Goal: Task Accomplishment & Management: Complete application form

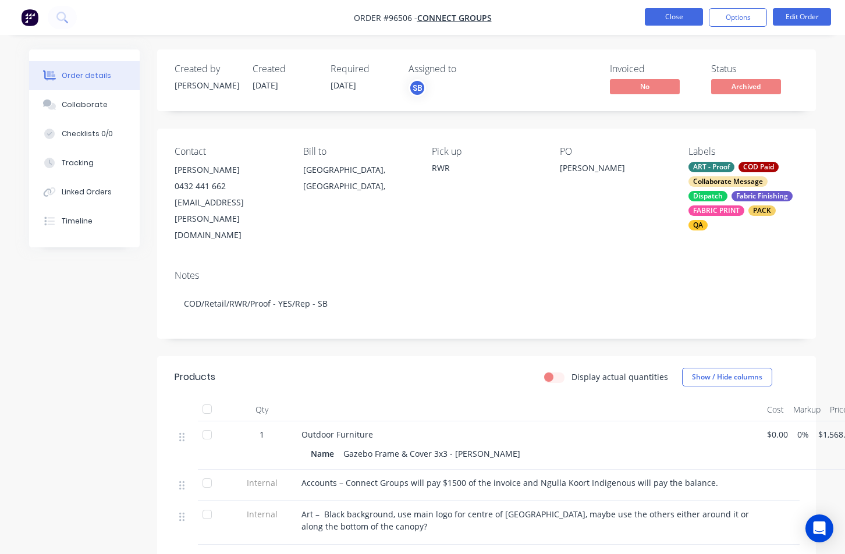
click at [668, 19] on button "Close" at bounding box center [673, 16] width 58 height 17
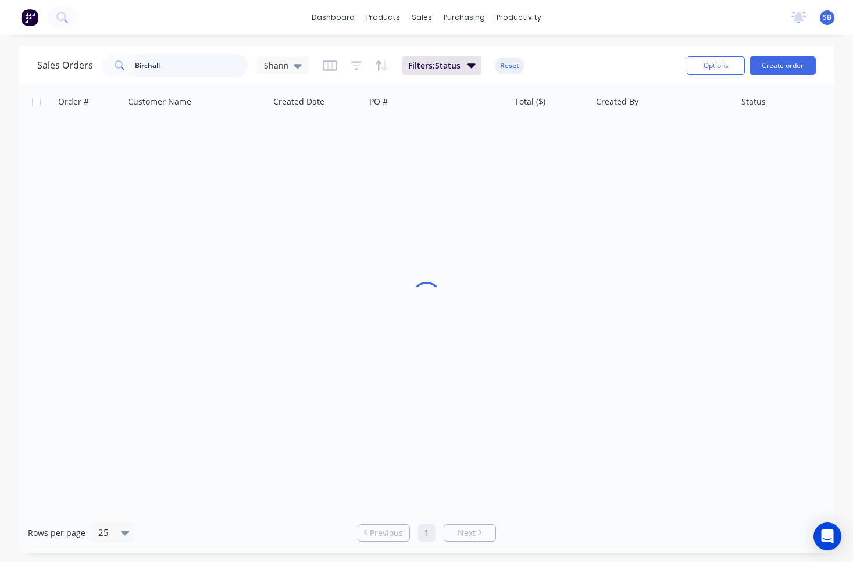
click at [188, 69] on input "Birchall" at bounding box center [191, 65] width 113 height 23
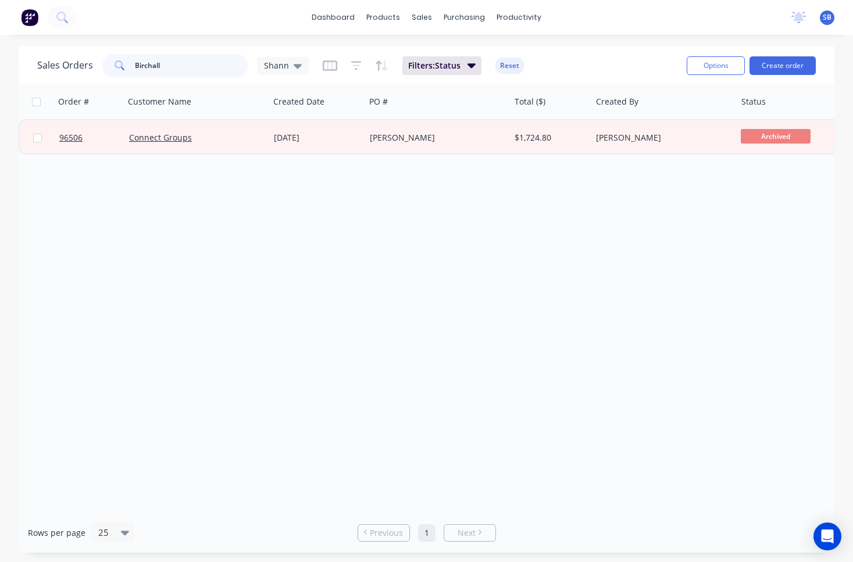
drag, startPoint x: 177, startPoint y: 65, endPoint x: 117, endPoint y: 62, distance: 59.4
click at [117, 62] on div "Birchall" at bounding box center [174, 65] width 145 height 23
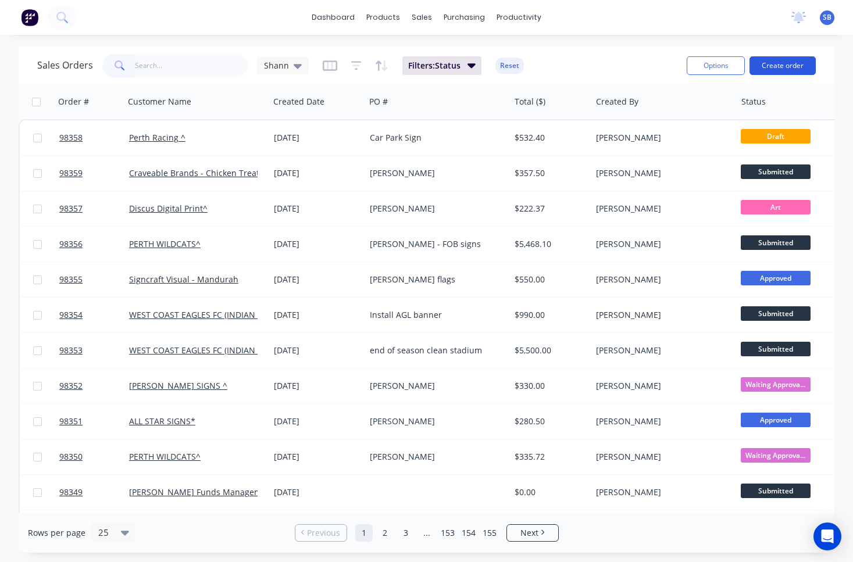
click at [768, 70] on button "Create order" at bounding box center [783, 65] width 66 height 19
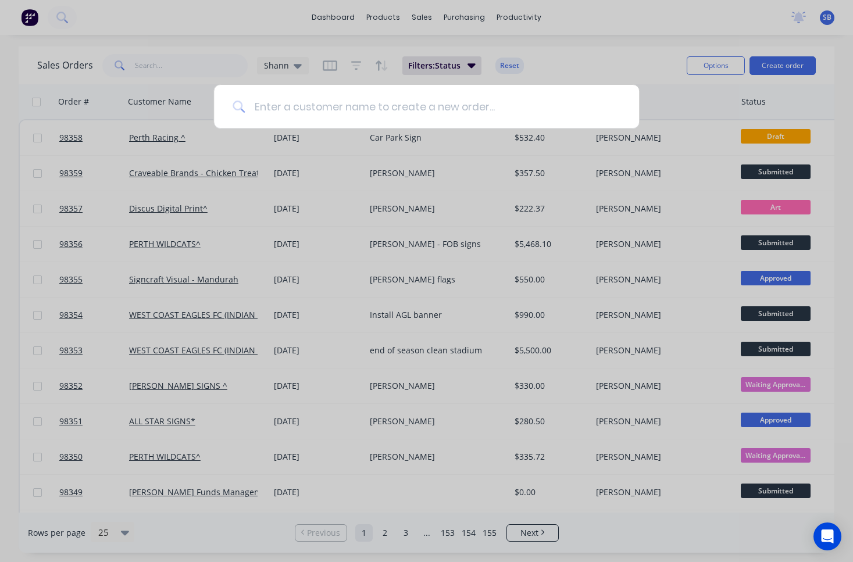
click at [443, 117] on input at bounding box center [433, 107] width 376 height 44
click at [243, 19] on div at bounding box center [426, 281] width 853 height 562
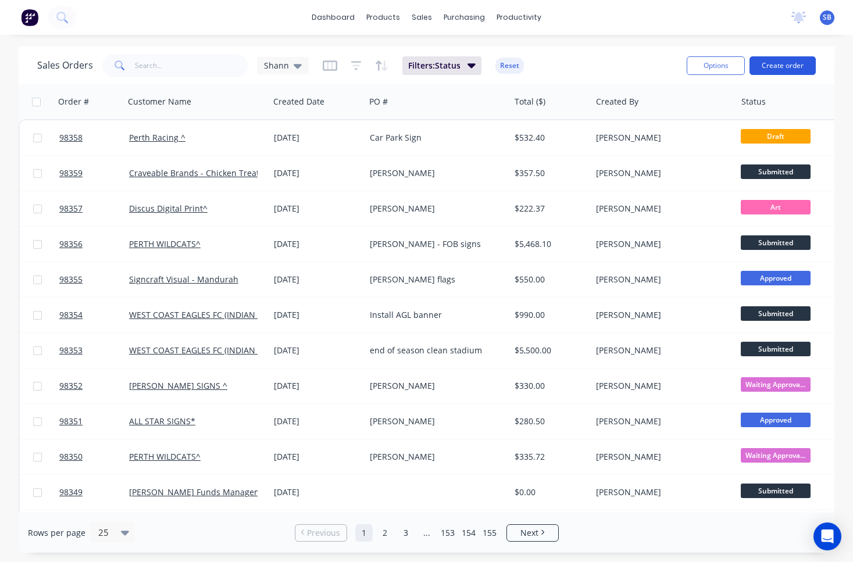
click at [799, 62] on button "Create order" at bounding box center [783, 65] width 66 height 19
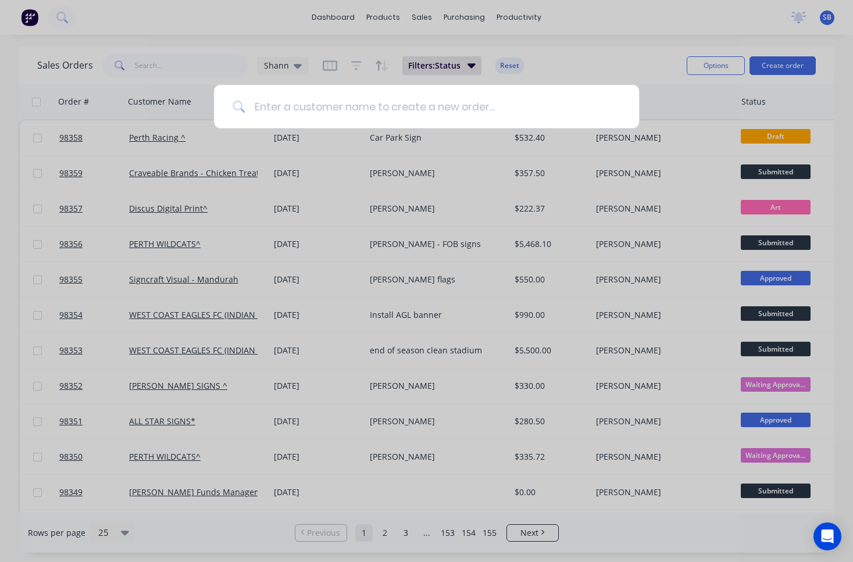
click at [518, 119] on input at bounding box center [433, 107] width 376 height 44
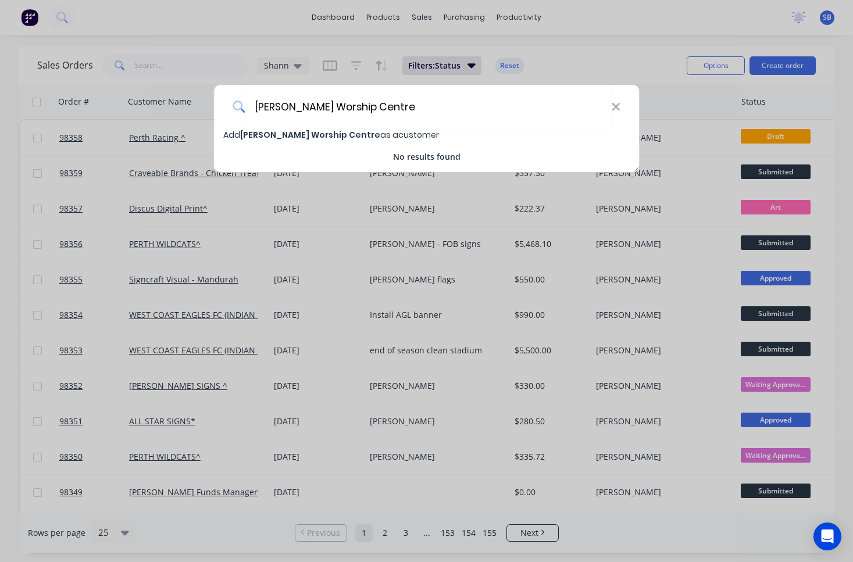
type input "[PERSON_NAME] Worship Centre"
click at [306, 133] on span "[PERSON_NAME] Worship Centre" at bounding box center [310, 135] width 140 height 12
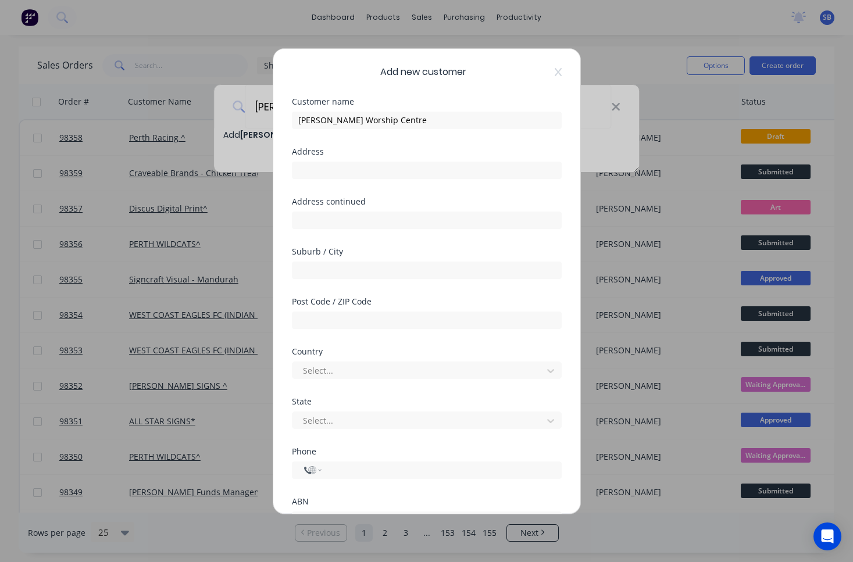
select select "AU"
paste input "[GEOGRAPHIC_DATA]"
type input "[GEOGRAPHIC_DATA]"
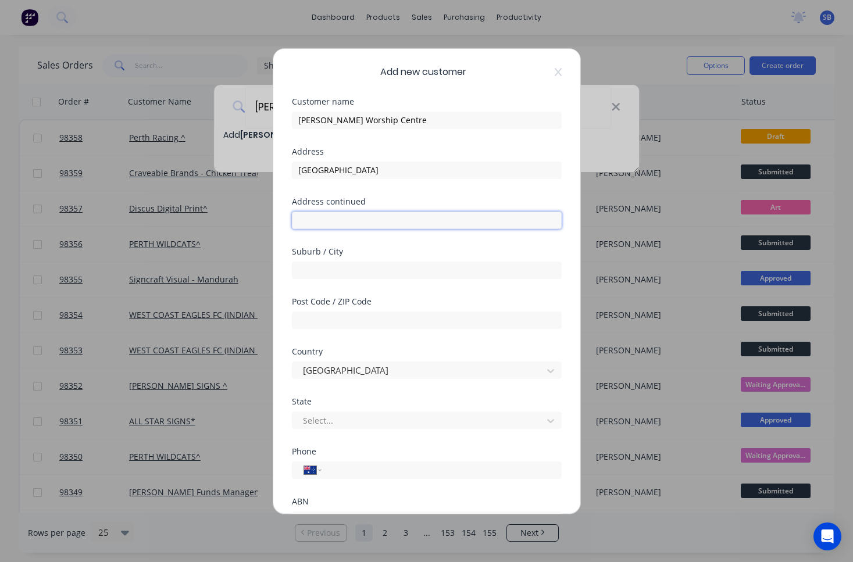
paste input "Anaconda Dr"
type input "Anaconda Dr"
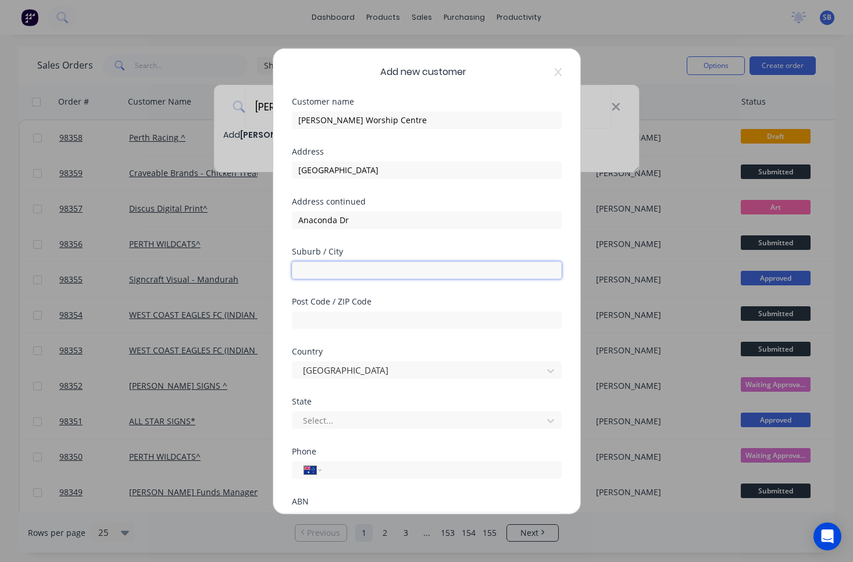
type input "g"
type input "Gosnells"
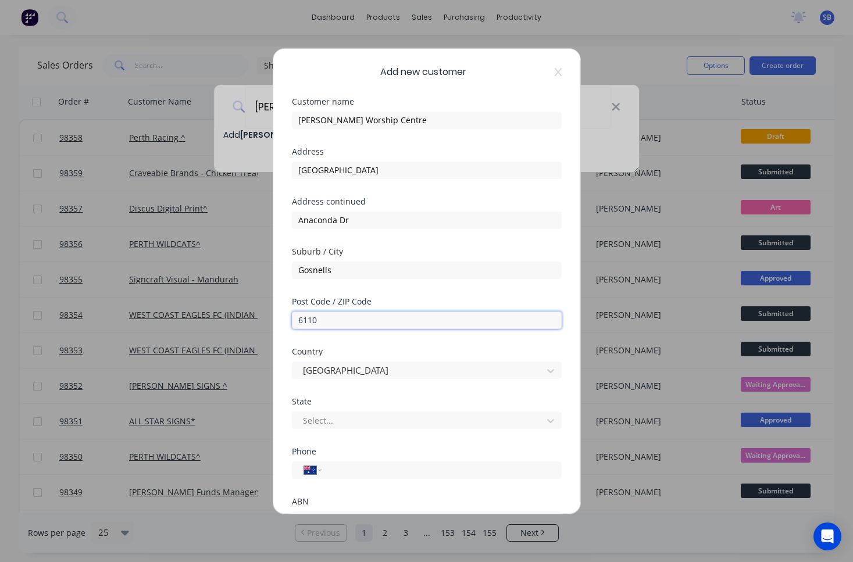
type input "6110"
click at [439, 431] on div "State Select..." at bounding box center [427, 423] width 270 height 50
click at [446, 421] on div at bounding box center [419, 421] width 235 height 15
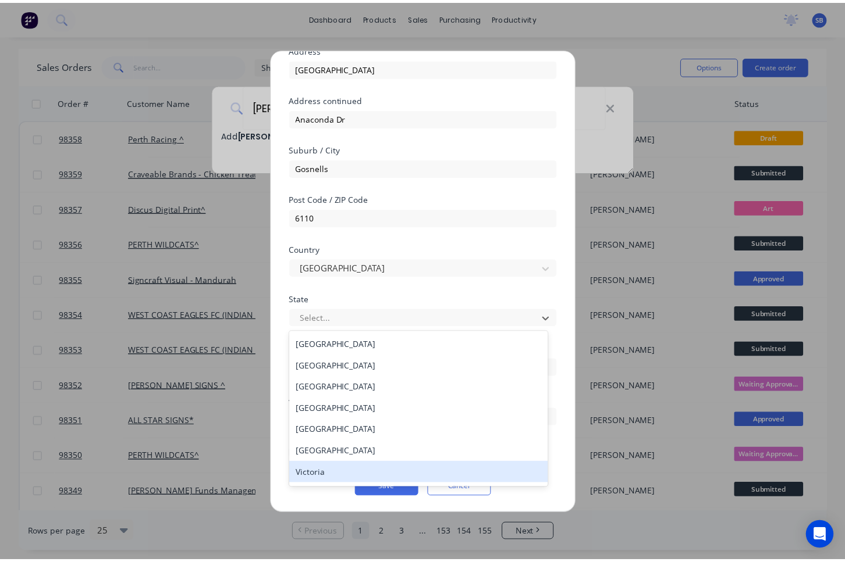
scroll to position [20, 0]
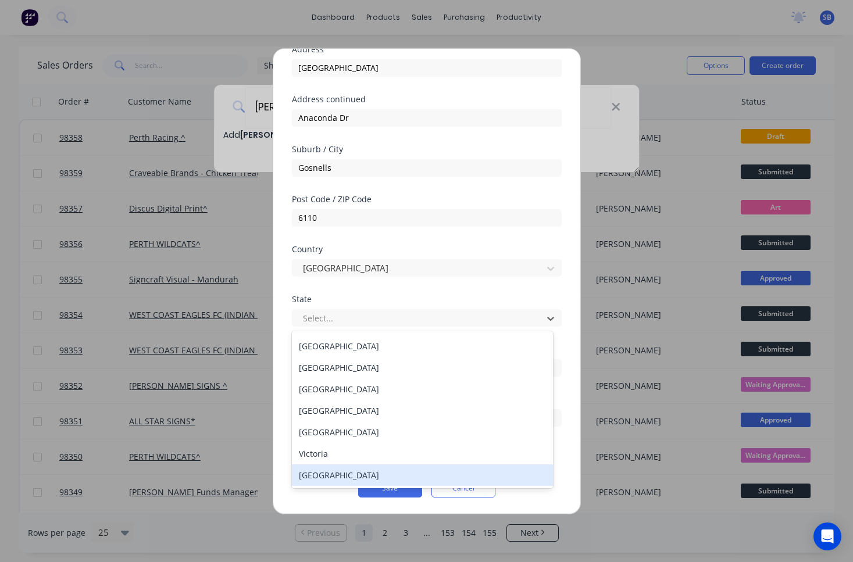
click at [402, 468] on div "[GEOGRAPHIC_DATA]" at bounding box center [422, 476] width 261 height 22
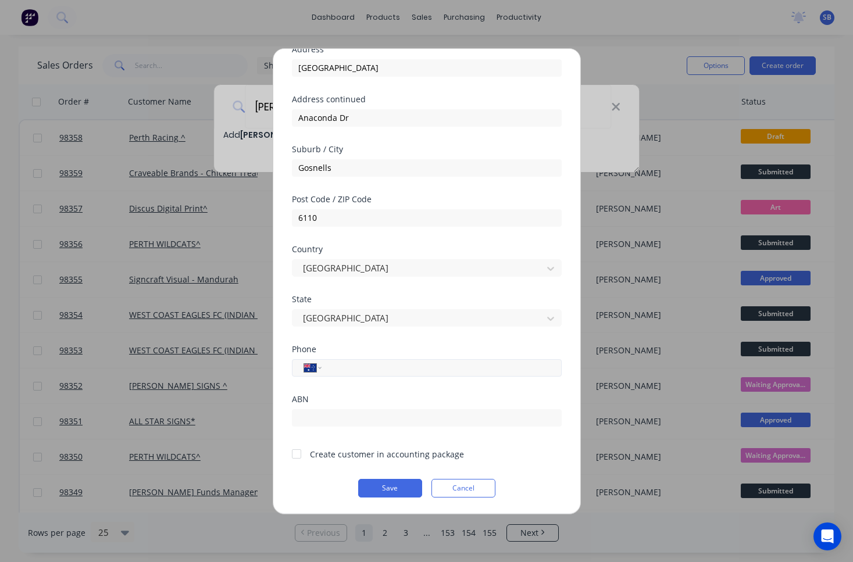
paste input "0434 268 622"
type input "0434 268 622"
click at [298, 457] on div at bounding box center [296, 454] width 23 height 23
click at [395, 486] on button "Save" at bounding box center [390, 488] width 64 height 19
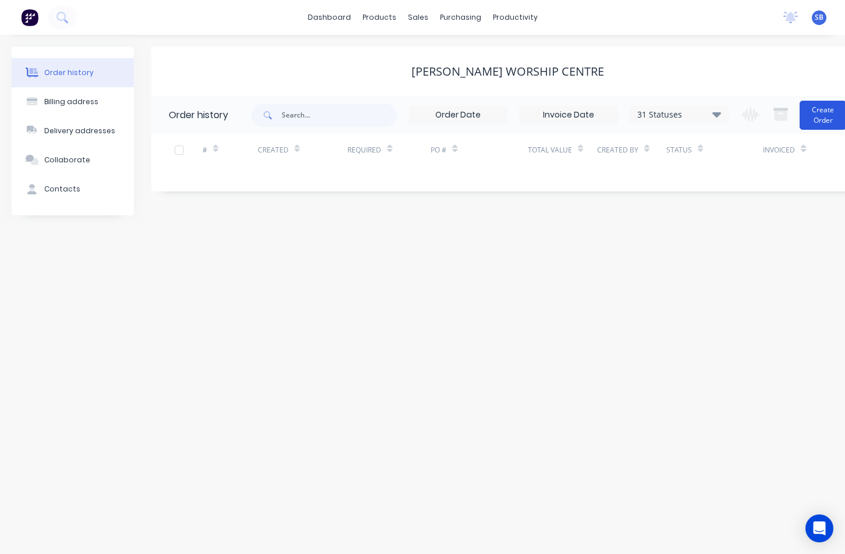
click at [821, 119] on button "Create Order" at bounding box center [822, 115] width 47 height 29
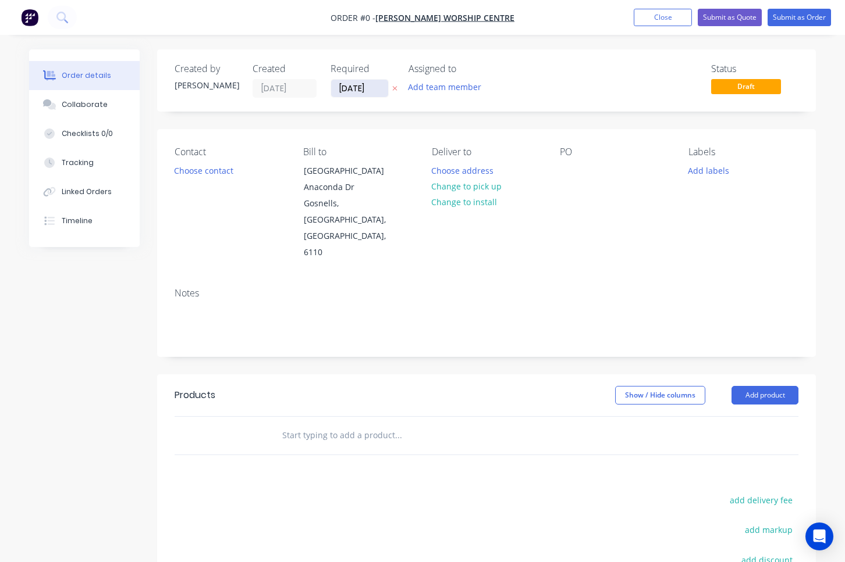
click at [361, 90] on input "[DATE]" at bounding box center [359, 88] width 57 height 17
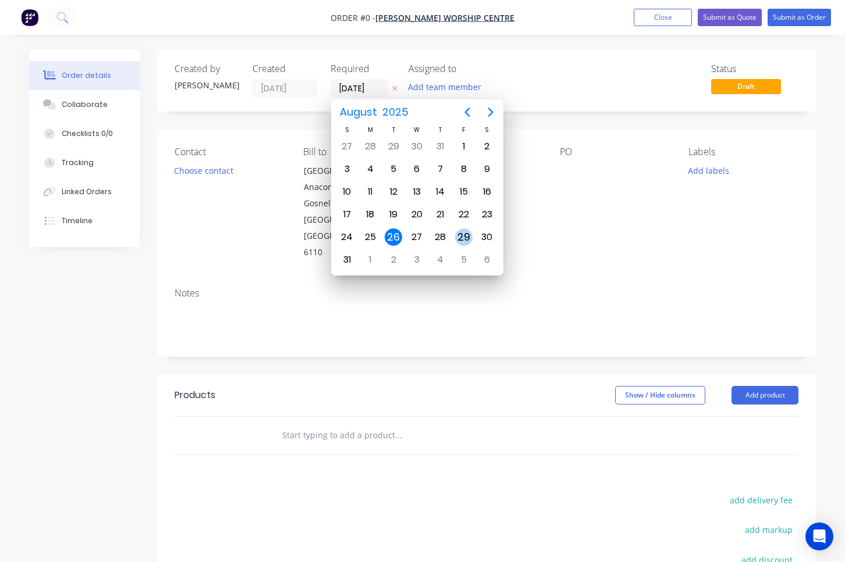
click at [459, 237] on div "29" at bounding box center [463, 237] width 17 height 17
type input "[DATE]"
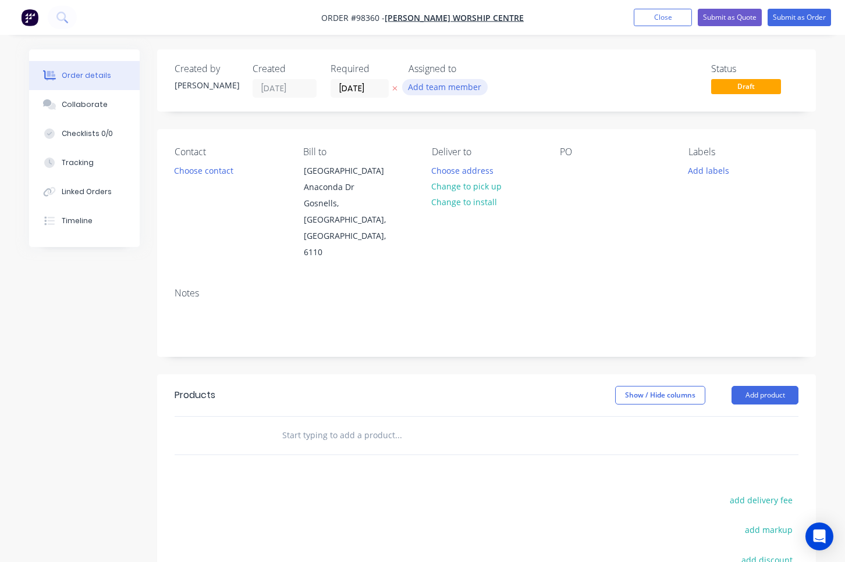
click at [458, 88] on button "Add team member" at bounding box center [444, 87] width 85 height 16
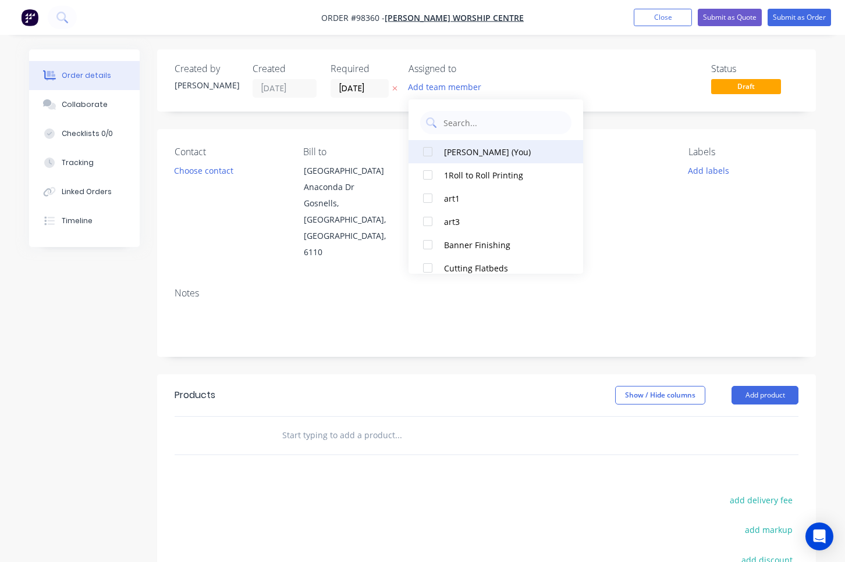
click at [469, 159] on button "[PERSON_NAME] (You)" at bounding box center [495, 151] width 174 height 23
click at [229, 174] on button "Choose contact" at bounding box center [204, 170] width 72 height 16
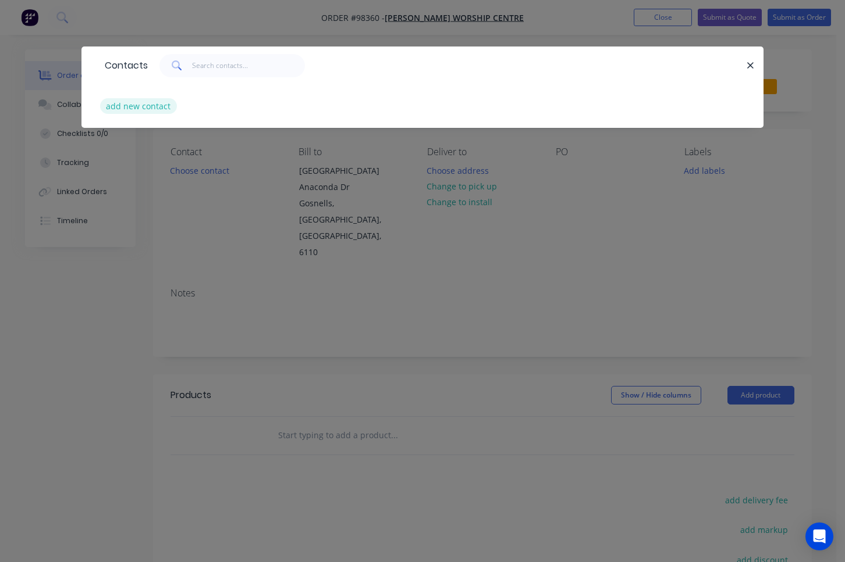
click at [154, 101] on button "add new contact" at bounding box center [138, 106] width 77 height 16
select select "AU"
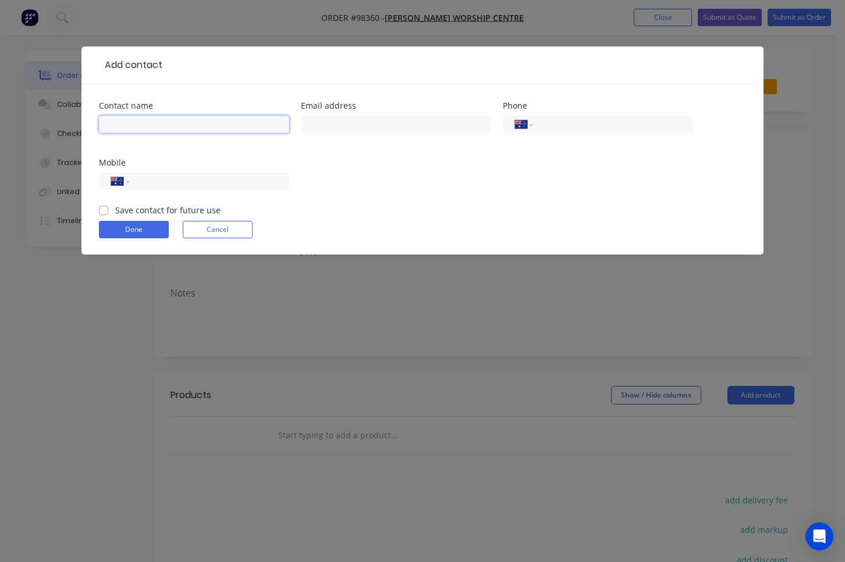
type input "j"
type input "[PERSON_NAME]"
paste input "[PERSON_NAME][EMAIL_ADDRESS][DOMAIN_NAME]"
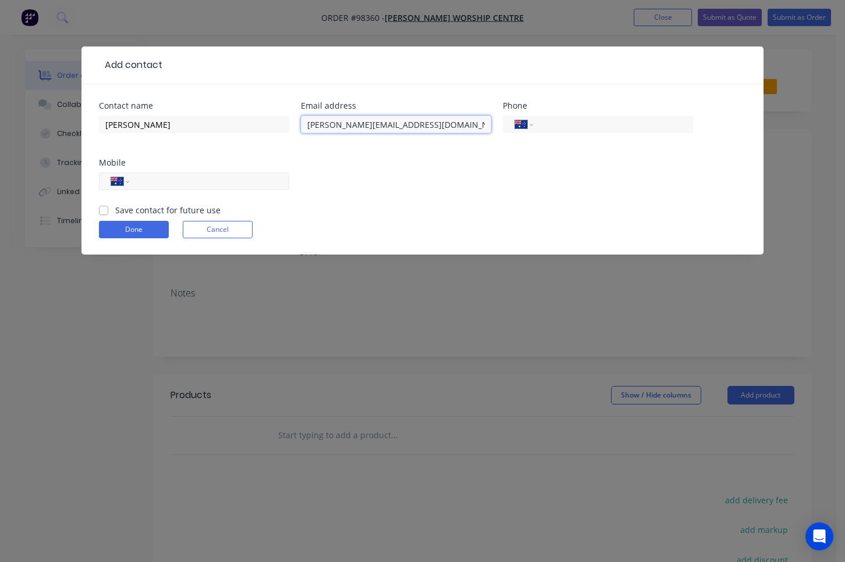
type input "[PERSON_NAME][EMAIL_ADDRESS][DOMAIN_NAME]"
click at [233, 176] on input "tel" at bounding box center [207, 181] width 140 height 13
paste input "0434 268 622"
type input "0434 268 622"
click at [115, 211] on label "Save contact for future use" at bounding box center [167, 210] width 105 height 12
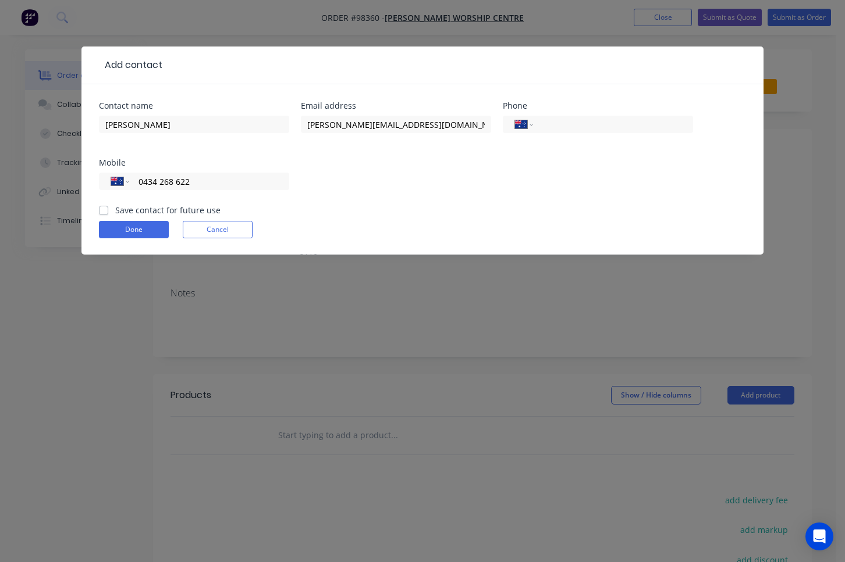
click at [107, 211] on input "Save contact for future use" at bounding box center [103, 209] width 9 height 11
checkbox input "true"
click at [123, 234] on button "Done" at bounding box center [134, 229] width 70 height 17
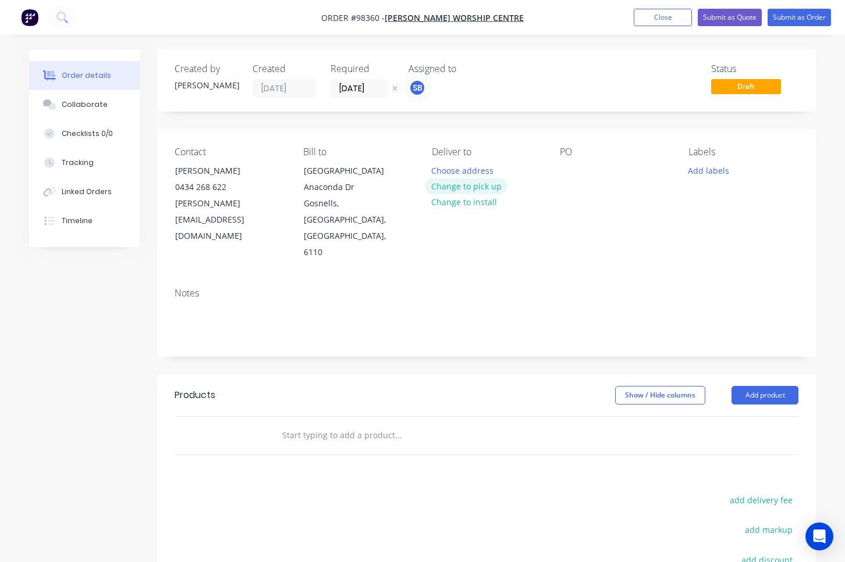
click at [478, 187] on button "Change to pick up" at bounding box center [466, 187] width 83 height 16
click at [439, 170] on div at bounding box center [441, 170] width 19 height 17
click at [567, 179] on div at bounding box center [569, 170] width 19 height 17
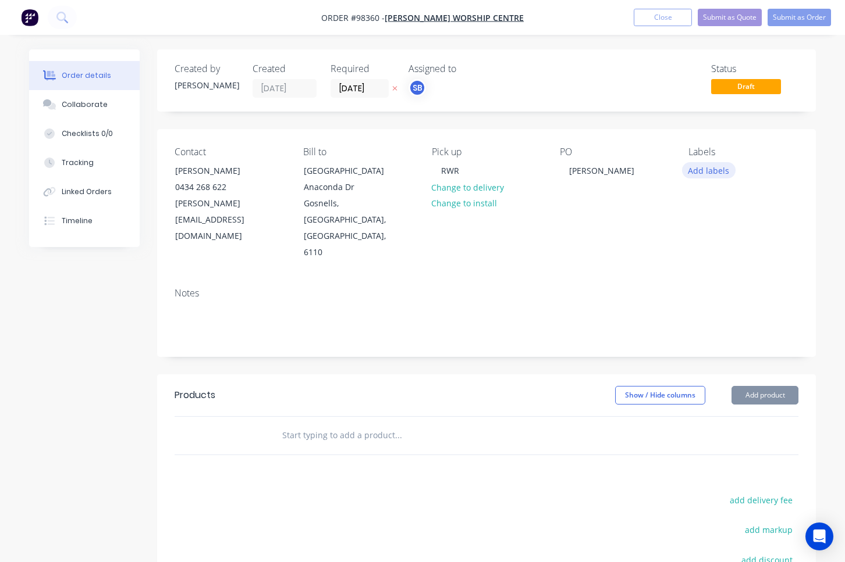
click at [710, 171] on button "Add labels" at bounding box center [709, 170] width 54 height 16
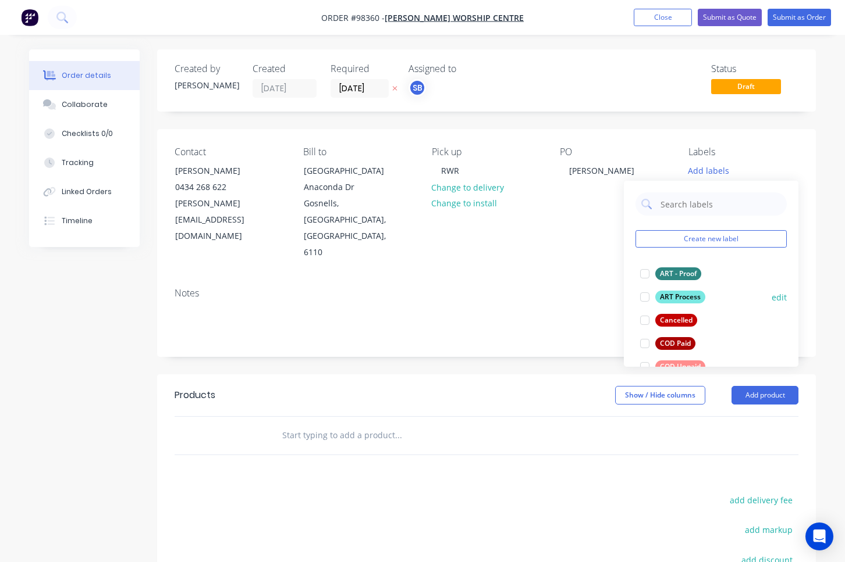
drag, startPoint x: 649, startPoint y: 274, endPoint x: 647, endPoint y: 283, distance: 8.8
click at [649, 274] on div at bounding box center [644, 273] width 23 height 23
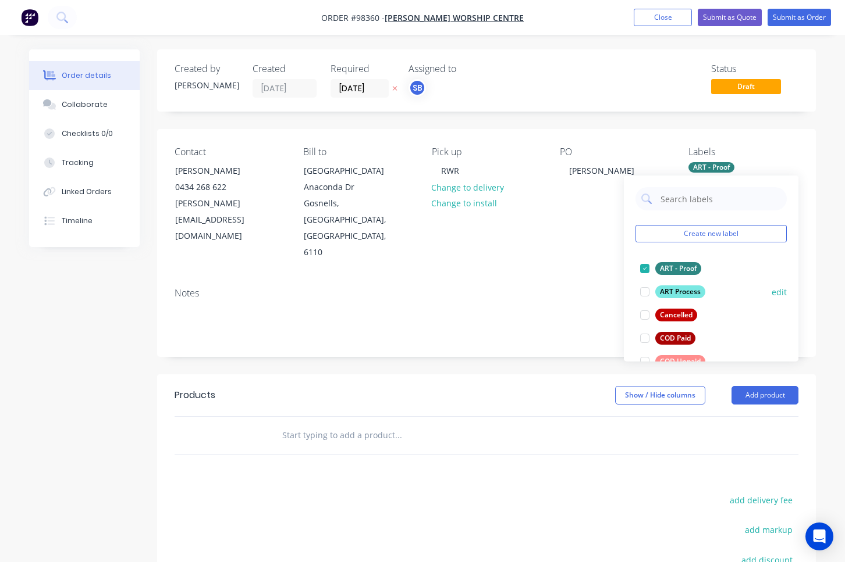
click at [647, 288] on div at bounding box center [644, 291] width 23 height 23
click at [647, 359] on div at bounding box center [644, 361] width 23 height 23
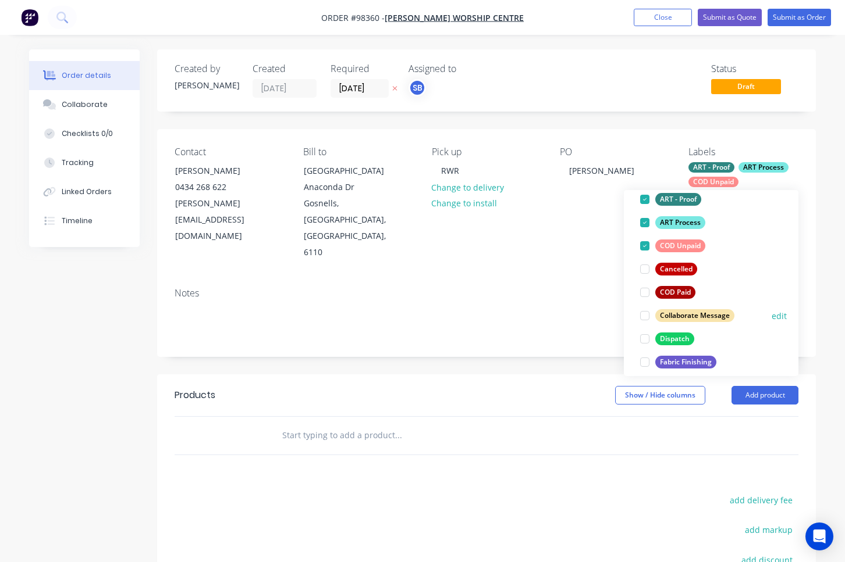
scroll to position [137, 0]
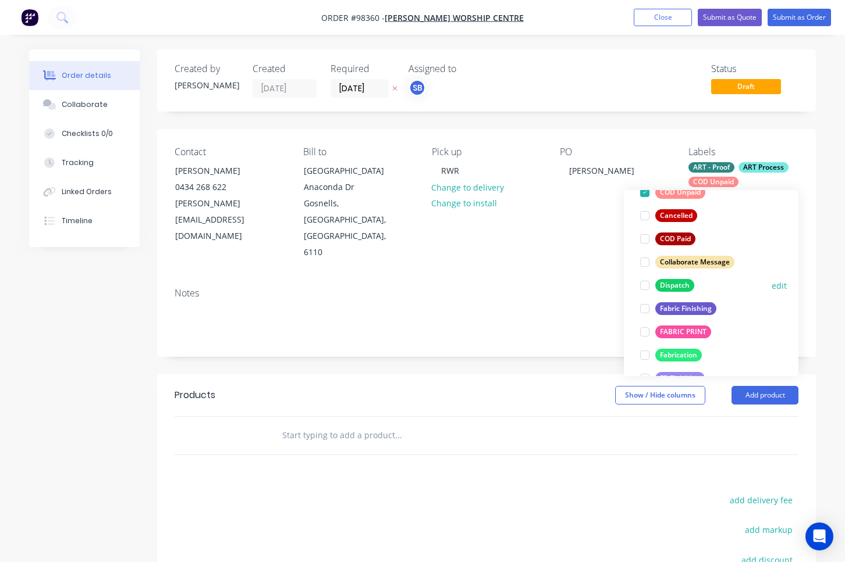
click at [647, 286] on div at bounding box center [644, 285] width 23 height 23
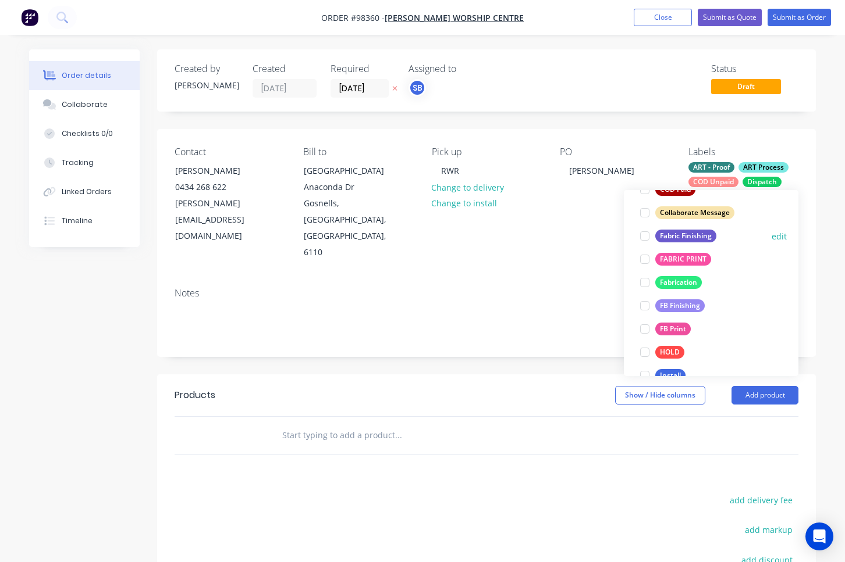
scroll to position [256, 0]
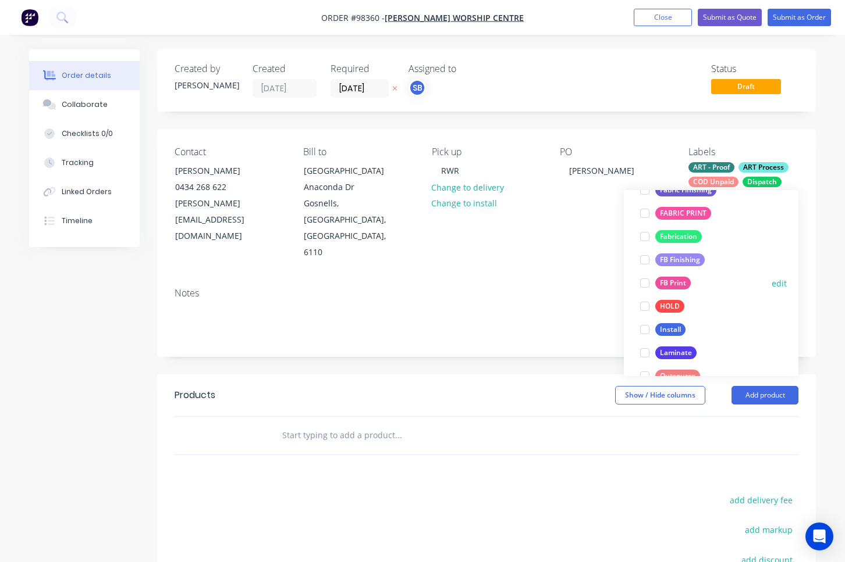
click at [649, 284] on div at bounding box center [644, 283] width 23 height 23
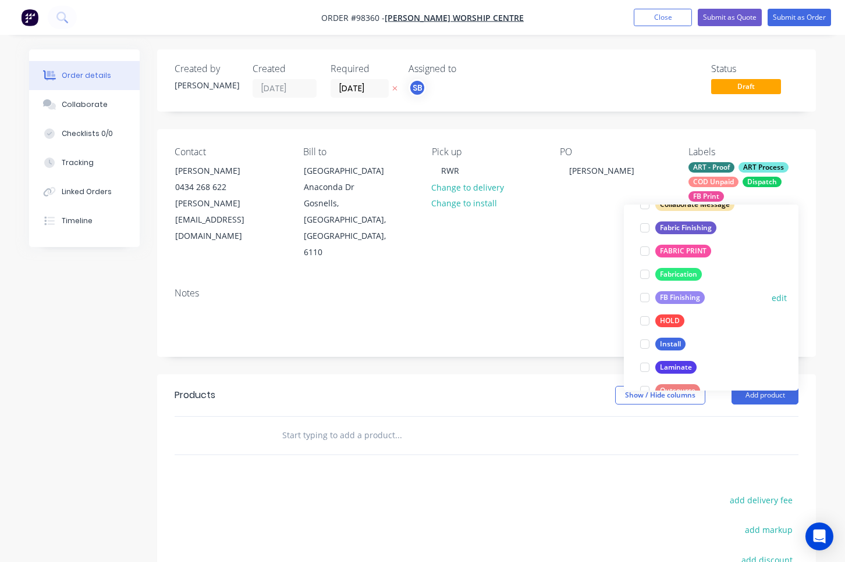
click at [647, 297] on div at bounding box center [644, 297] width 23 height 23
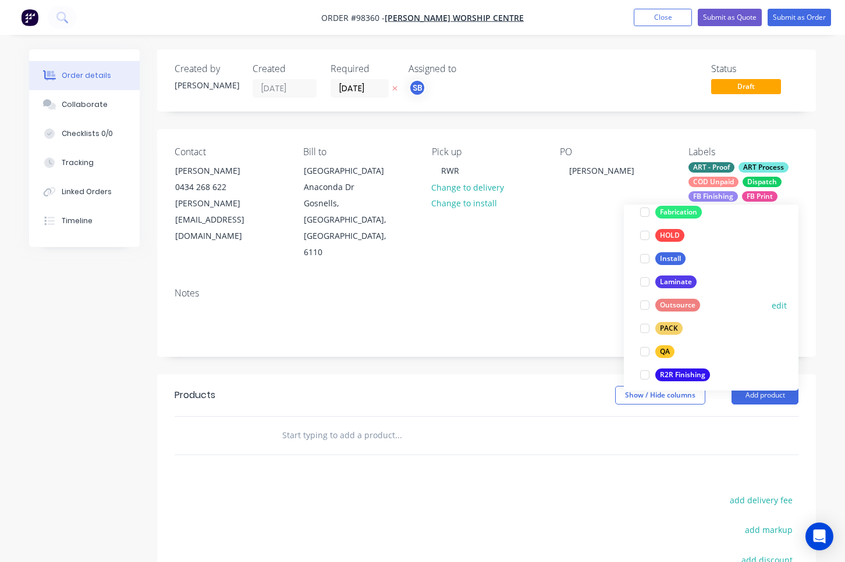
scroll to position [398, 0]
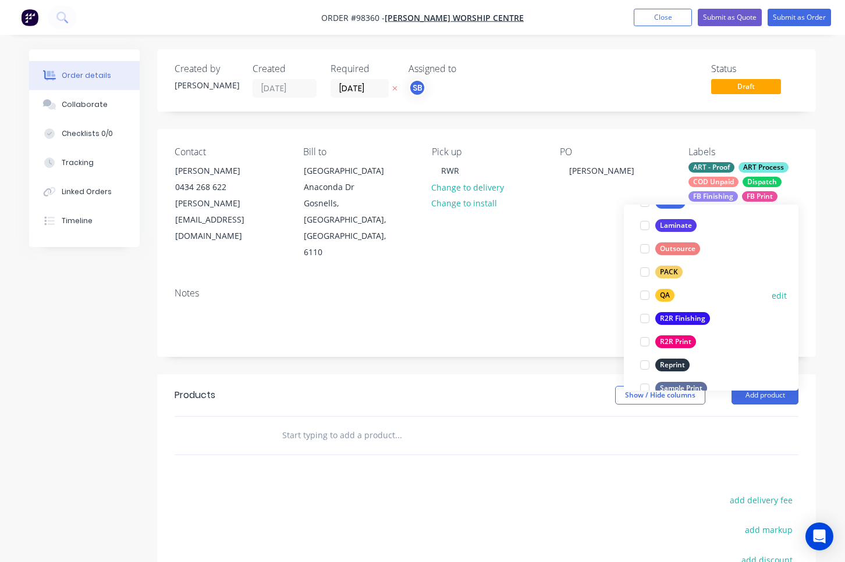
click at [646, 294] on div at bounding box center [644, 295] width 23 height 23
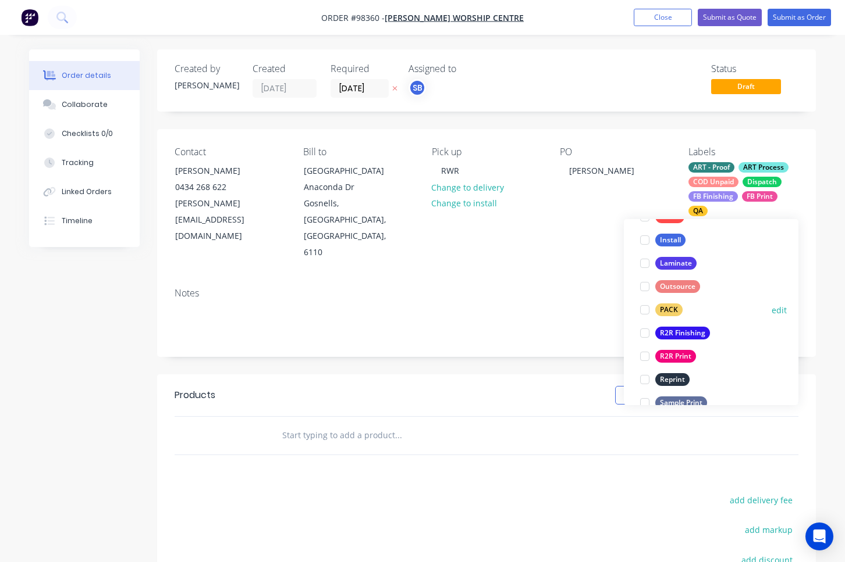
click at [646, 307] on div at bounding box center [644, 309] width 23 height 23
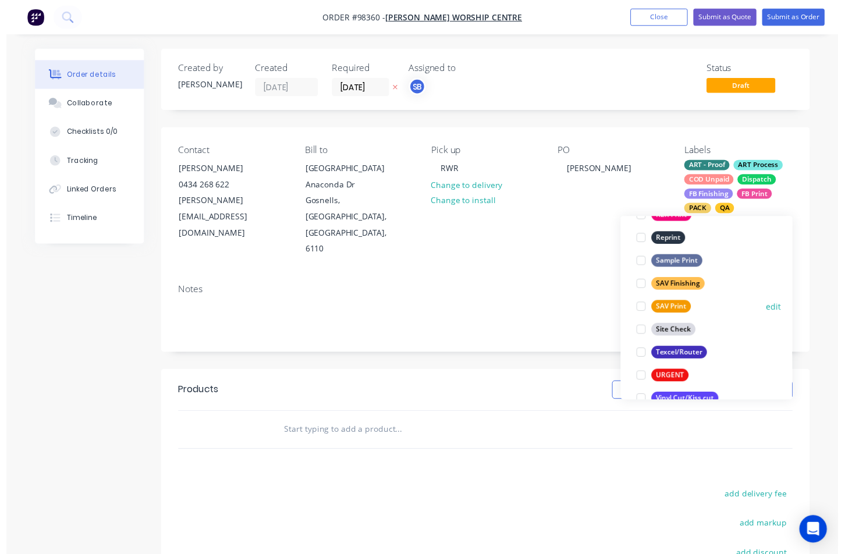
scroll to position [553, 0]
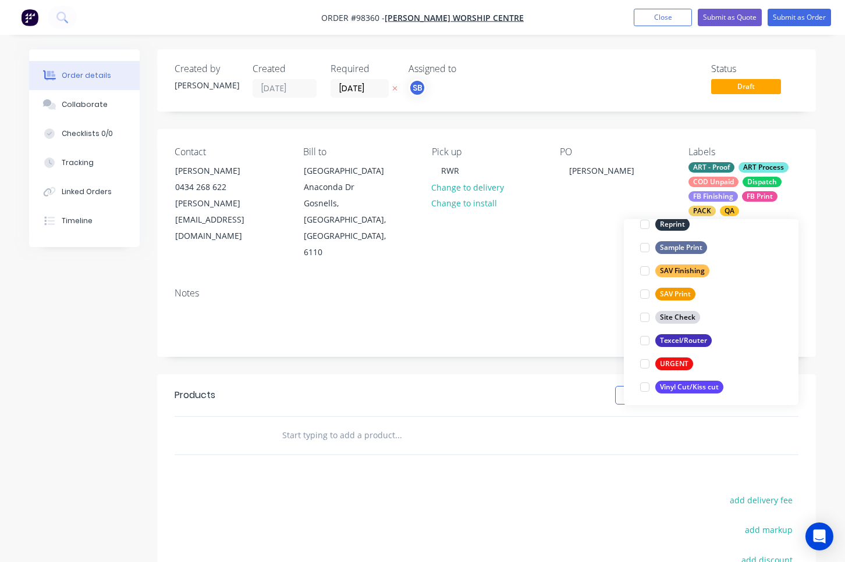
click at [477, 279] on div "Notes" at bounding box center [486, 318] width 658 height 78
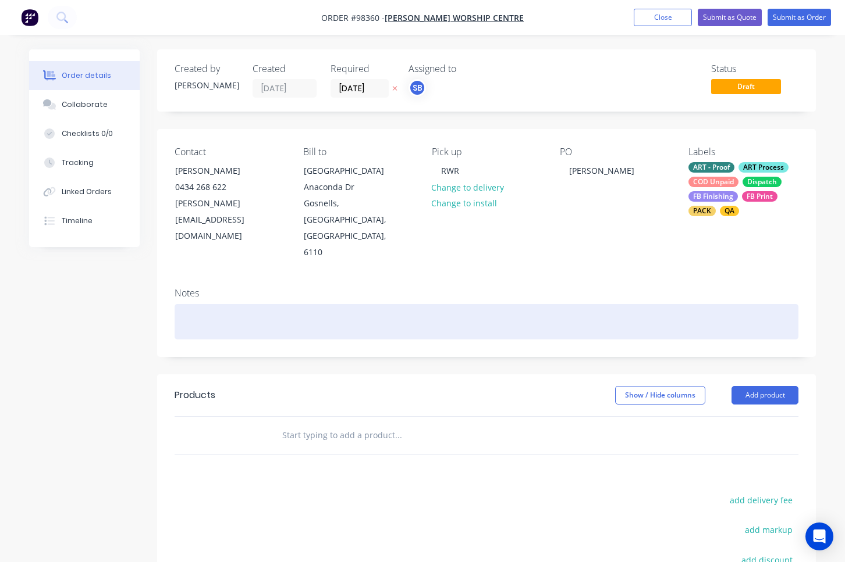
click at [476, 304] on div at bounding box center [485, 321] width 623 height 35
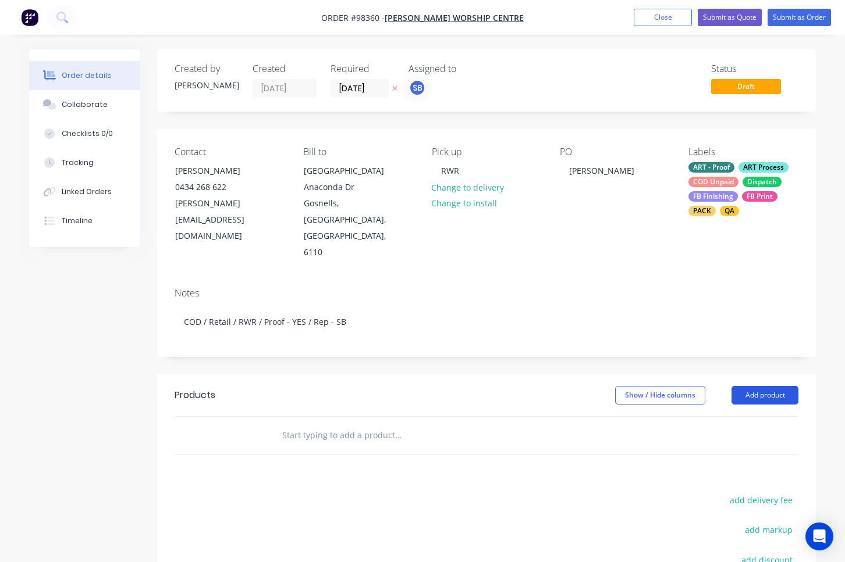
click at [792, 386] on button "Add product" at bounding box center [764, 395] width 67 height 19
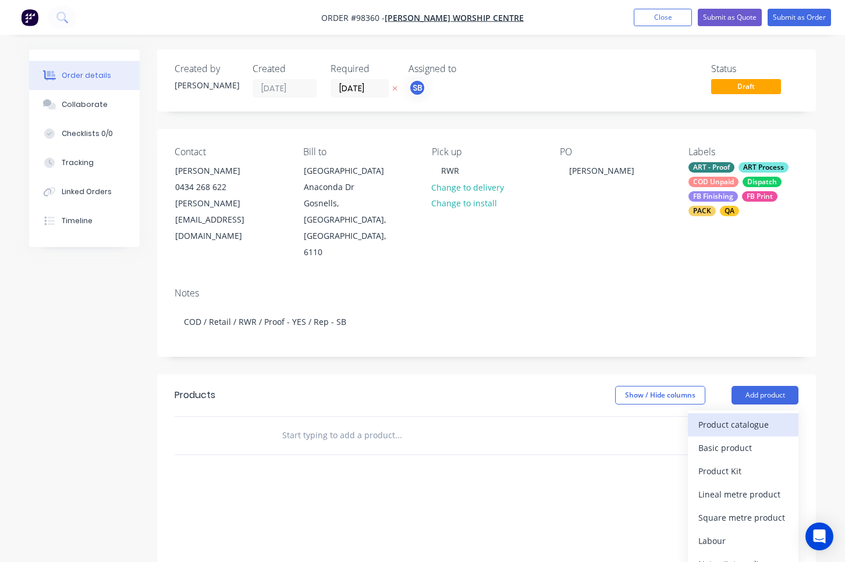
click at [781, 416] on div "Product catalogue" at bounding box center [743, 424] width 90 height 17
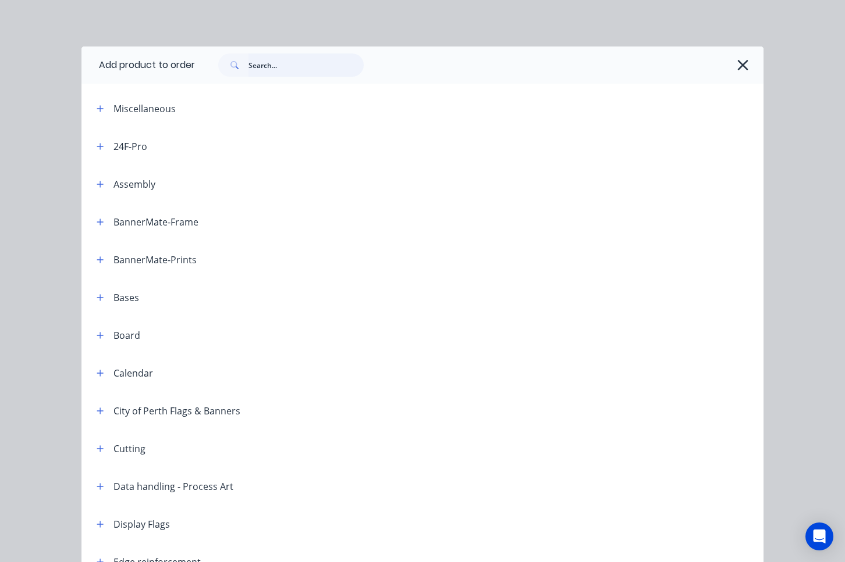
click at [293, 63] on input "text" at bounding box center [305, 65] width 115 height 23
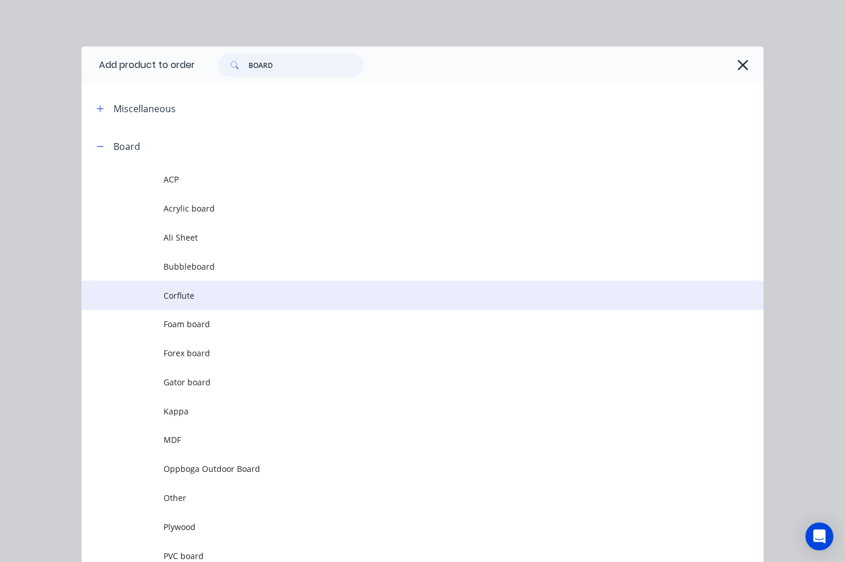
type input "BOARD"
click at [175, 294] on span "Corflute" at bounding box center [403, 296] width 480 height 12
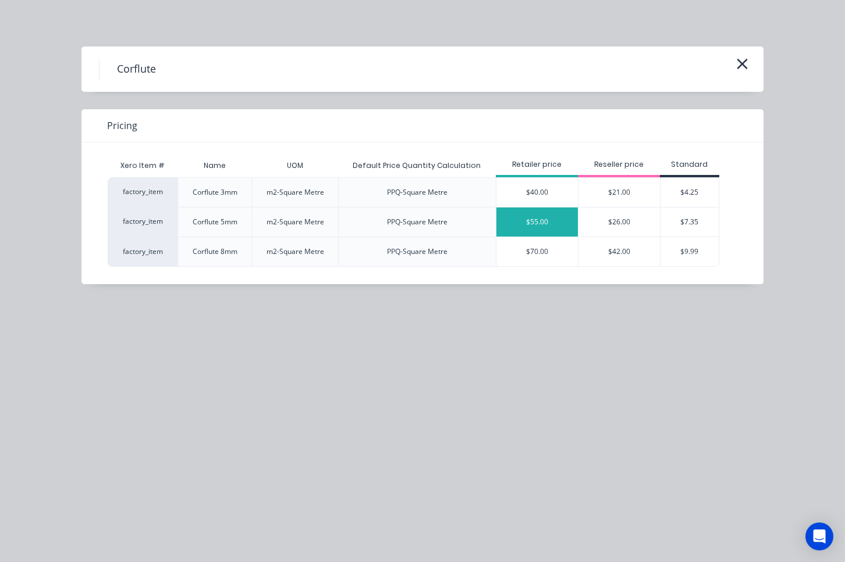
click at [532, 222] on div "$55.00" at bounding box center [536, 222] width 81 height 29
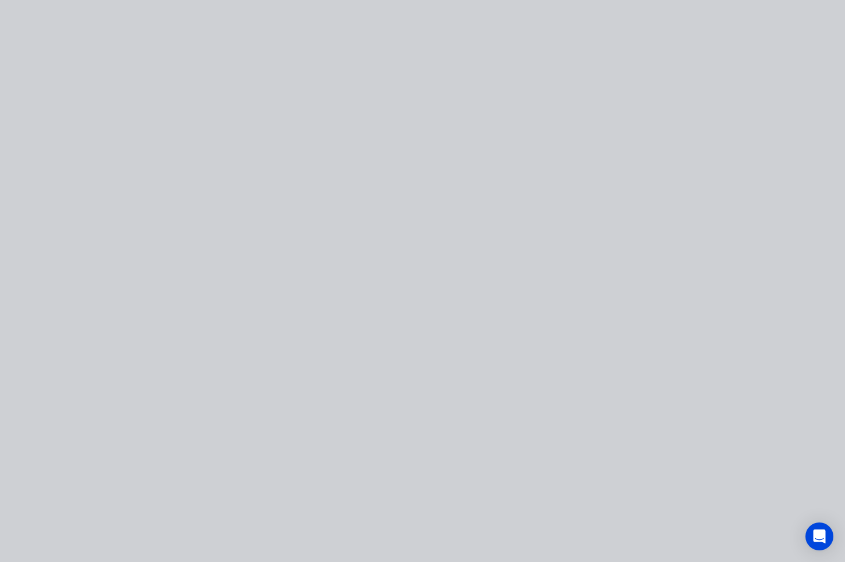
type input "$55.00"
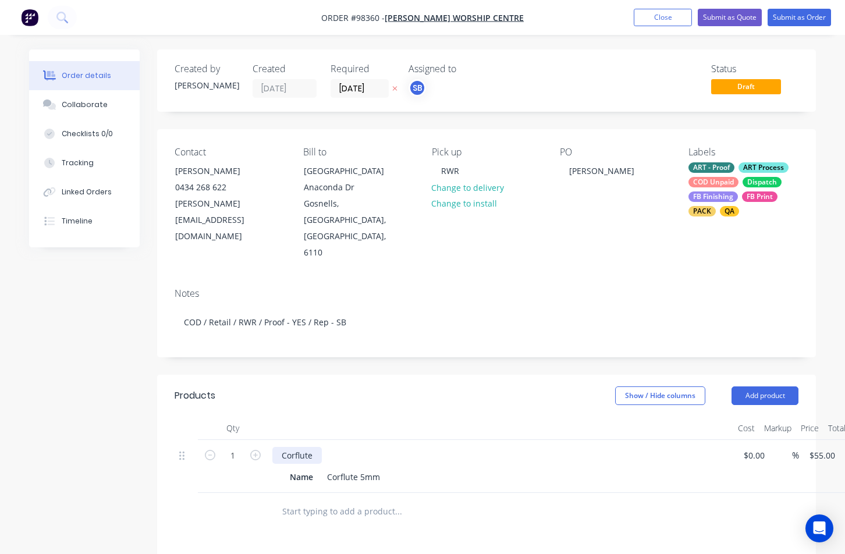
click at [318, 447] on div "Corflute" at bounding box center [296, 455] width 49 height 17
drag, startPoint x: 318, startPoint y: 423, endPoint x: 259, endPoint y: 419, distance: 58.3
click at [255, 440] on div "1 Corflute Name Corflute 5mm $0.00 $0.00 % $55.00 $55.00 $55.00 $55.00" at bounding box center [485, 466] width 623 height 53
paste div
click at [255, 450] on icon "button" at bounding box center [255, 455] width 10 height 10
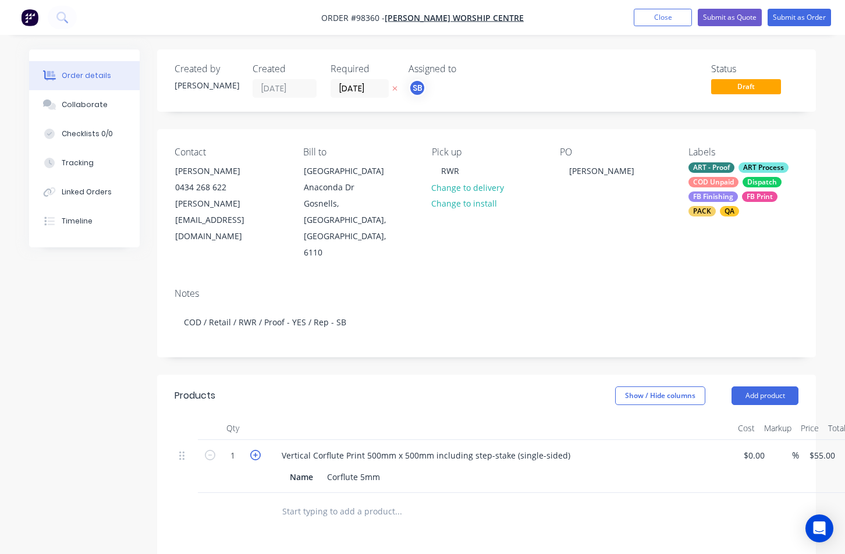
type input "2"
type input "$110.00"
click at [452, 416] on div at bounding box center [500, 427] width 465 height 23
click at [820, 447] on input "55" at bounding box center [815, 455] width 15 height 17
type input "$75.00"
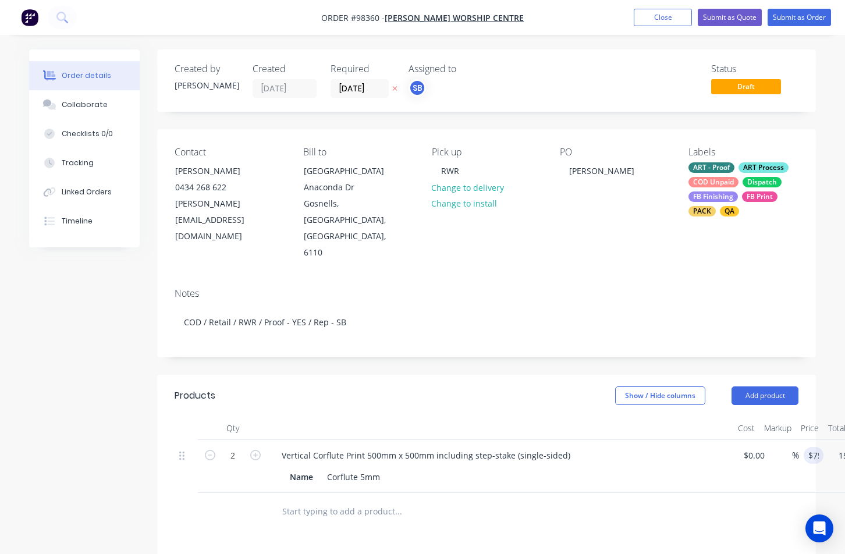
scroll to position [0, 65]
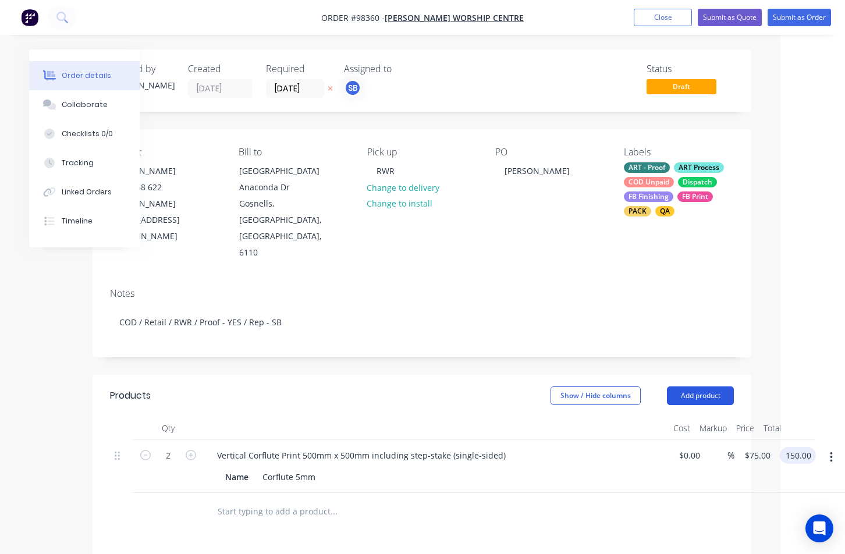
type input "$150.00"
click at [682, 386] on button "Add product" at bounding box center [700, 395] width 67 height 19
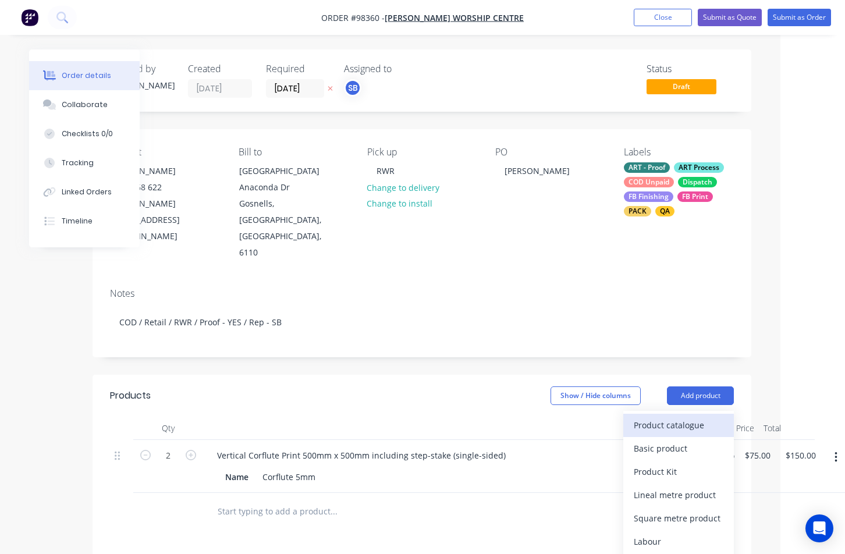
click at [686, 416] on div "Product catalogue" at bounding box center [678, 424] width 90 height 17
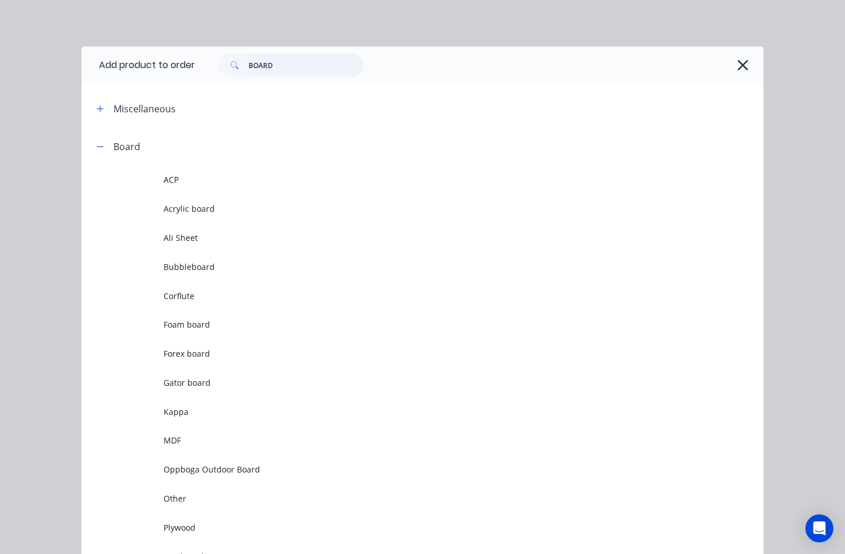
click at [287, 72] on input "BOARD" at bounding box center [305, 65] width 115 height 23
drag, startPoint x: 237, startPoint y: 62, endPoint x: 220, endPoint y: 62, distance: 16.9
click at [220, 62] on div "BOARD" at bounding box center [290, 65] width 145 height 23
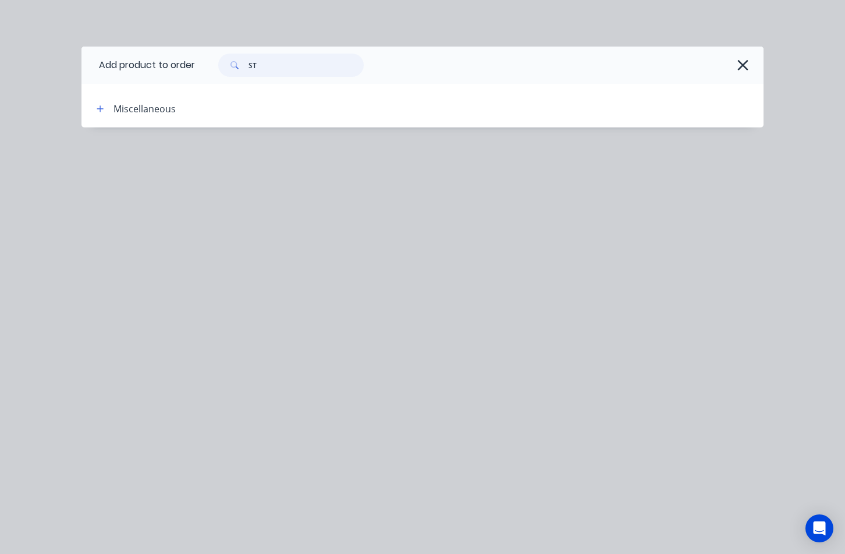
type input "S"
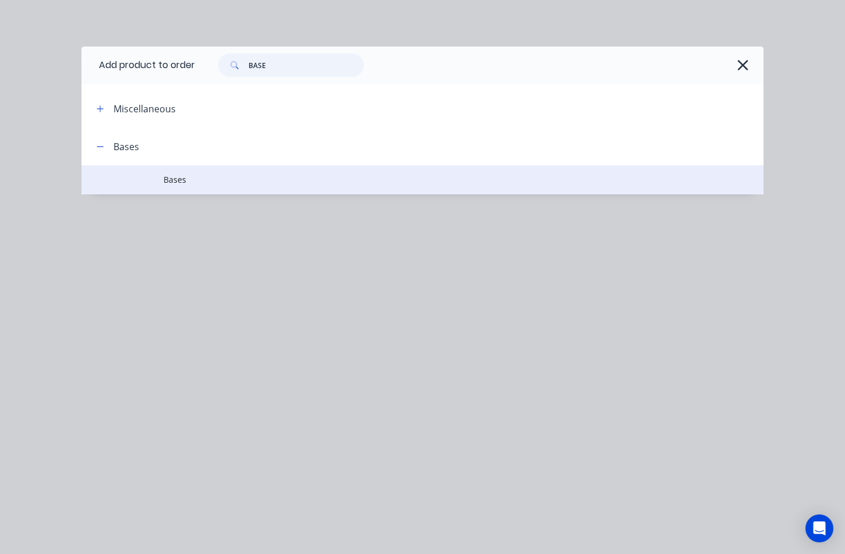
type input "BASE"
click at [220, 188] on td "Bases" at bounding box center [463, 179] width 600 height 29
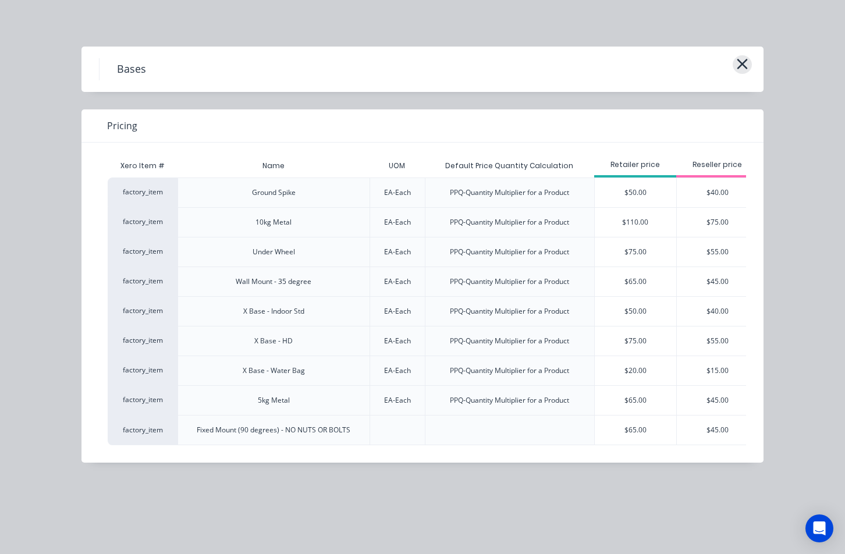
click at [746, 63] on icon "button" at bounding box center [742, 64] width 12 height 16
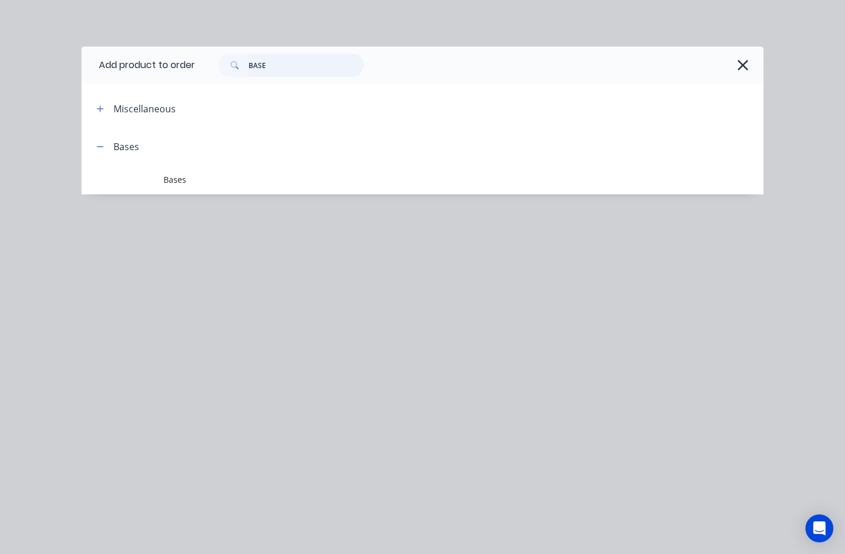
click at [285, 59] on input "BASE" at bounding box center [305, 65] width 115 height 23
type input "GENERAL"
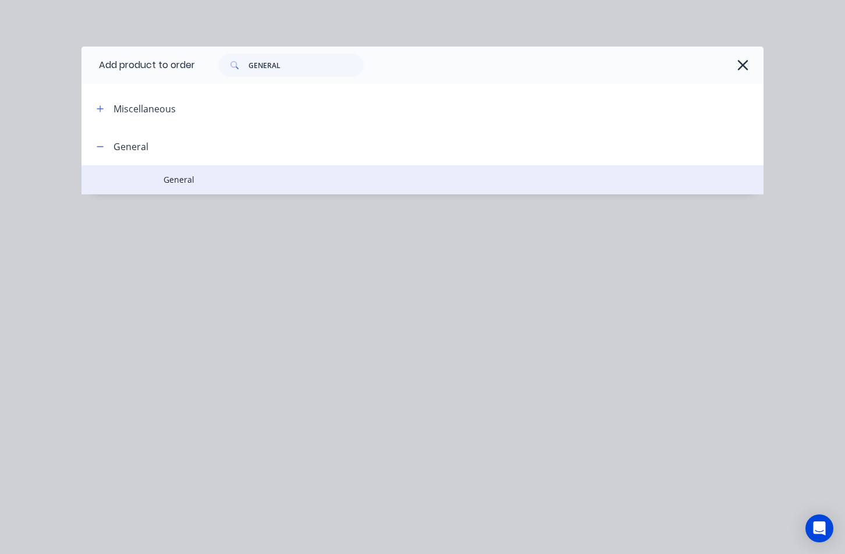
click at [191, 187] on td "General" at bounding box center [463, 179] width 600 height 29
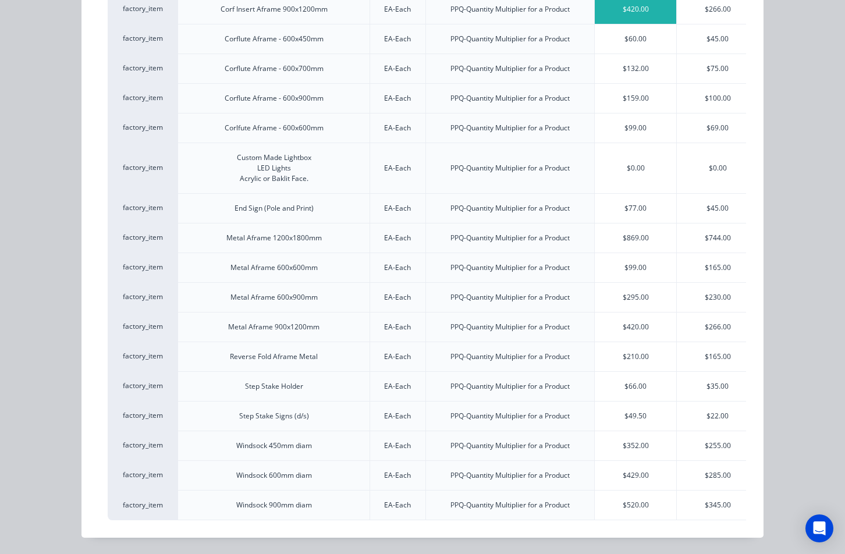
scroll to position [0, 0]
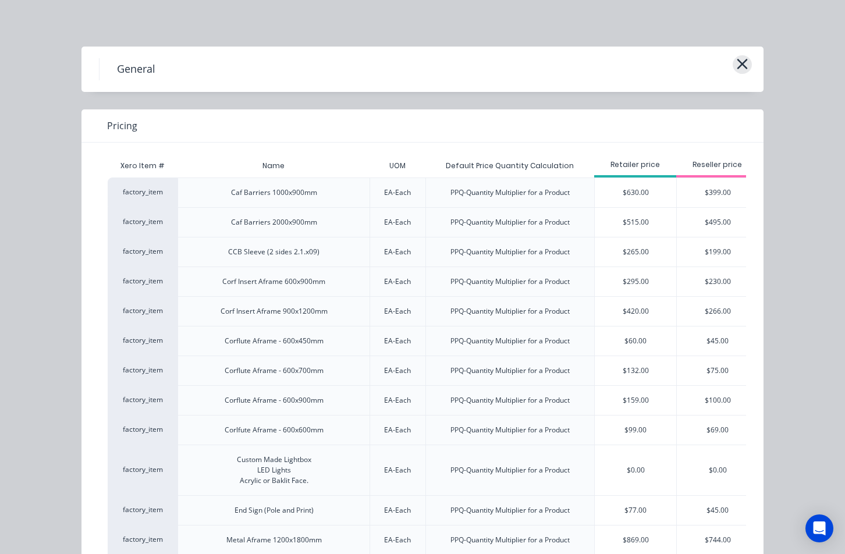
click at [739, 64] on icon "button" at bounding box center [742, 64] width 12 height 16
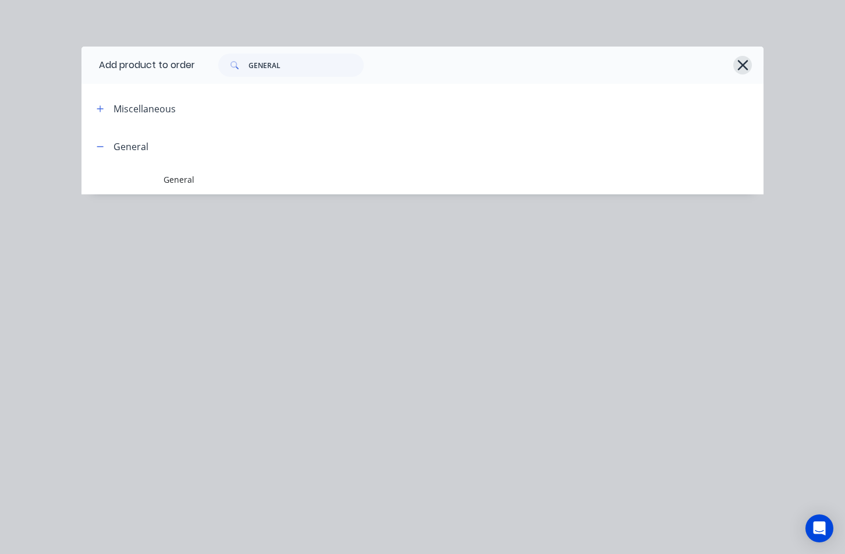
click at [742, 66] on icon "button" at bounding box center [742, 65] width 10 height 10
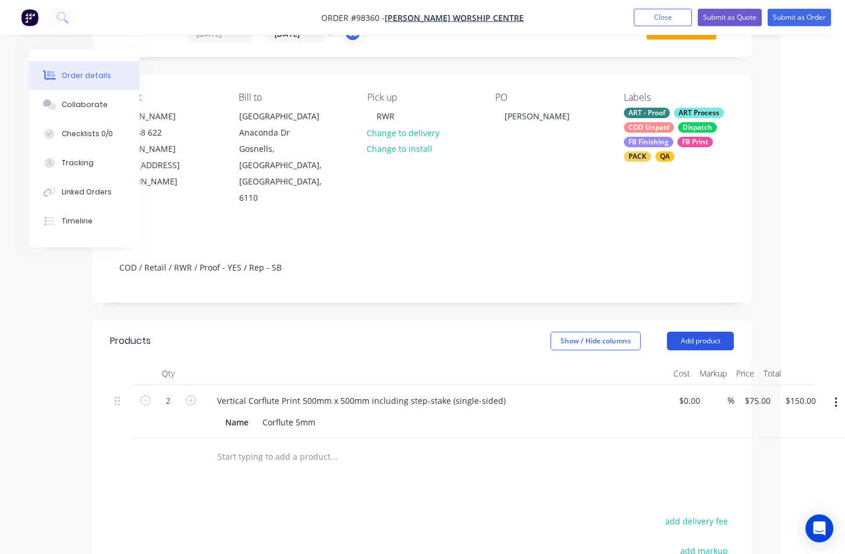
click at [732, 332] on button "Add product" at bounding box center [700, 341] width 67 height 19
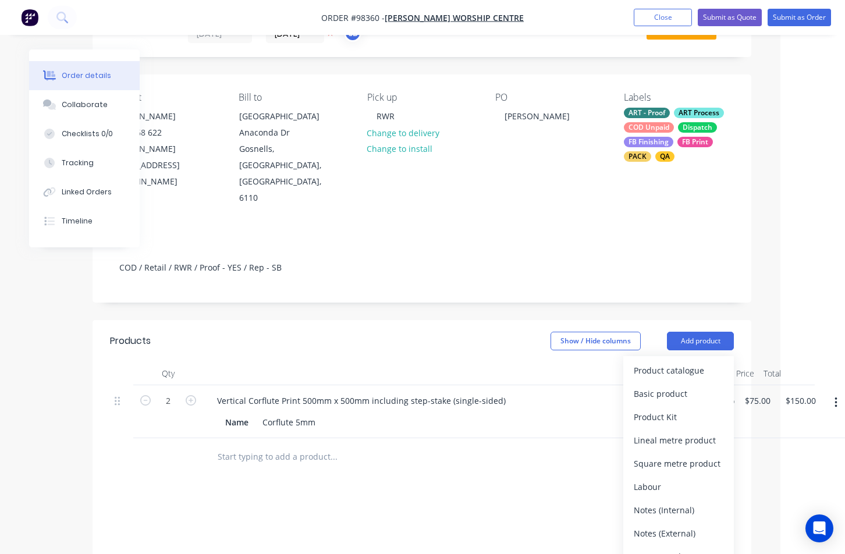
drag, startPoint x: 728, startPoint y: 358, endPoint x: 707, endPoint y: 353, distance: 22.1
click at [728, 382] on button "Basic product" at bounding box center [678, 393] width 111 height 23
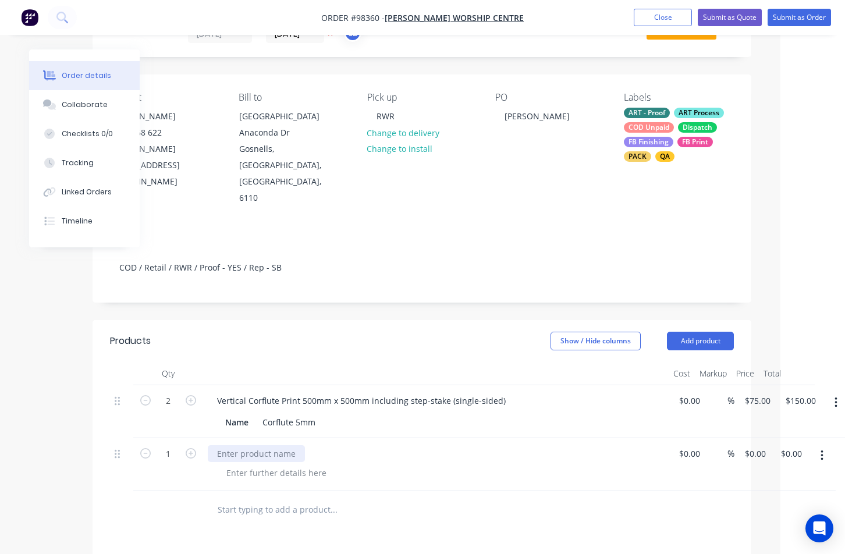
click at [262, 445] on div at bounding box center [256, 453] width 97 height 17
click at [753, 445] on input "0" at bounding box center [749, 453] width 13 height 17
type input "$25.00"
click at [568, 445] on div "Step Stake" at bounding box center [436, 453] width 456 height 17
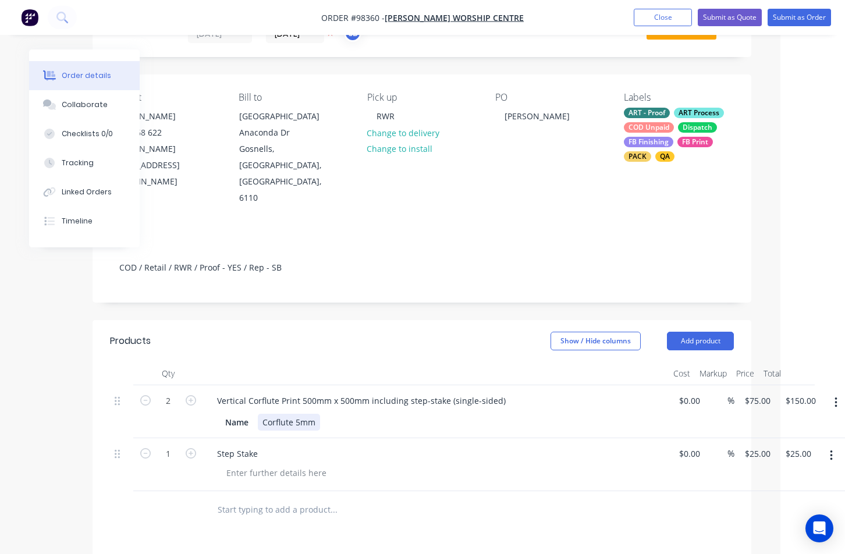
click at [316, 414] on div "Corflute 5mm" at bounding box center [289, 422] width 62 height 17
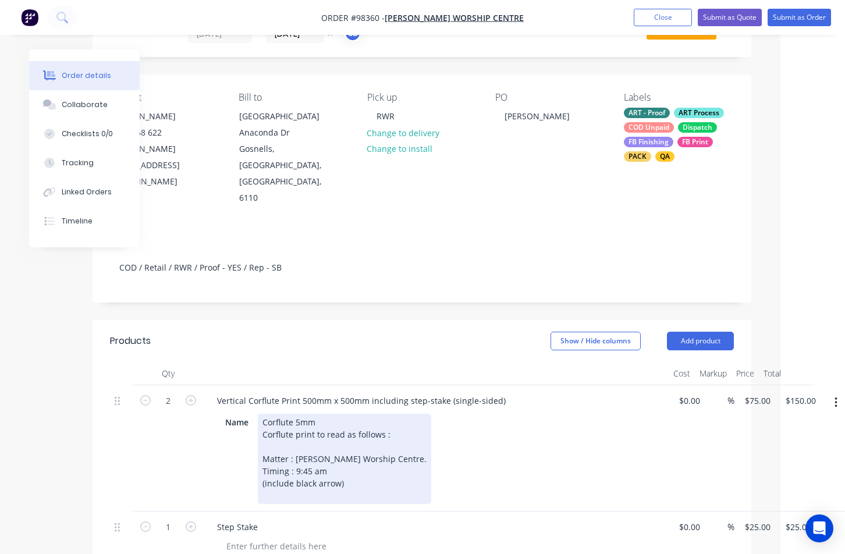
click at [329, 414] on div "Corflute 5mm Corflute print to read as follows : Matter : [PERSON_NAME] Worship…" at bounding box center [344, 459] width 173 height 90
click at [265, 414] on div "Corflute 5mm Corflute print to read as follows : Matter : [PERSON_NAME] Worship…" at bounding box center [344, 459] width 173 height 90
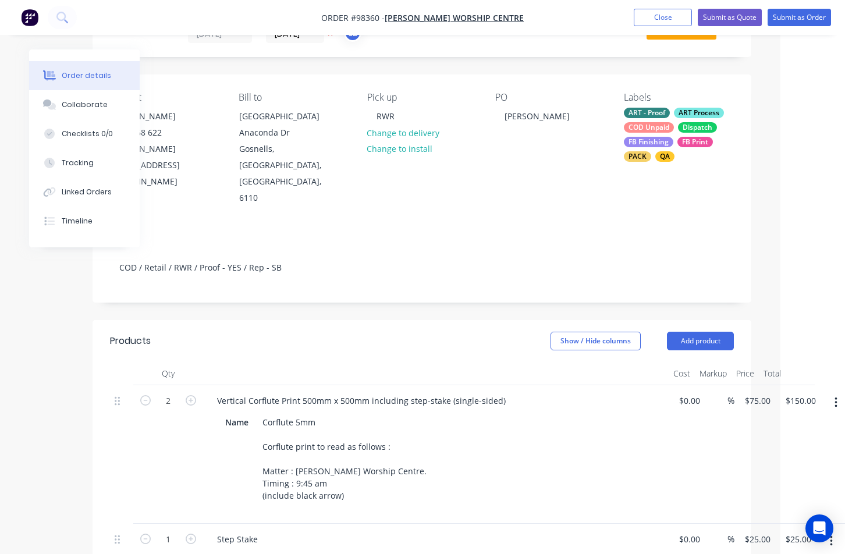
click at [427, 279] on div "Created by [PERSON_NAME] Created [DATE] Required [DATE] Assigned to SB Status D…" at bounding box center [421, 444] width 658 height 899
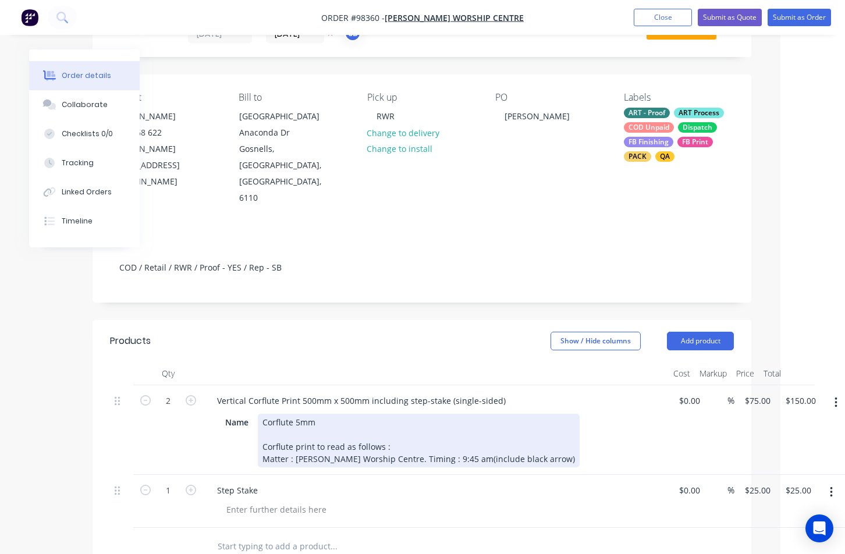
click at [393, 423] on div "Corflute 5mm Corflute print to read as follows : Matter : [PERSON_NAME] Worship…" at bounding box center [419, 441] width 322 height 54
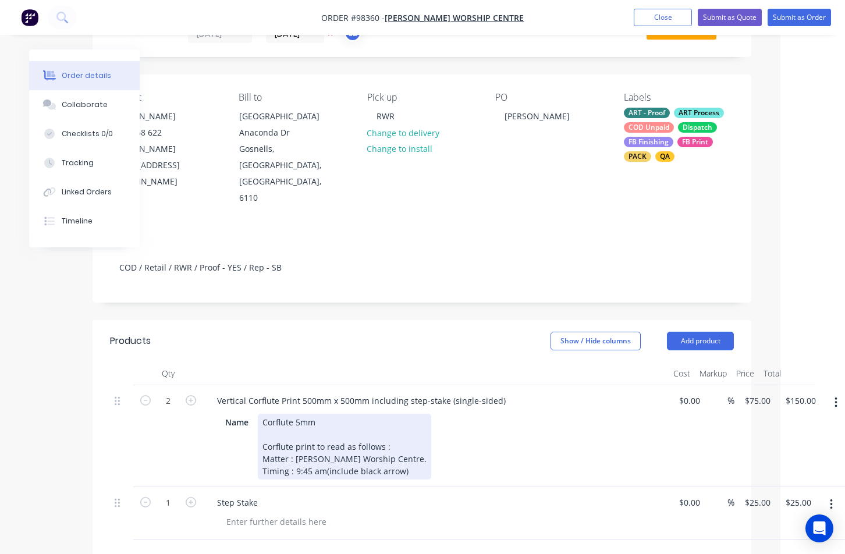
click at [323, 436] on div "Corflute 5mm Corflute print to read as follows : Matter : [PERSON_NAME] Worship…" at bounding box center [344, 447] width 173 height 66
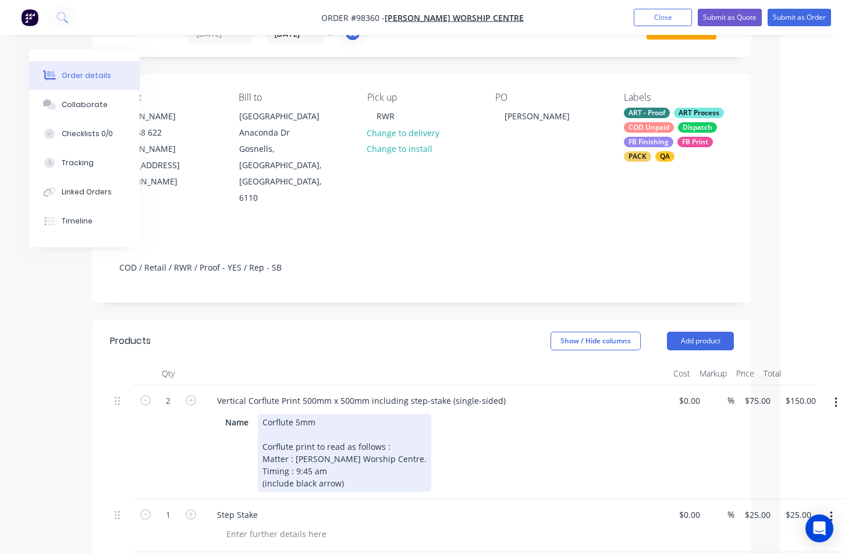
click at [389, 414] on div "Corflute 5mm Corflute print to read as follows : Matter : [PERSON_NAME] Worship…" at bounding box center [344, 453] width 173 height 78
click at [469, 419] on div "Name Corflute 5mm Corflute print to read as follows : Matter : [PERSON_NAME] Wo…" at bounding box center [433, 453] width 426 height 78
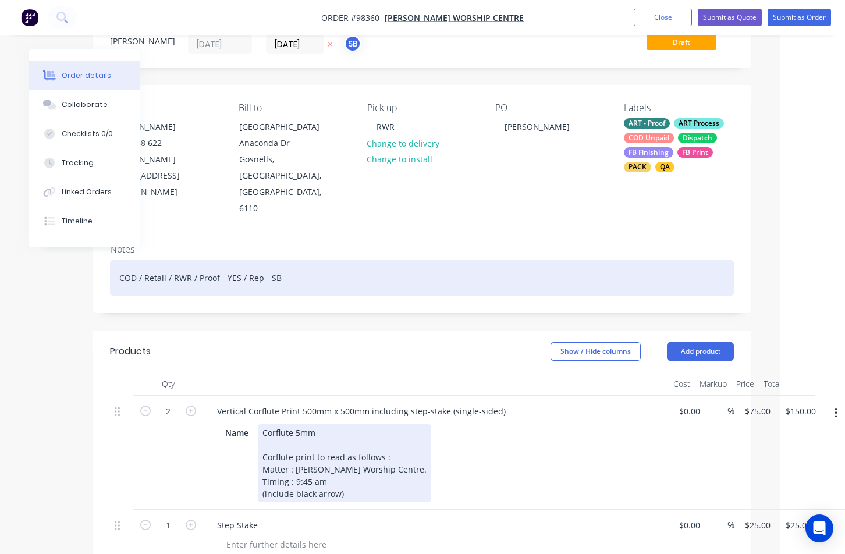
scroll to position [0, 65]
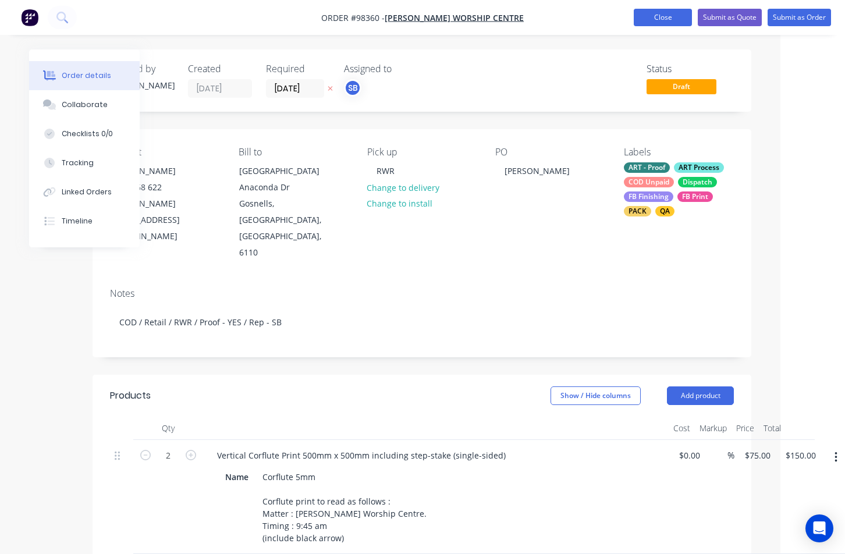
click at [679, 10] on button "Close" at bounding box center [662, 17] width 58 height 17
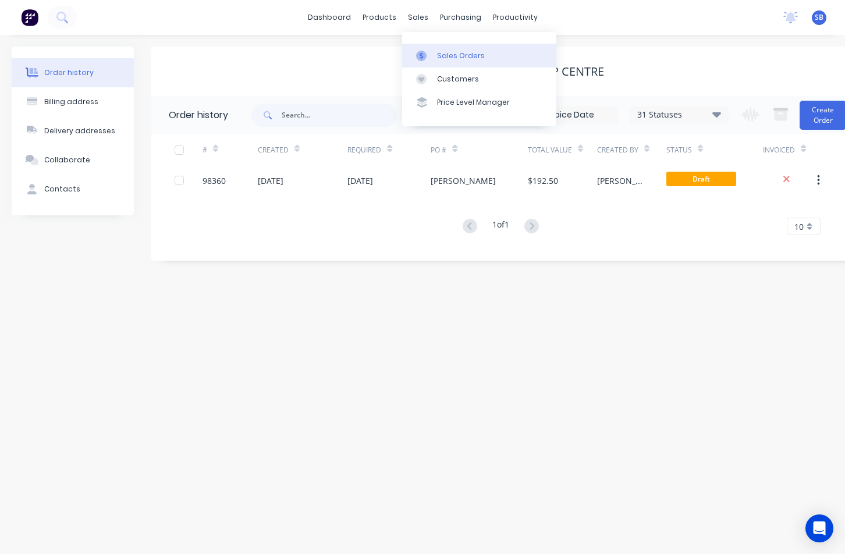
click at [430, 52] on div at bounding box center [424, 56] width 17 height 10
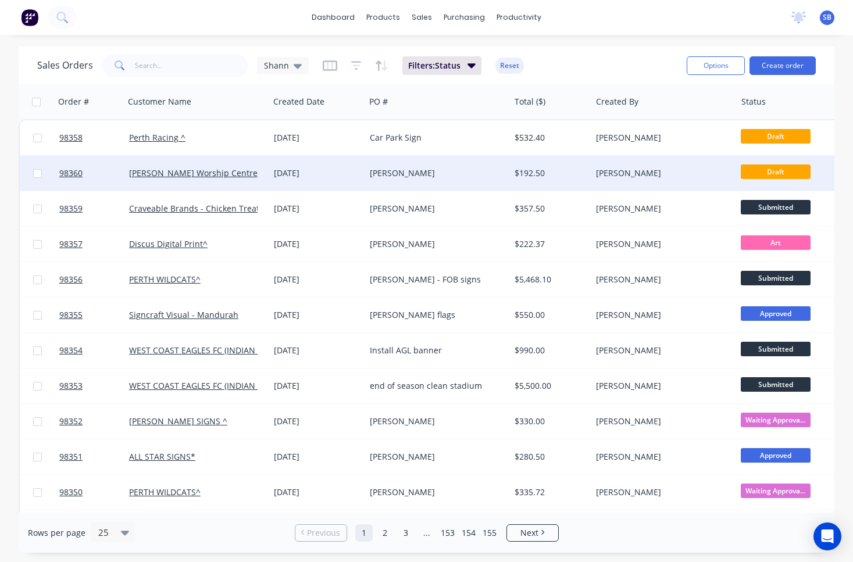
click at [401, 178] on div "[PERSON_NAME]" at bounding box center [434, 174] width 129 height 12
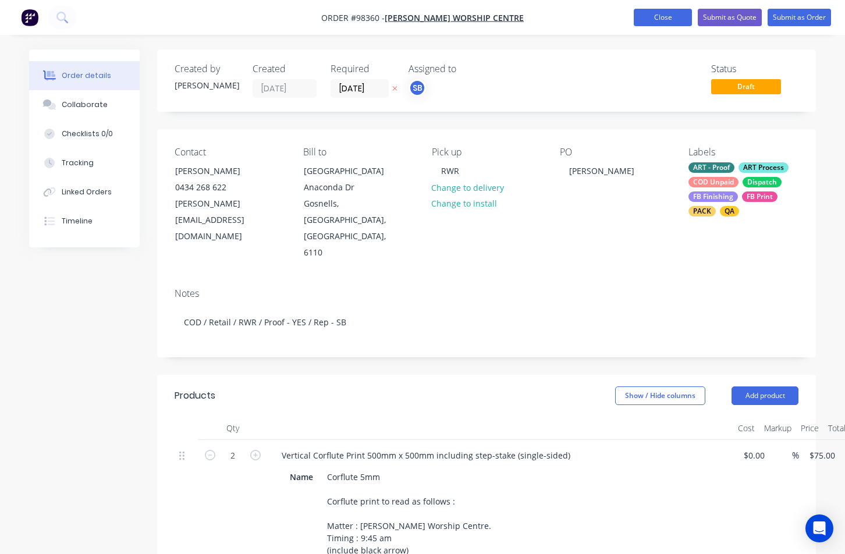
click at [653, 19] on button "Close" at bounding box center [662, 17] width 58 height 17
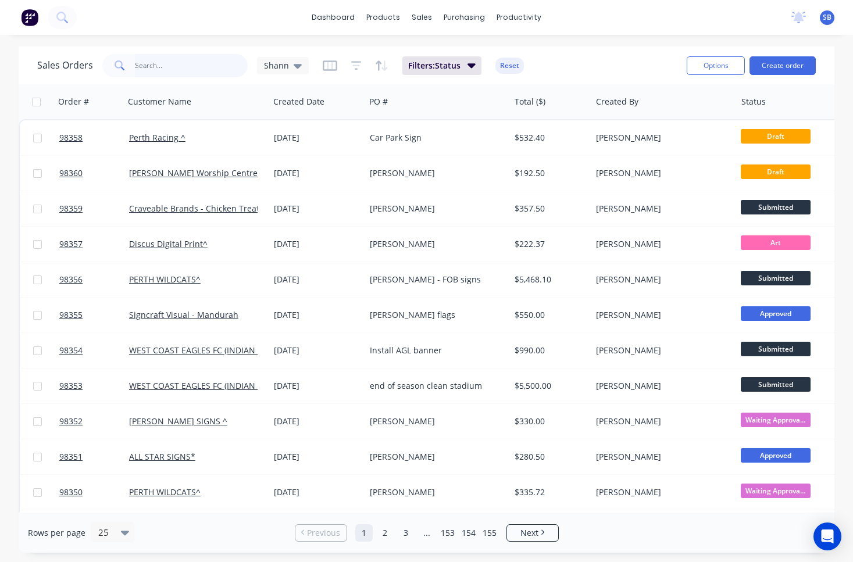
click at [206, 68] on input "text" at bounding box center [191, 65] width 113 height 23
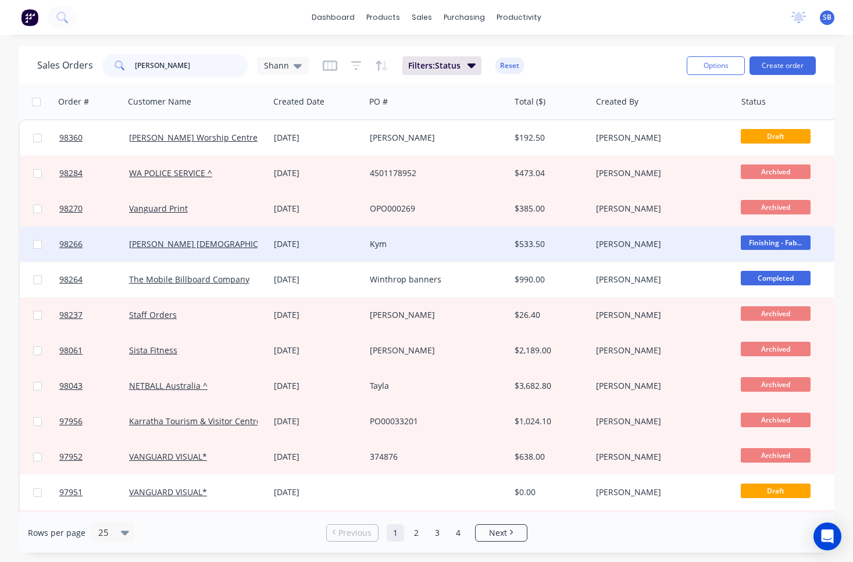
type input "[PERSON_NAME]"
click at [417, 247] on div "Kym" at bounding box center [434, 244] width 129 height 12
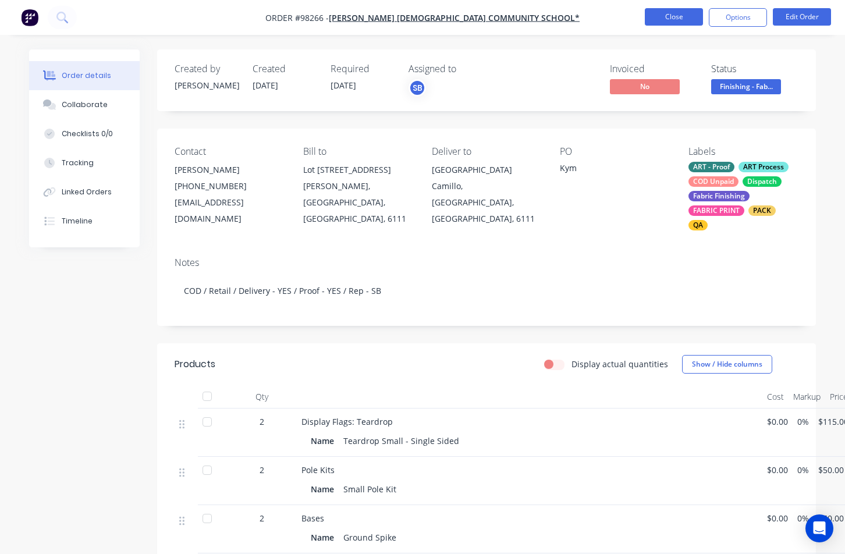
click at [679, 23] on button "Close" at bounding box center [673, 16] width 58 height 17
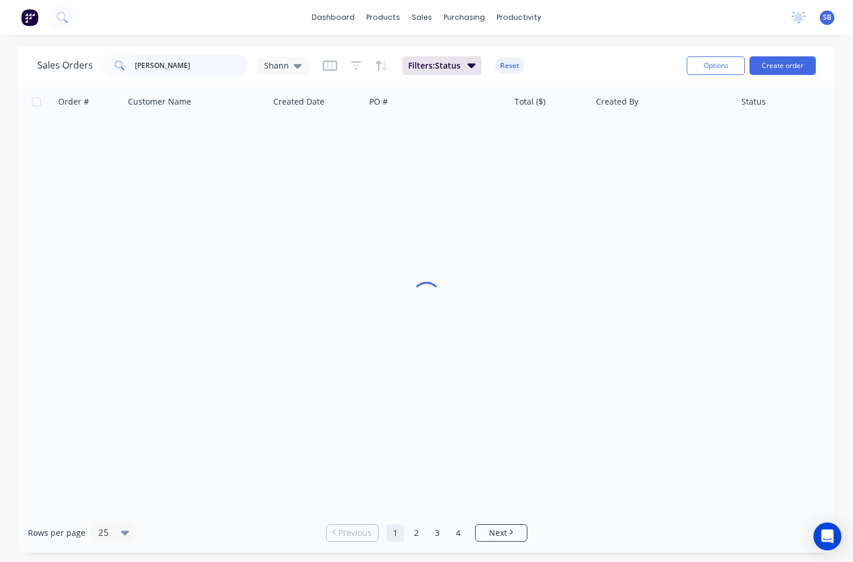
click at [164, 67] on input "[PERSON_NAME]" at bounding box center [191, 65] width 113 height 23
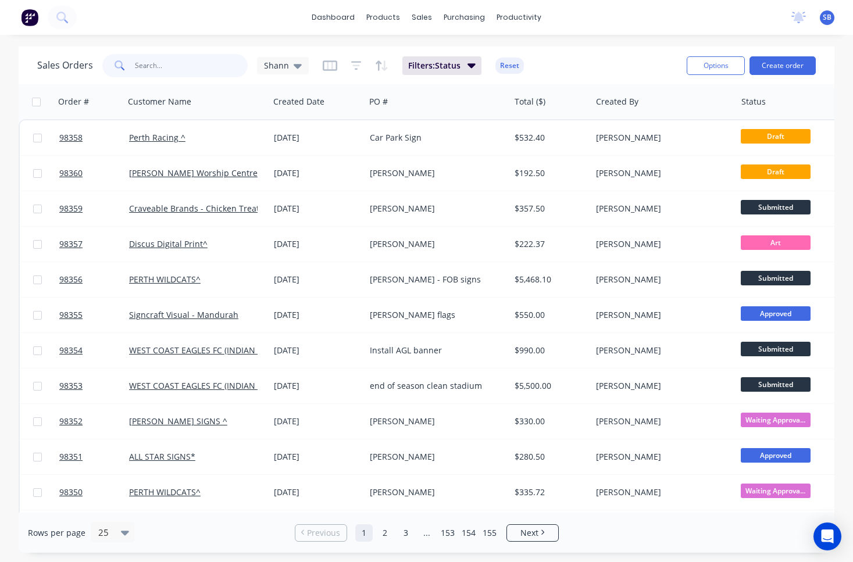
click at [205, 58] on input "text" at bounding box center [191, 65] width 113 height 23
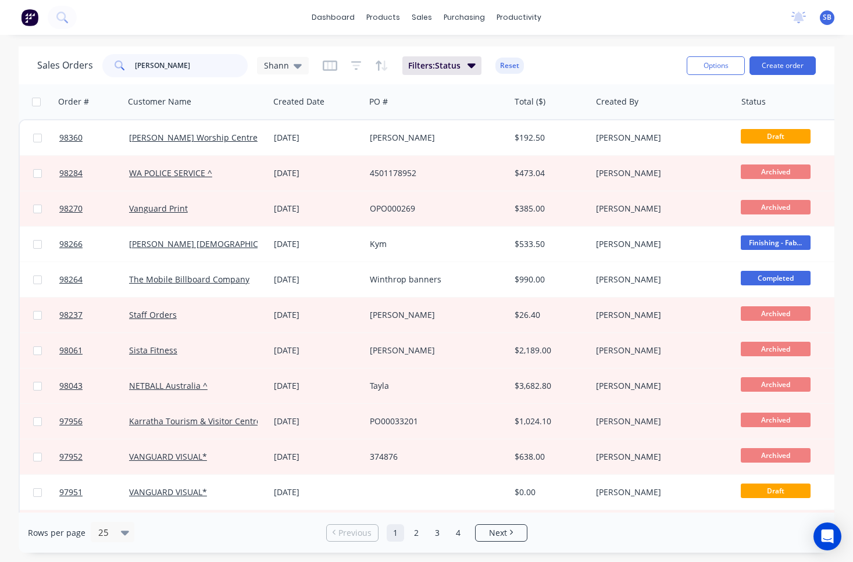
type input "[PERSON_NAME]"
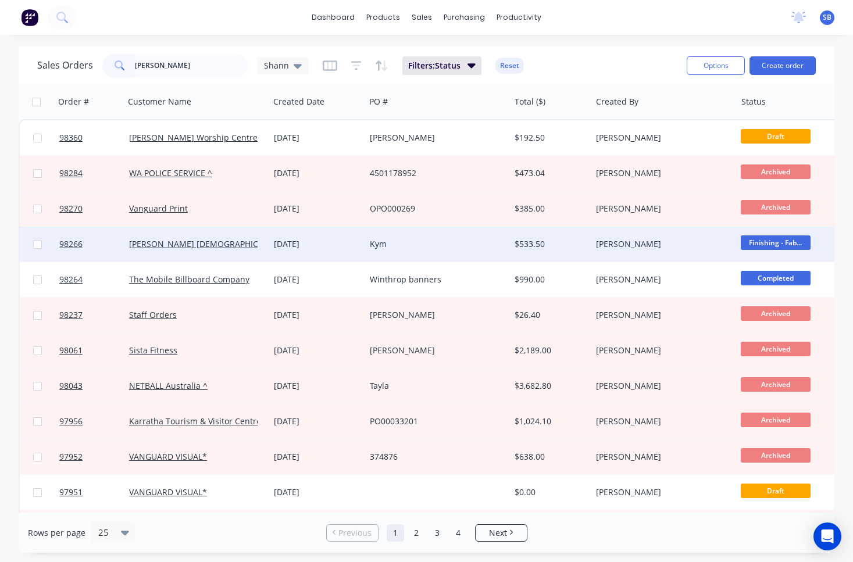
drag, startPoint x: 210, startPoint y: 60, endPoint x: 442, endPoint y: 245, distance: 296.4
click at [442, 245] on div "Kym" at bounding box center [434, 244] width 129 height 12
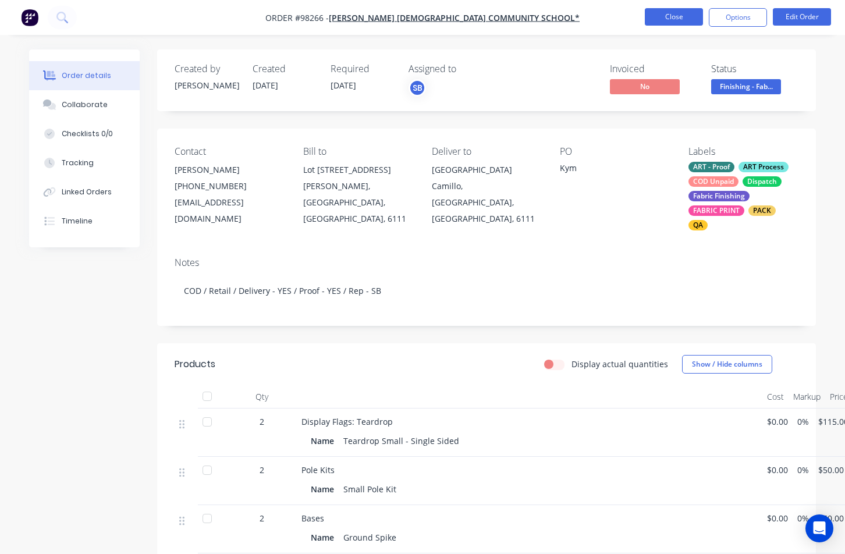
click at [680, 15] on button "Close" at bounding box center [673, 16] width 58 height 17
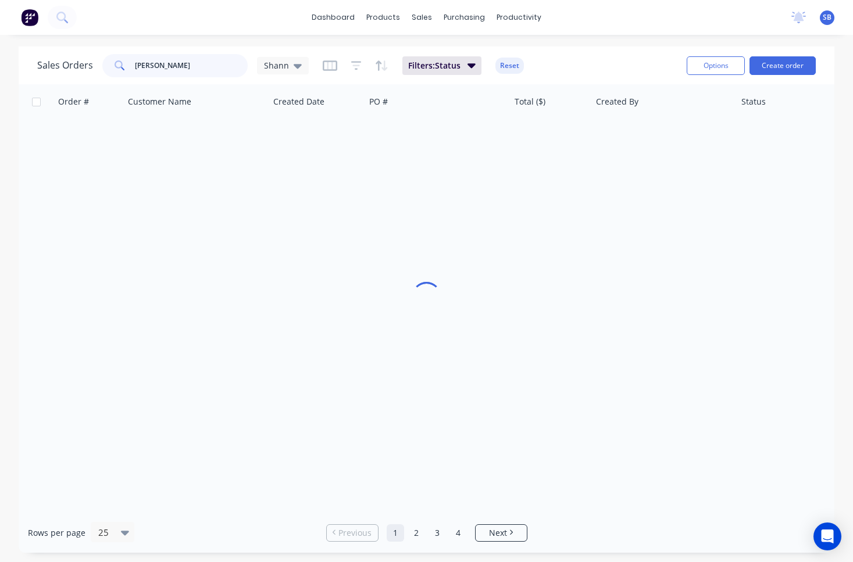
click at [189, 75] on input "[PERSON_NAME]" at bounding box center [191, 65] width 113 height 23
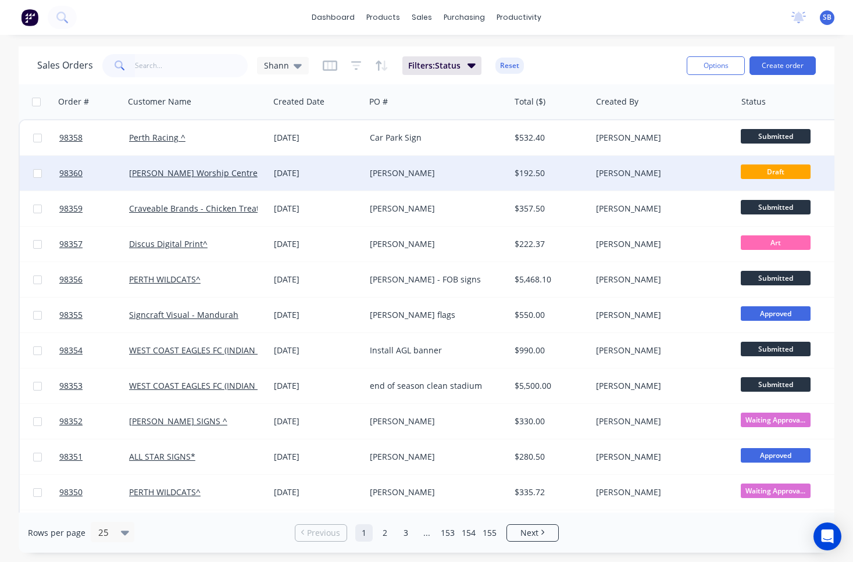
click at [464, 180] on div "[PERSON_NAME]" at bounding box center [437, 173] width 145 height 35
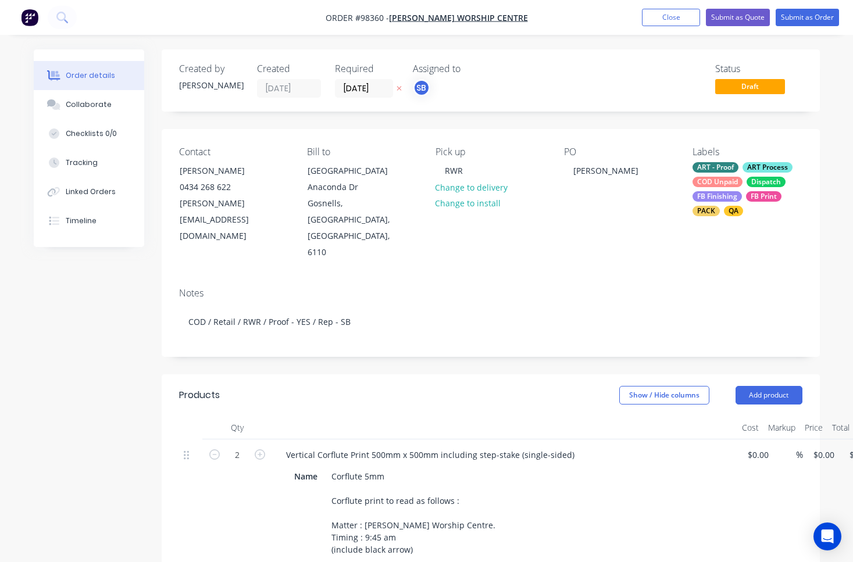
type input "$75.00"
type input "$150.00"
type input "$25.00"
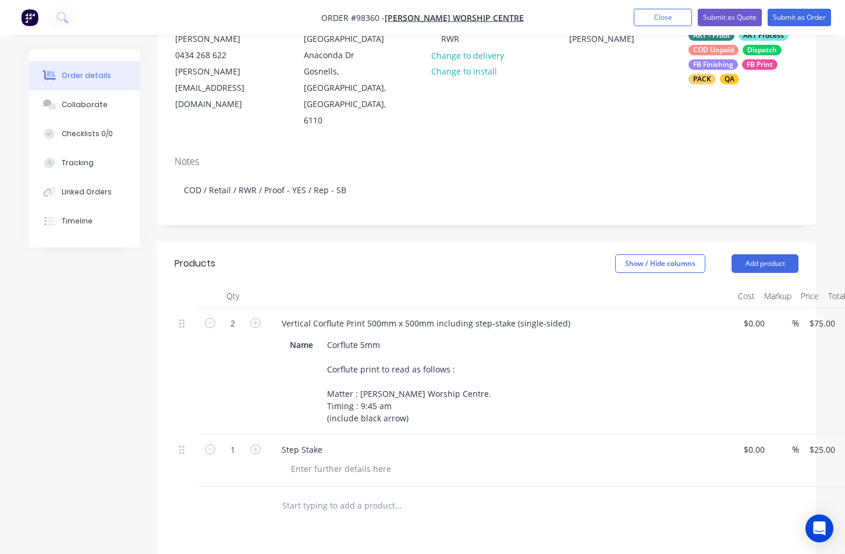
scroll to position [38, 0]
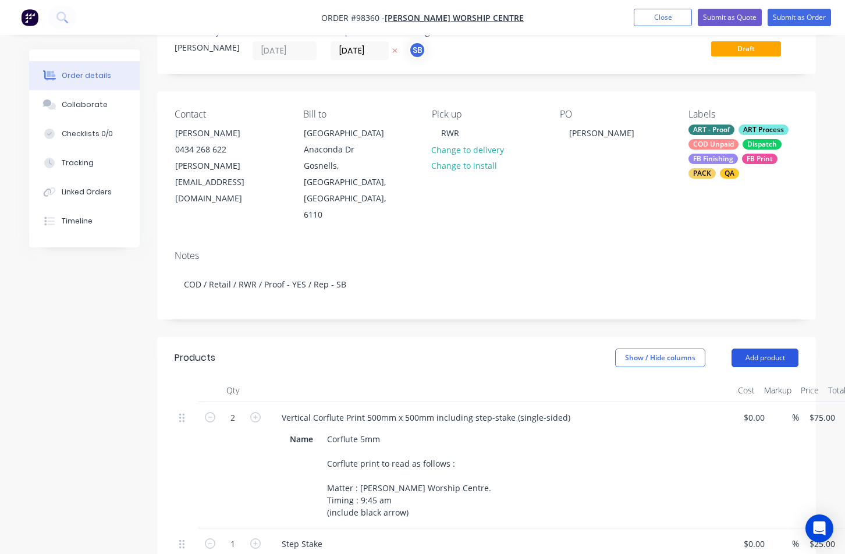
click at [775, 348] on button "Add product" at bounding box center [764, 357] width 67 height 19
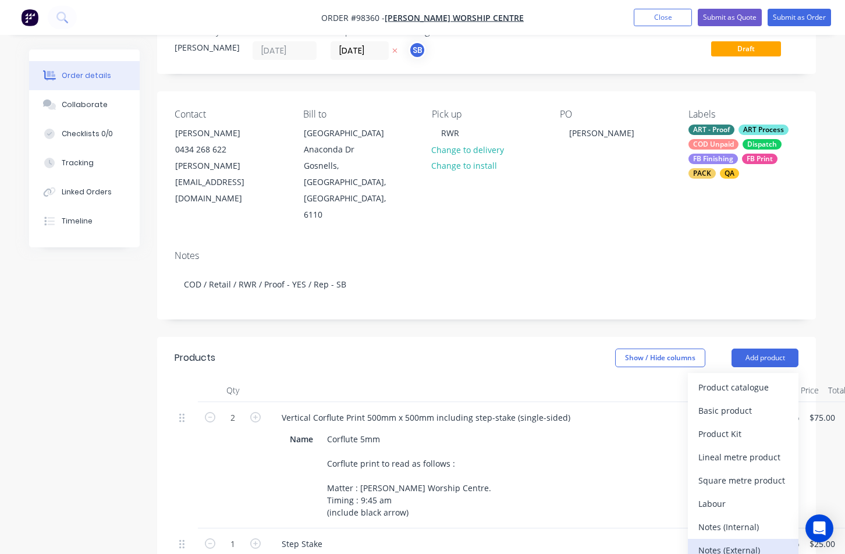
click at [779, 541] on div "Notes (External)" at bounding box center [743, 549] width 90 height 17
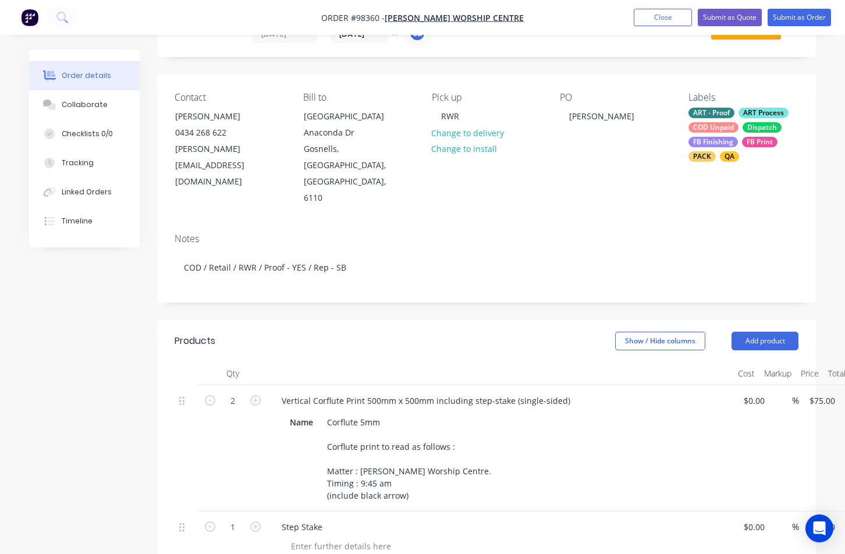
scroll to position [177, 0]
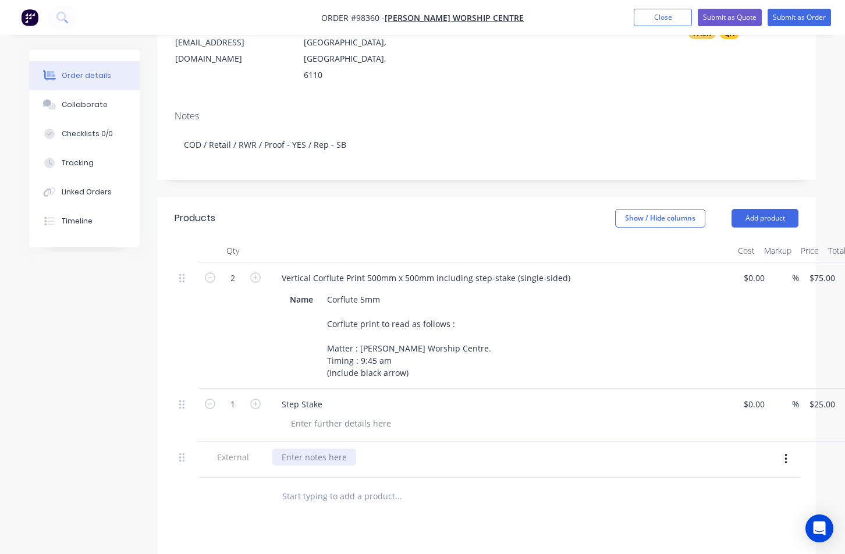
click at [329, 448] on div at bounding box center [314, 456] width 84 height 17
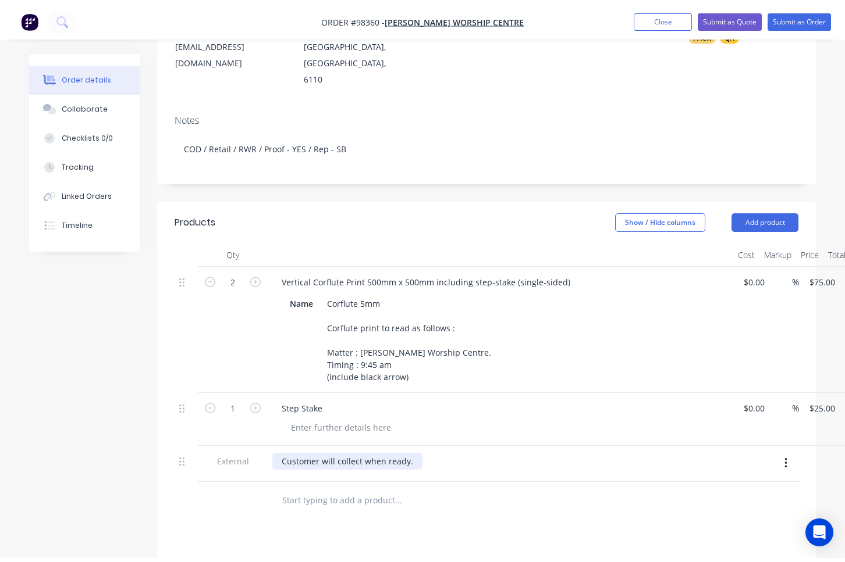
scroll to position [0, 0]
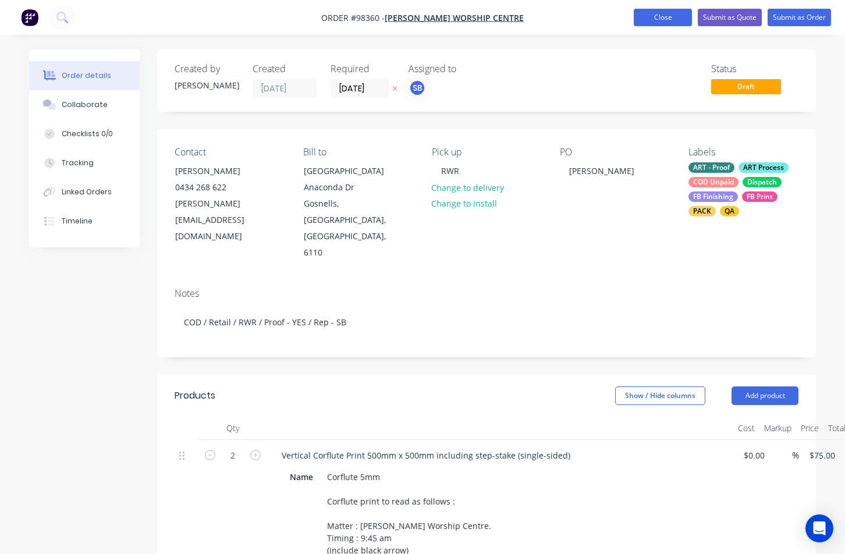
click at [674, 19] on button "Close" at bounding box center [662, 17] width 58 height 17
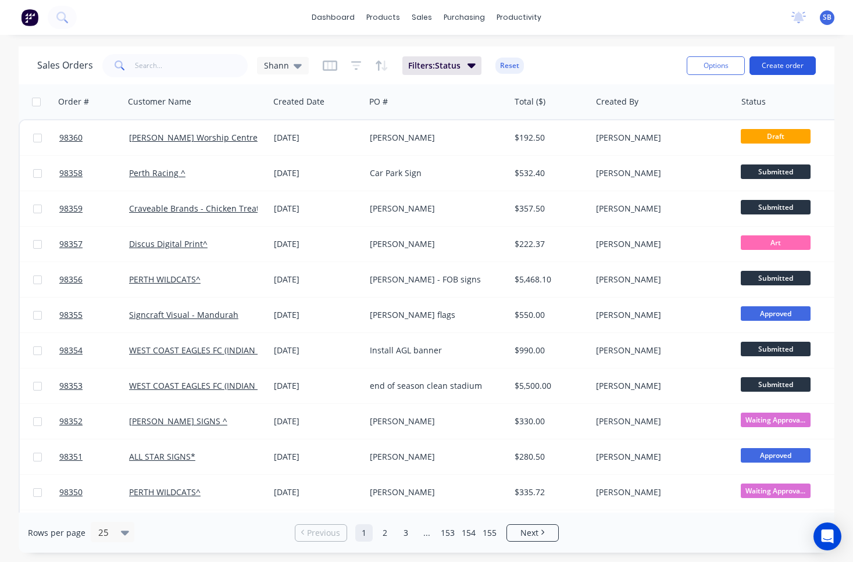
click at [811, 70] on button "Create order" at bounding box center [783, 65] width 66 height 19
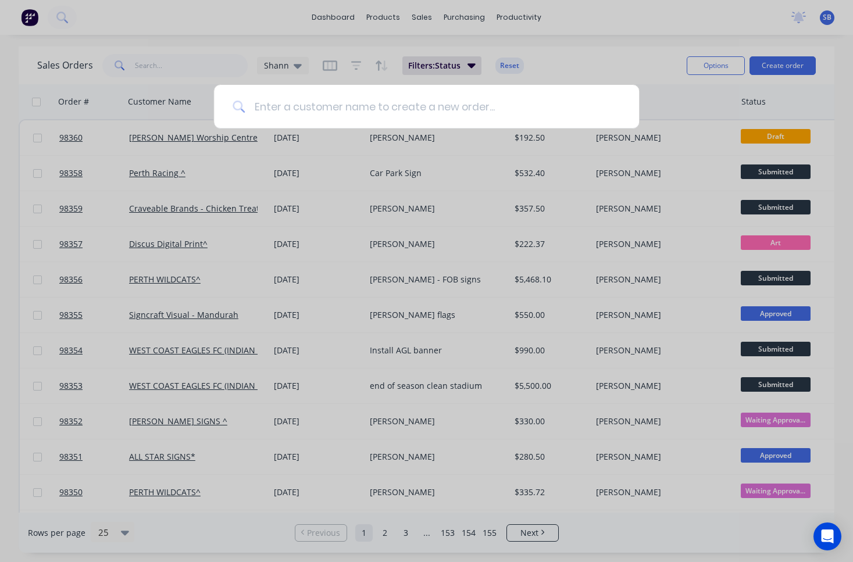
click at [484, 117] on input at bounding box center [433, 107] width 376 height 44
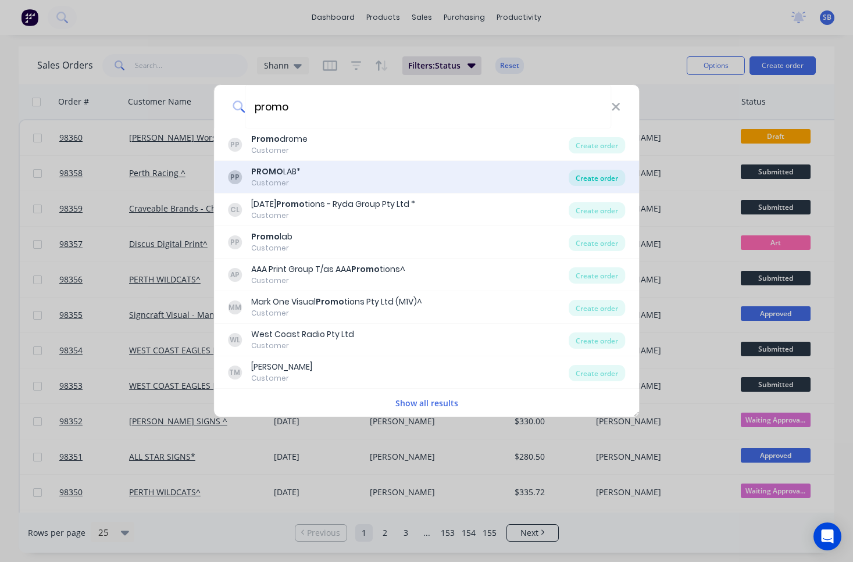
type input "promo"
click at [593, 177] on div "Create order" at bounding box center [597, 178] width 56 height 16
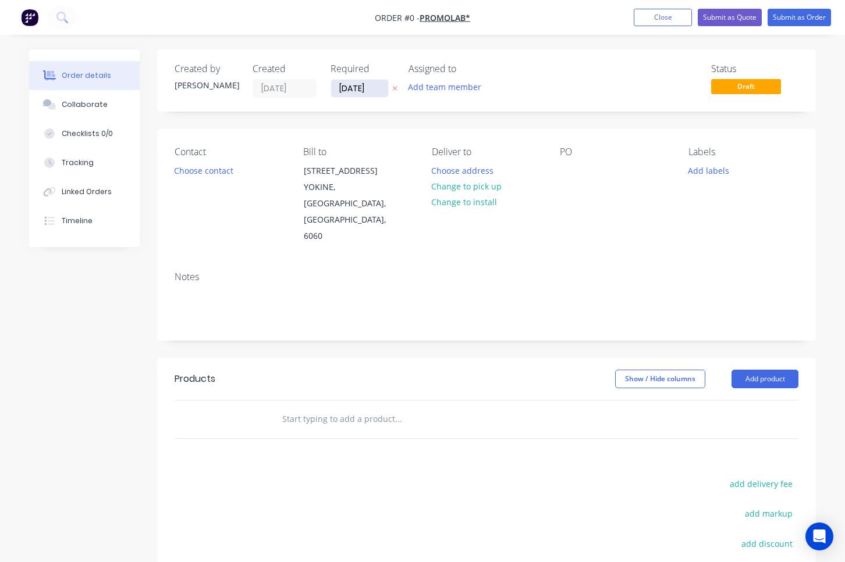
click at [369, 81] on input "[DATE]" at bounding box center [359, 88] width 57 height 17
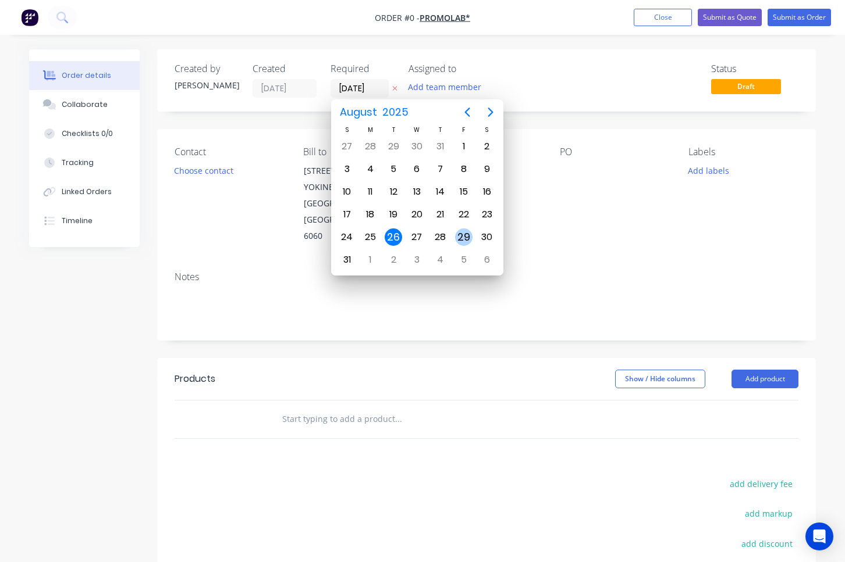
click at [468, 239] on div "29" at bounding box center [463, 237] width 17 height 17
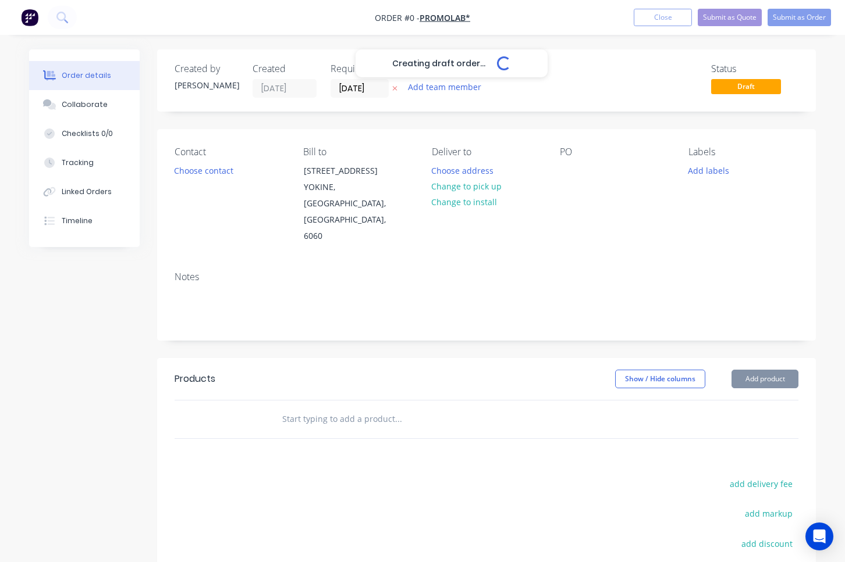
type input "[DATE]"
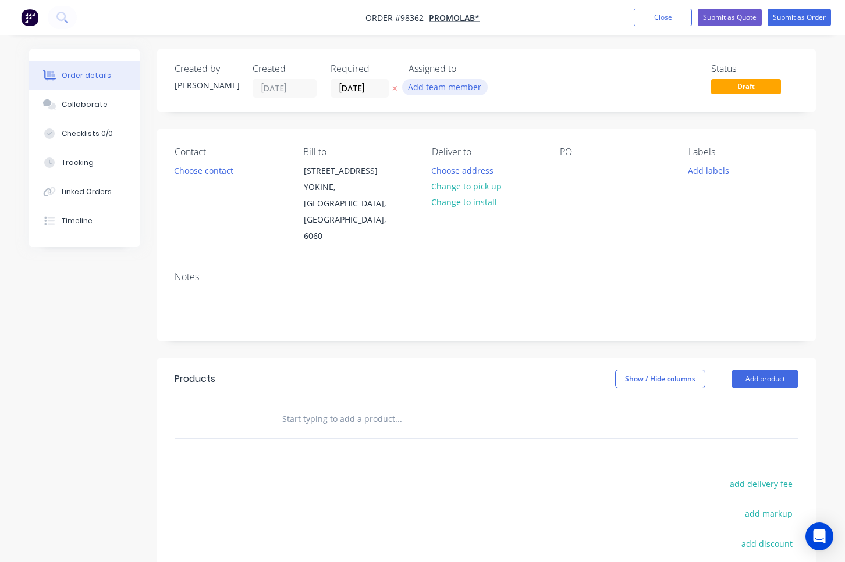
click at [471, 85] on button "Add team member" at bounding box center [444, 87] width 85 height 16
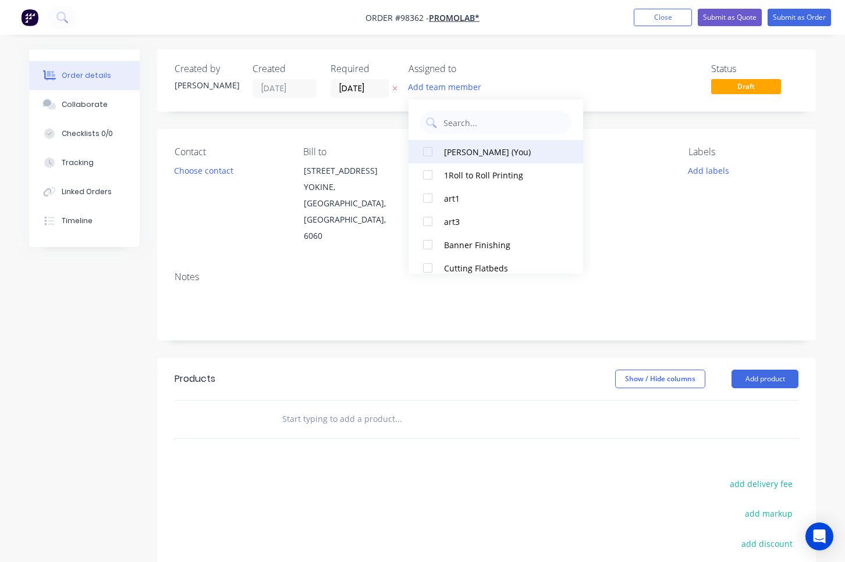
click at [489, 159] on button "[PERSON_NAME] (You)" at bounding box center [495, 151] width 174 height 23
click at [180, 171] on button "Choose contact" at bounding box center [204, 170] width 72 height 16
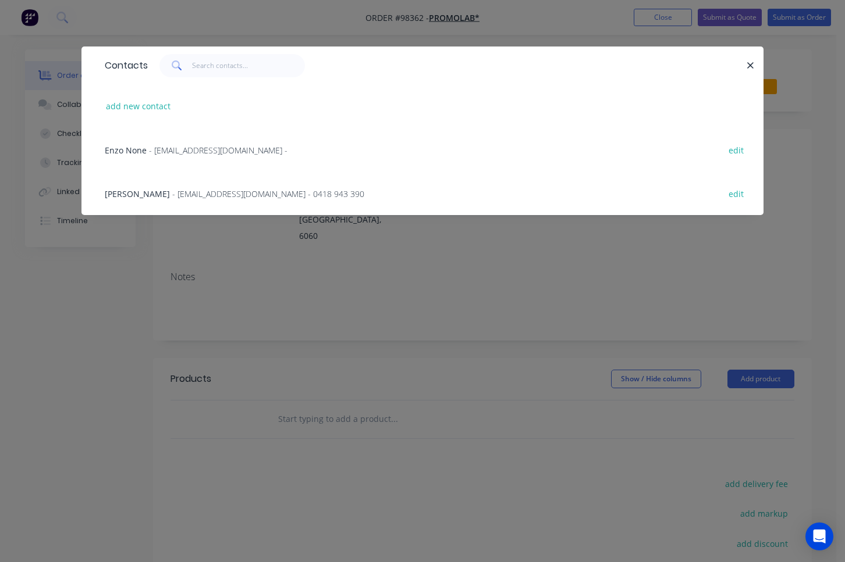
click at [190, 190] on span "- [EMAIL_ADDRESS][DOMAIN_NAME] - 0418 943 390" at bounding box center [268, 193] width 192 height 11
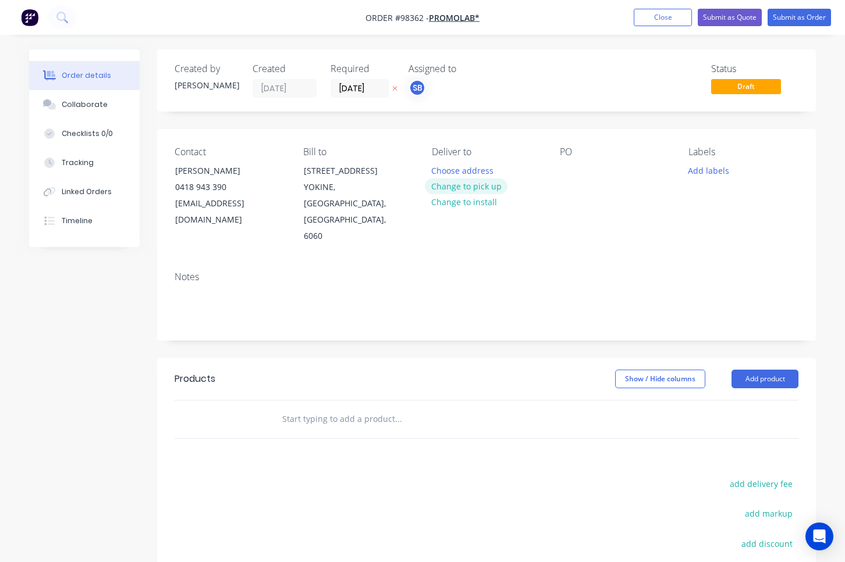
click at [452, 187] on button "Change to pick up" at bounding box center [466, 187] width 83 height 16
click at [443, 176] on div at bounding box center [441, 170] width 19 height 17
click at [570, 173] on div at bounding box center [569, 170] width 19 height 17
drag, startPoint x: 589, startPoint y: 171, endPoint x: 564, endPoint y: 166, distance: 25.6
click at [564, 166] on div "[PERSON_NAME]" at bounding box center [602, 170] width 84 height 17
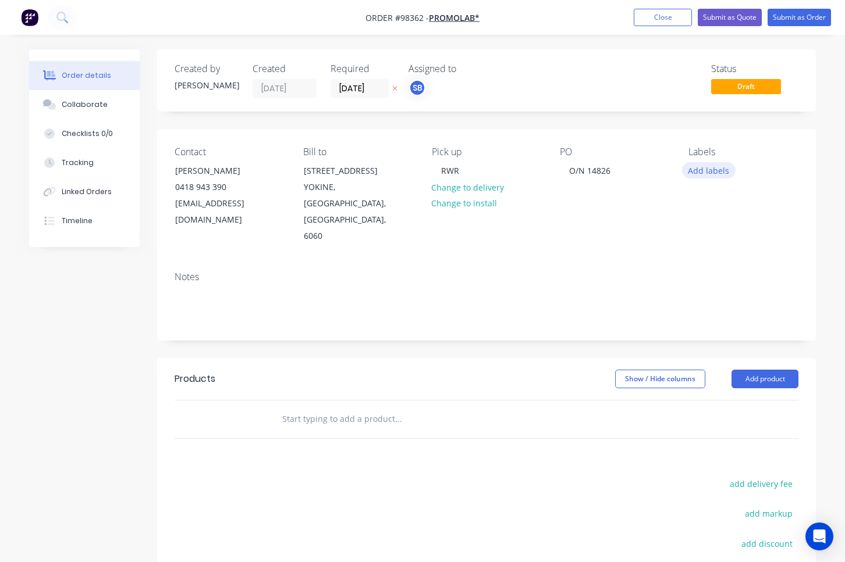
click at [710, 165] on button "Add labels" at bounding box center [709, 170] width 54 height 16
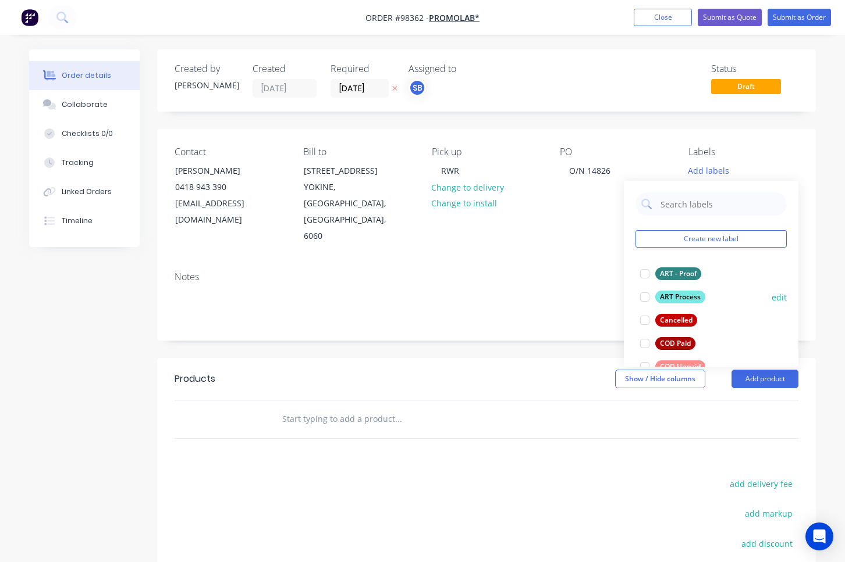
click at [646, 296] on div at bounding box center [644, 297] width 23 height 23
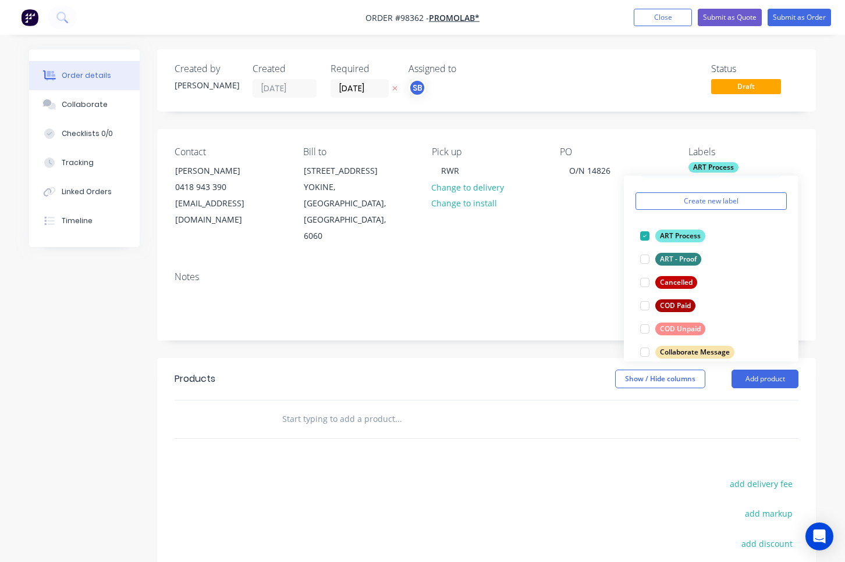
scroll to position [52, 0]
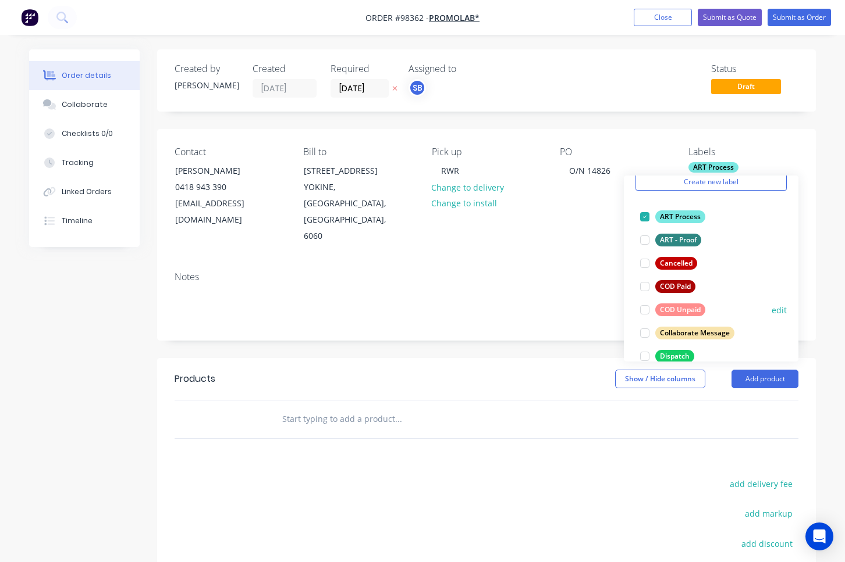
click at [649, 309] on div at bounding box center [644, 309] width 23 height 23
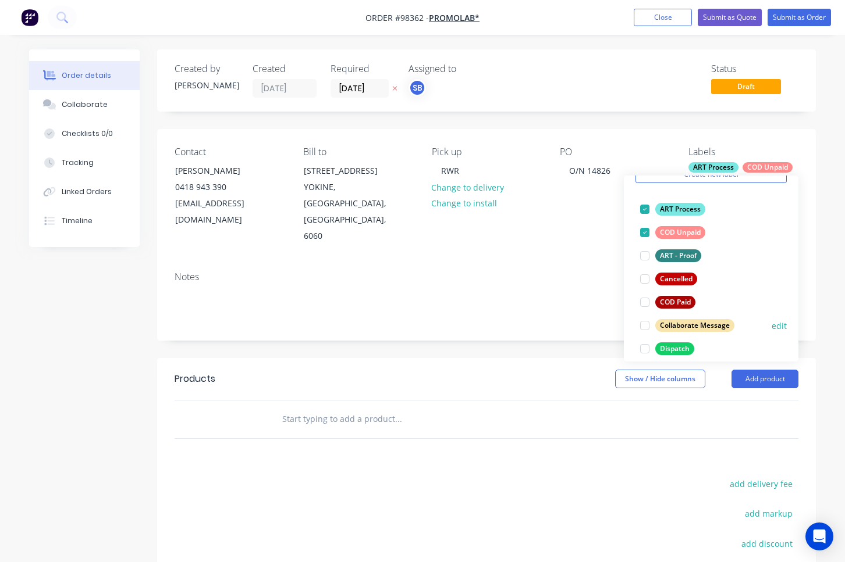
click at [644, 326] on div at bounding box center [644, 325] width 23 height 23
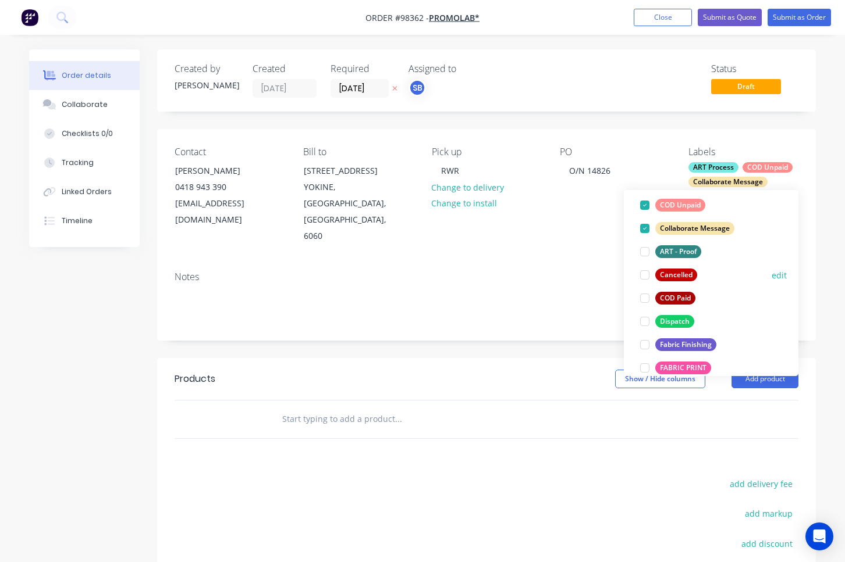
scroll to position [104, 0]
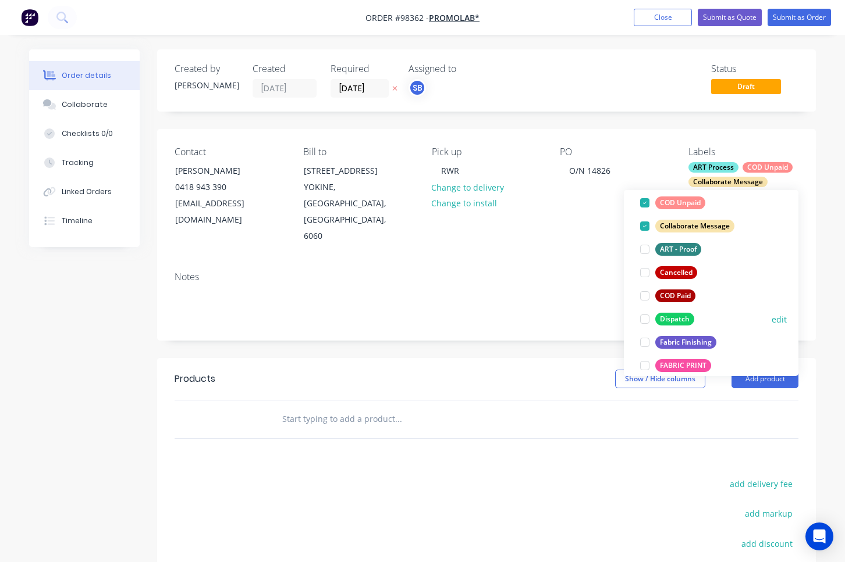
click at [644, 318] on div at bounding box center [644, 319] width 23 height 23
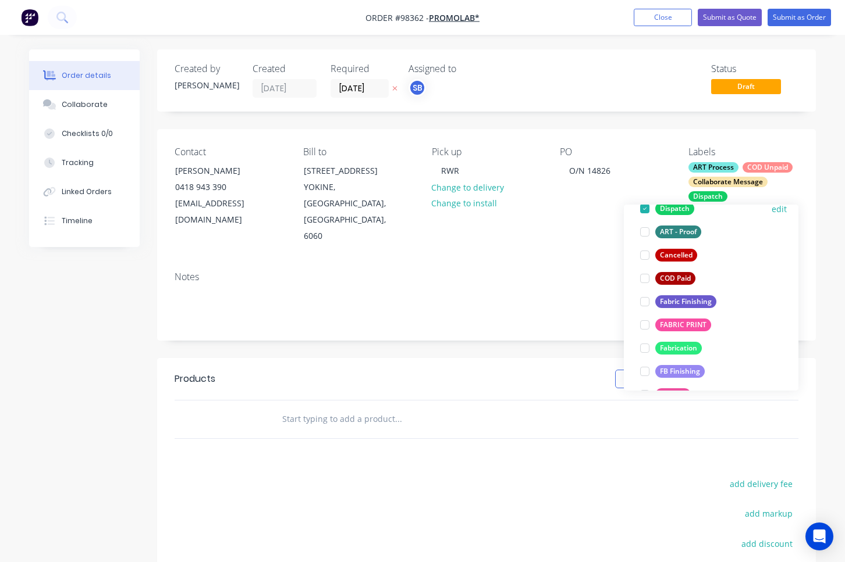
scroll to position [201, 0]
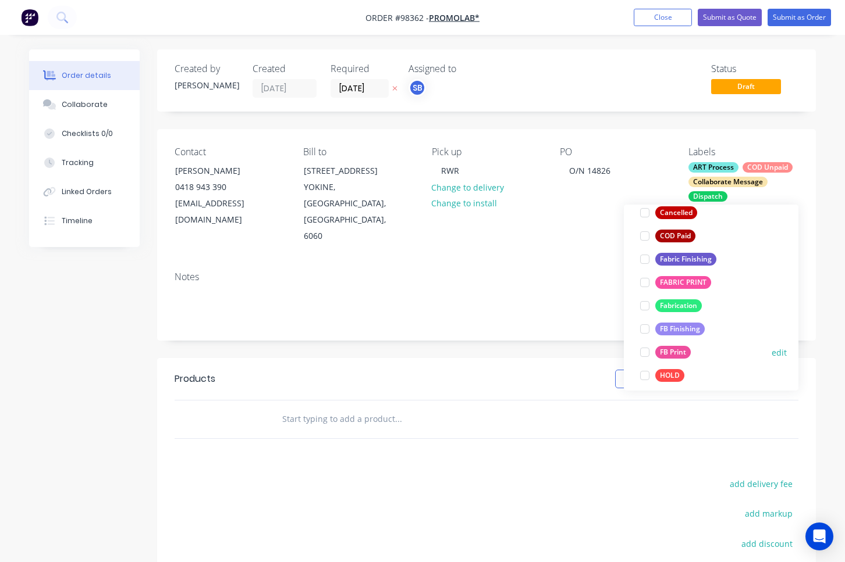
click at [646, 352] on div at bounding box center [644, 352] width 23 height 23
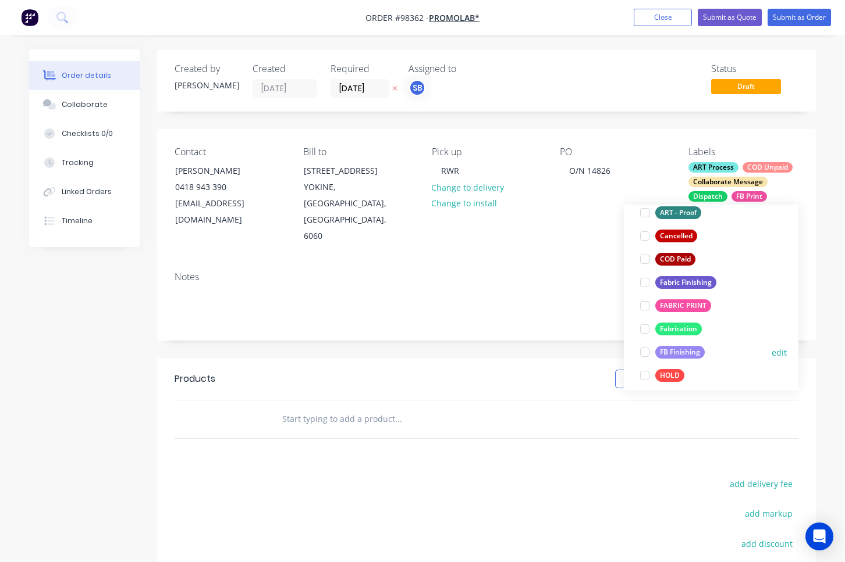
click at [646, 354] on div at bounding box center [644, 352] width 23 height 23
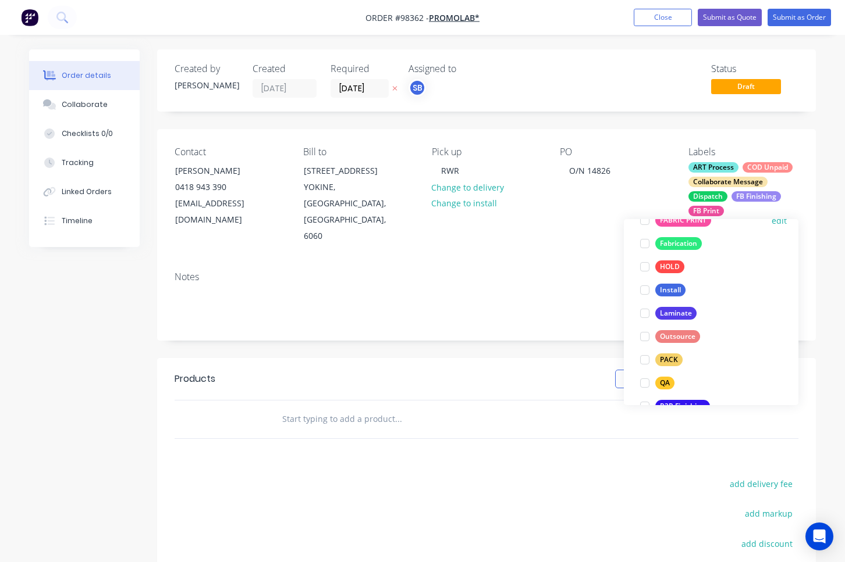
scroll to position [327, 0]
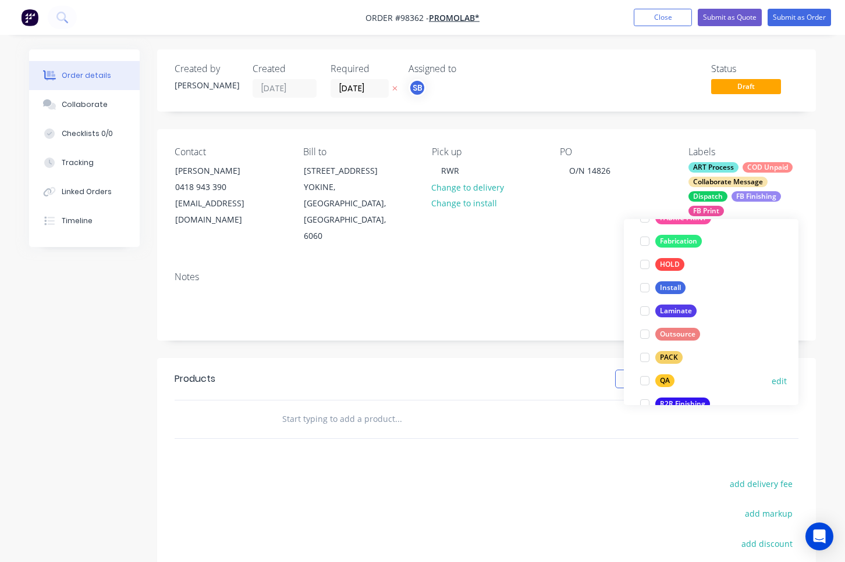
click at [646, 380] on div at bounding box center [644, 380] width 23 height 23
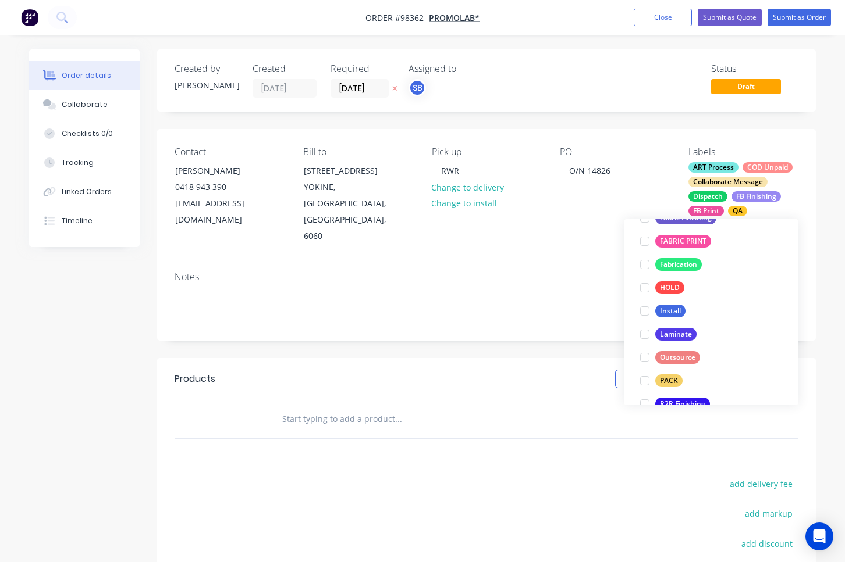
click at [646, 380] on div at bounding box center [644, 380] width 23 height 23
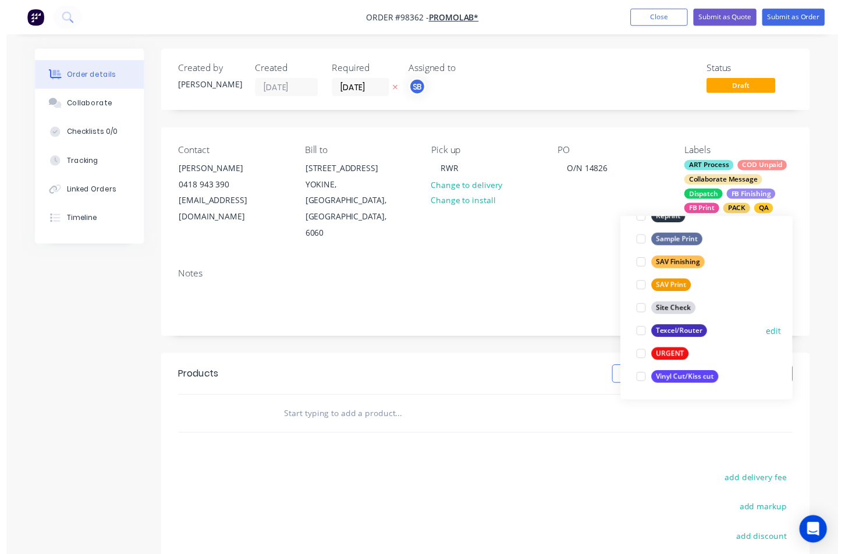
scroll to position [26, 0]
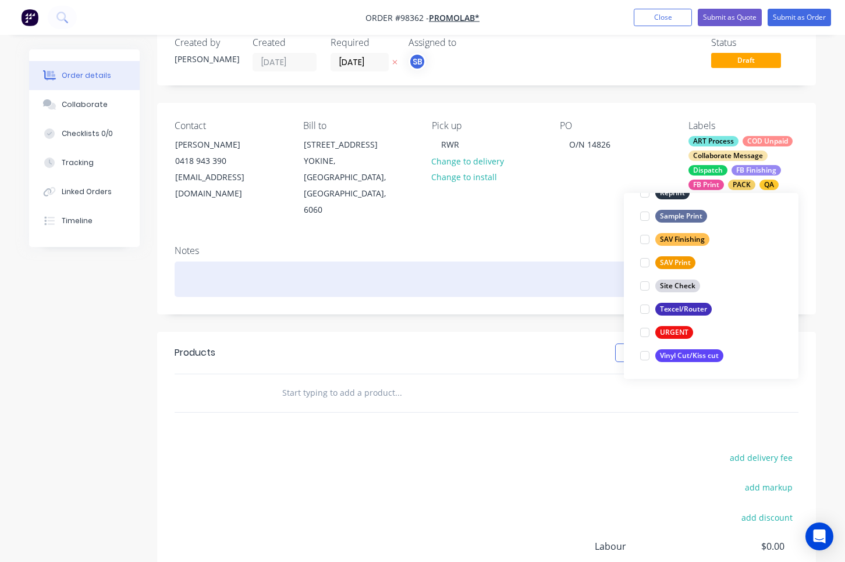
click at [345, 262] on div at bounding box center [485, 279] width 623 height 35
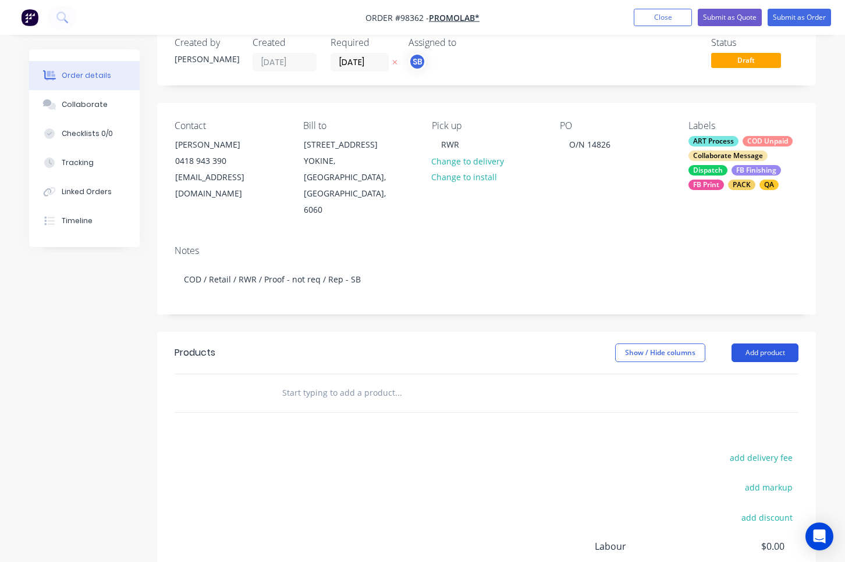
click at [788, 344] on button "Add product" at bounding box center [764, 353] width 67 height 19
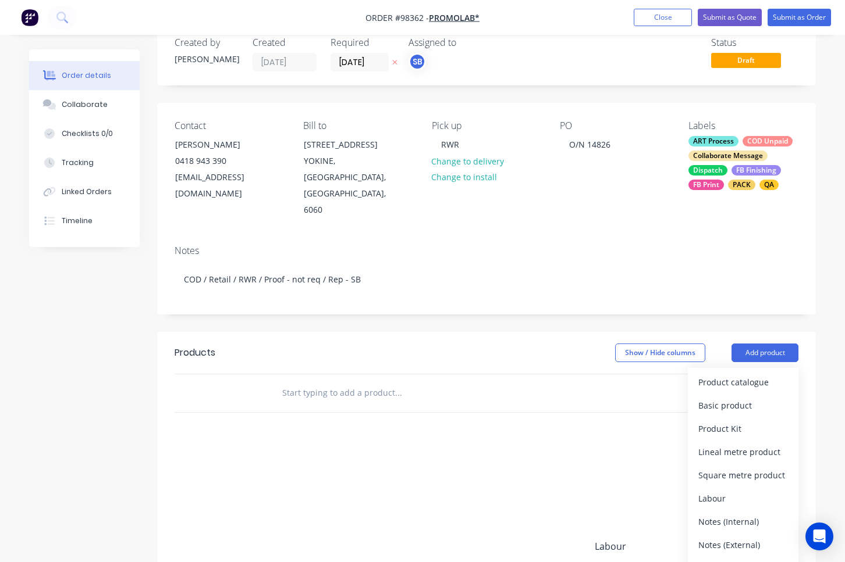
click at [781, 374] on div "Product catalogue" at bounding box center [743, 382] width 90 height 17
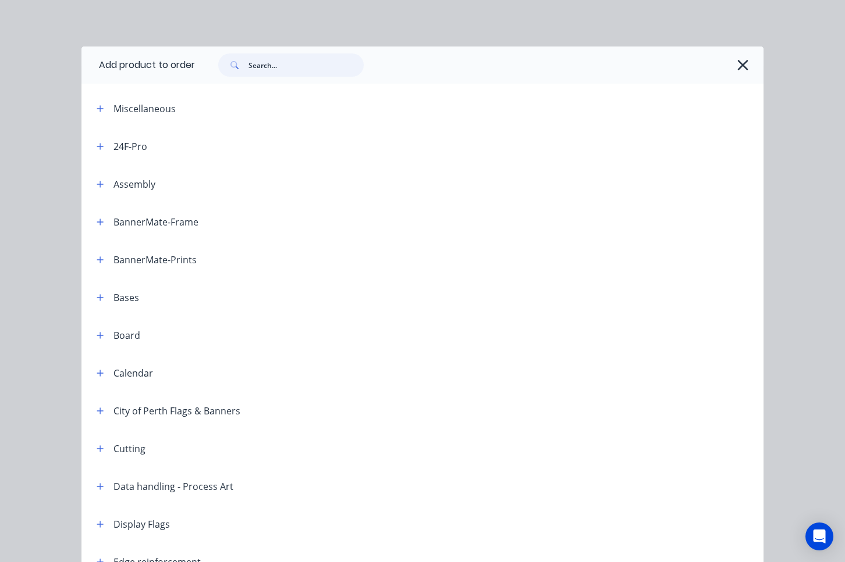
click at [294, 62] on input "text" at bounding box center [305, 65] width 115 height 23
type input "BOARD"
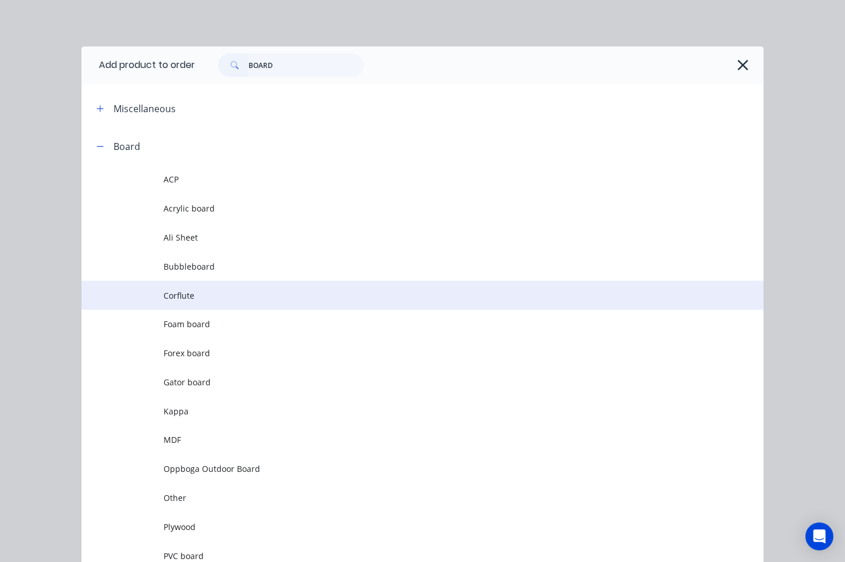
click at [212, 297] on span "Corflute" at bounding box center [403, 296] width 480 height 12
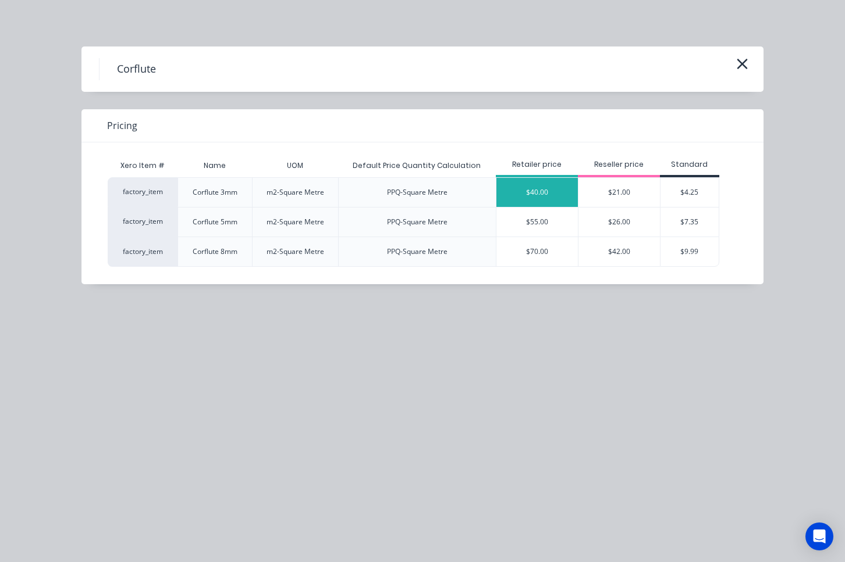
click at [529, 187] on div "$40.00" at bounding box center [536, 192] width 81 height 29
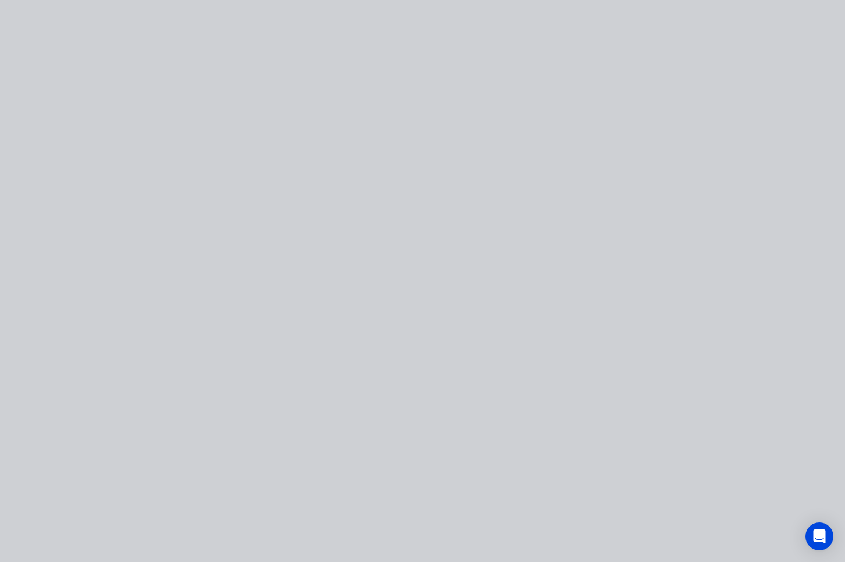
type input "$40.00"
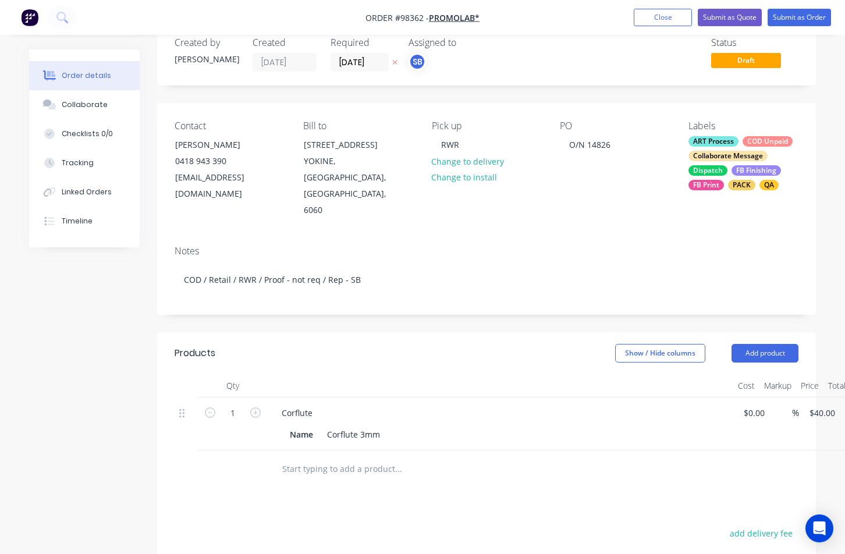
click at [322, 404] on div "Corflute" at bounding box center [500, 412] width 456 height 17
click at [314, 404] on div "Corflute" at bounding box center [296, 412] width 49 height 17
drag, startPoint x: 316, startPoint y: 385, endPoint x: 237, endPoint y: 386, distance: 78.5
click at [238, 397] on div "1 Corflute Name Corflute 3mm $0.00 $0.00 % $40.00 $40.00 $40.00 $40.00" at bounding box center [485, 423] width 623 height 53
paste div
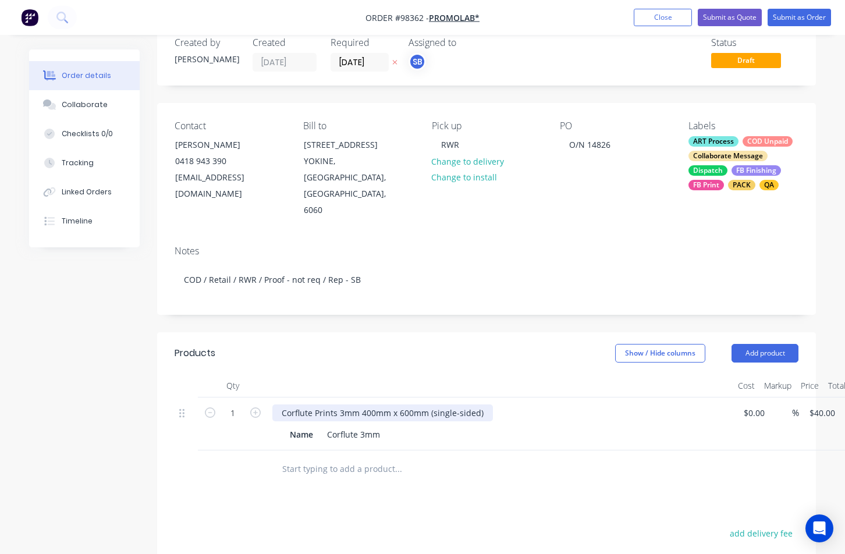
click at [357, 404] on div "Corflute Prints 3mm 400mm x 600mm (single-sided)" at bounding box center [382, 412] width 220 height 17
click at [476, 457] on input "text" at bounding box center [398, 468] width 233 height 23
click at [501, 426] on div "Name Corflute 3mm" at bounding box center [498, 434] width 426 height 17
click at [819, 404] on input "40" at bounding box center [815, 412] width 15 height 17
type input "$5.95"
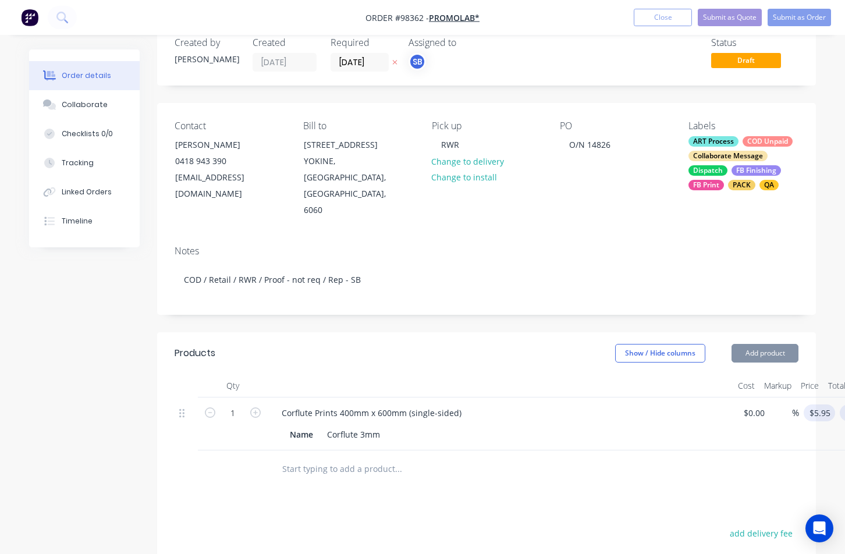
scroll to position [26, 51]
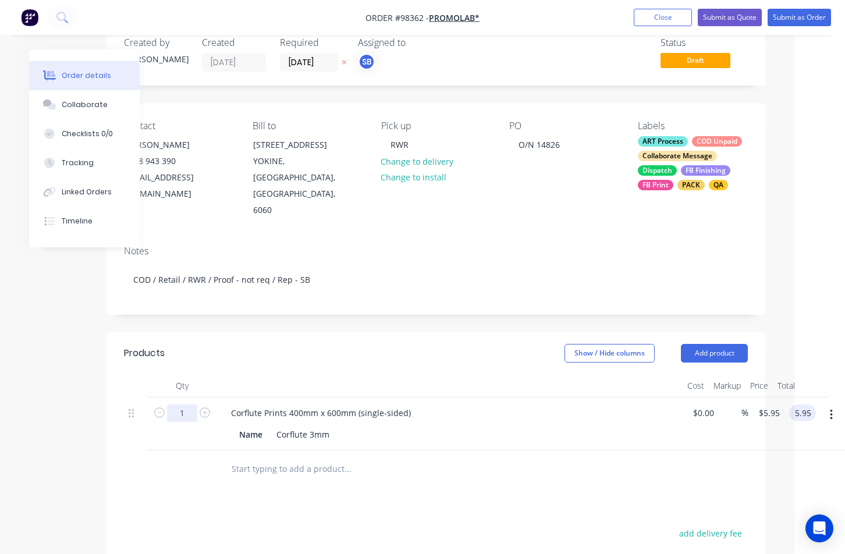
type input "$5.95"
click at [193, 404] on input "1" at bounding box center [182, 412] width 30 height 17
type input "250"
type input "$1,487.50"
click at [710, 344] on button "Add product" at bounding box center [713, 353] width 67 height 19
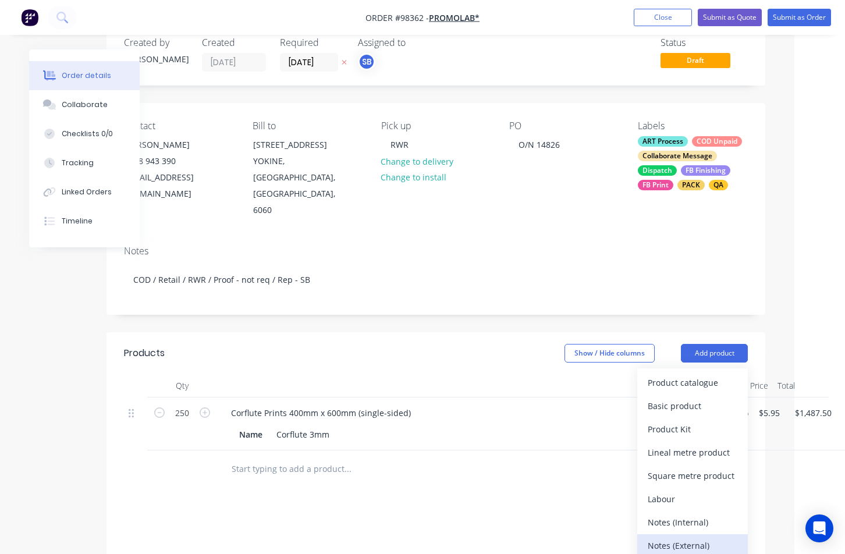
click at [692, 537] on div "Notes (External)" at bounding box center [692, 545] width 90 height 17
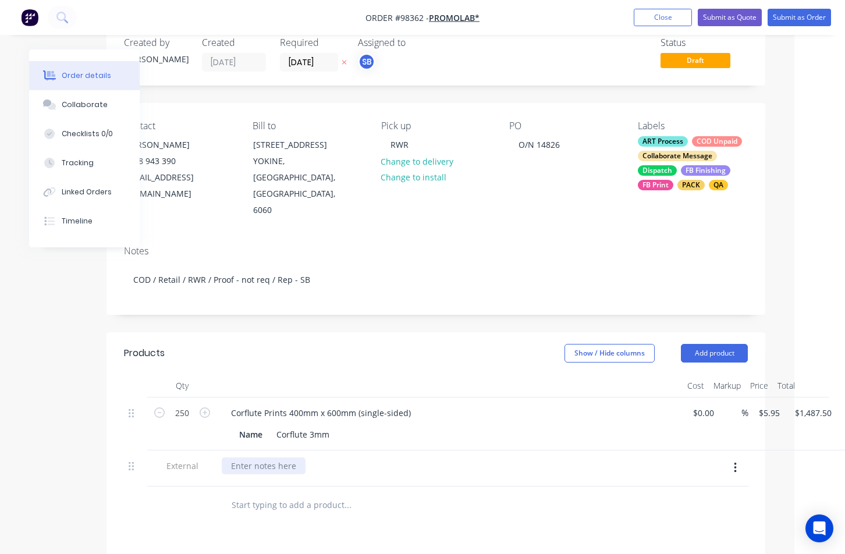
click at [298, 457] on div at bounding box center [264, 465] width 84 height 17
paste div
click at [382, 457] on div "Repeat order – previous proof attached for artwork" at bounding box center [331, 465] width 218 height 17
drag, startPoint x: 380, startPoint y: 433, endPoint x: 385, endPoint y: 427, distance: 7.4
click at [380, 457] on div "Repeat order – previous proof attached for artwork" at bounding box center [331, 465] width 218 height 17
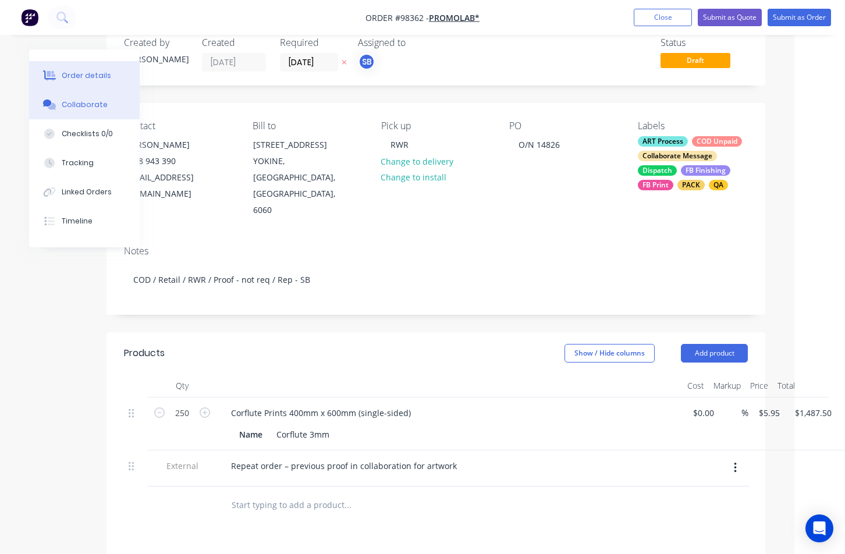
click at [103, 105] on button "Collaborate" at bounding box center [84, 104] width 111 height 29
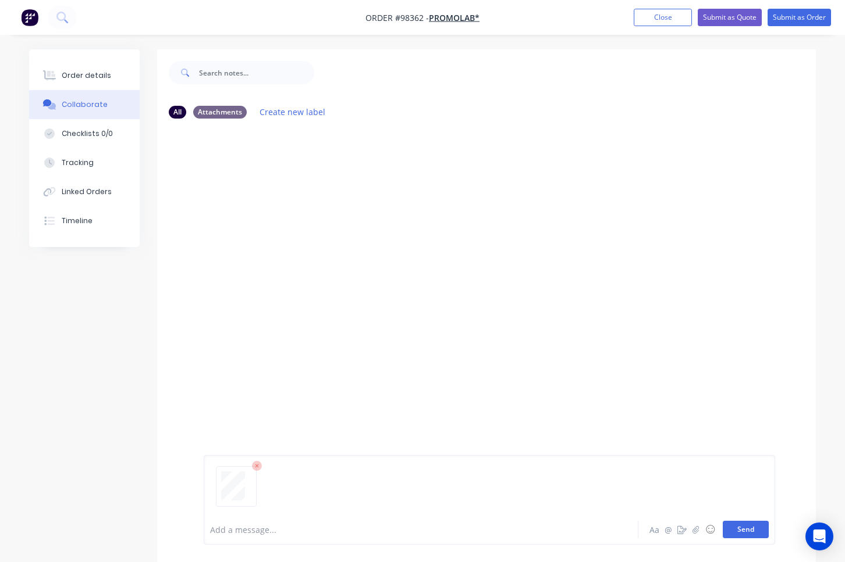
click at [728, 529] on button "Send" at bounding box center [745, 529] width 46 height 17
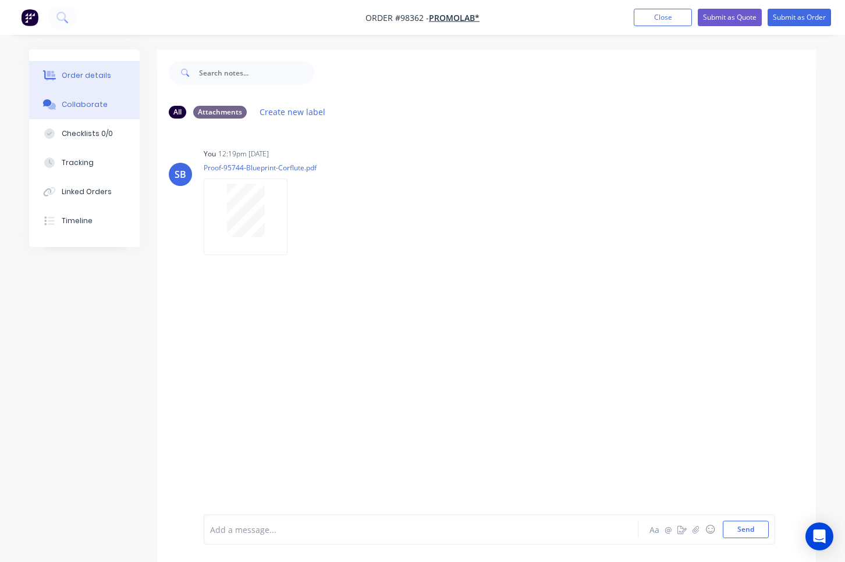
click at [95, 74] on div "Order details" at bounding box center [86, 75] width 49 height 10
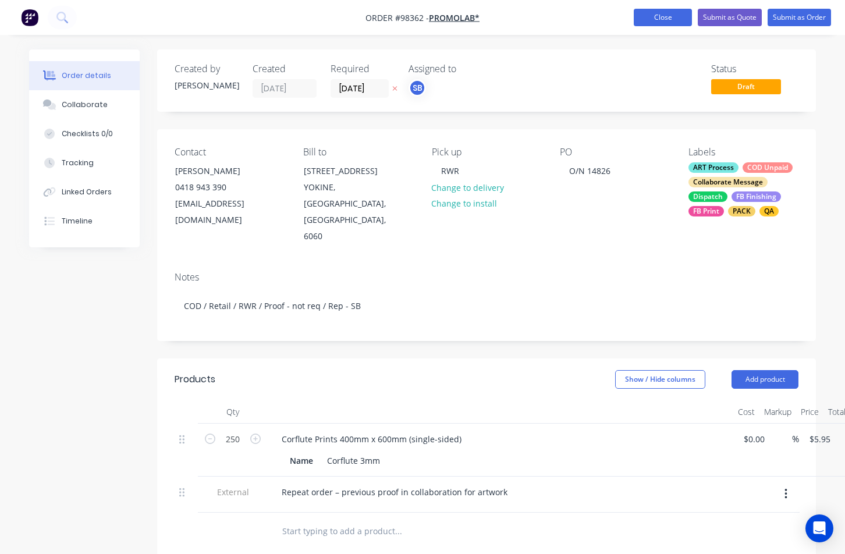
click at [653, 17] on button "Close" at bounding box center [662, 17] width 58 height 17
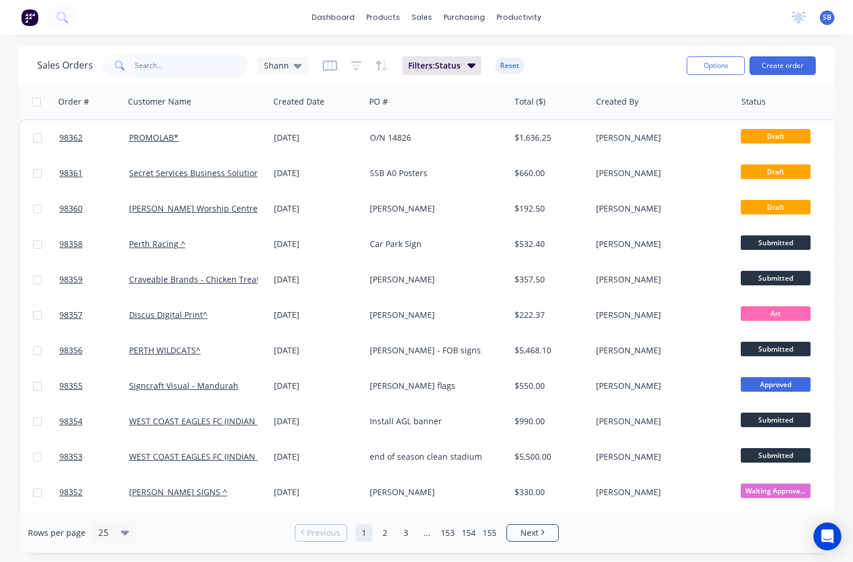
click at [220, 66] on input "text" at bounding box center [191, 65] width 113 height 23
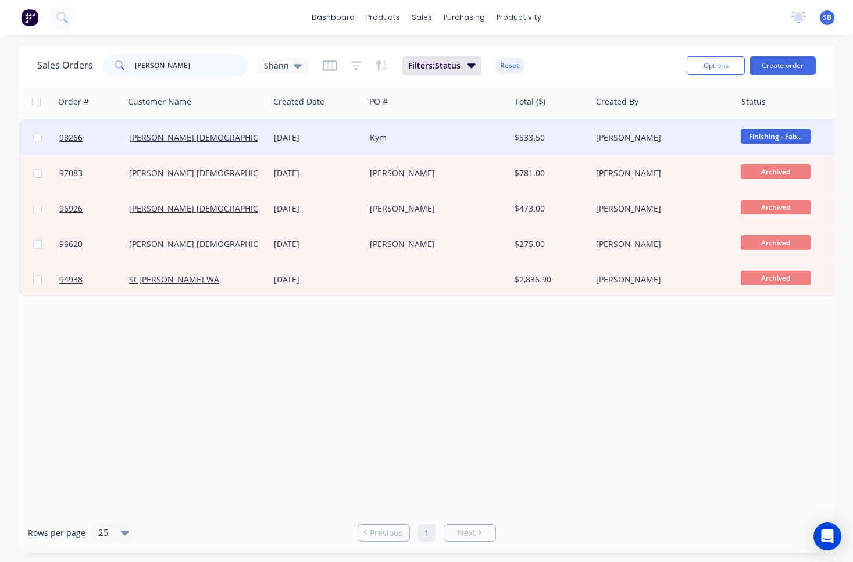
type input "[PERSON_NAME]"
click at [440, 138] on div "Kym" at bounding box center [434, 138] width 129 height 12
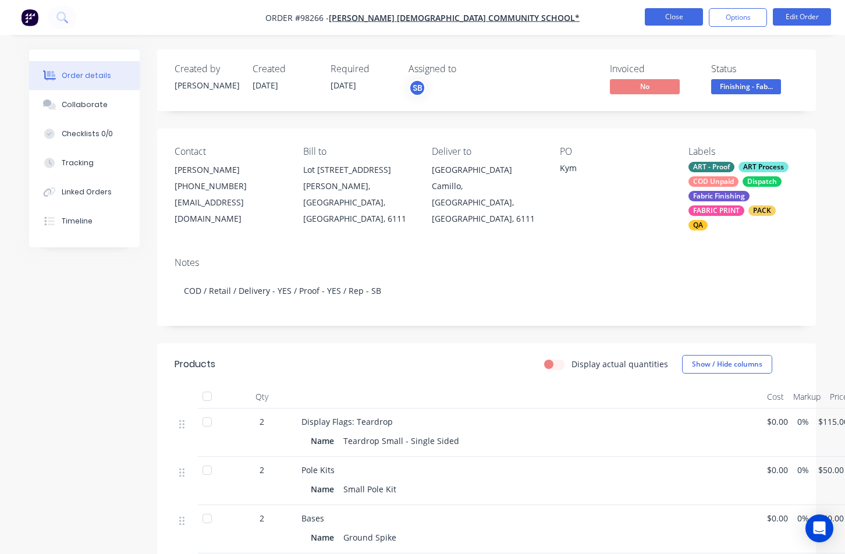
click at [674, 13] on button "Close" at bounding box center [673, 16] width 58 height 17
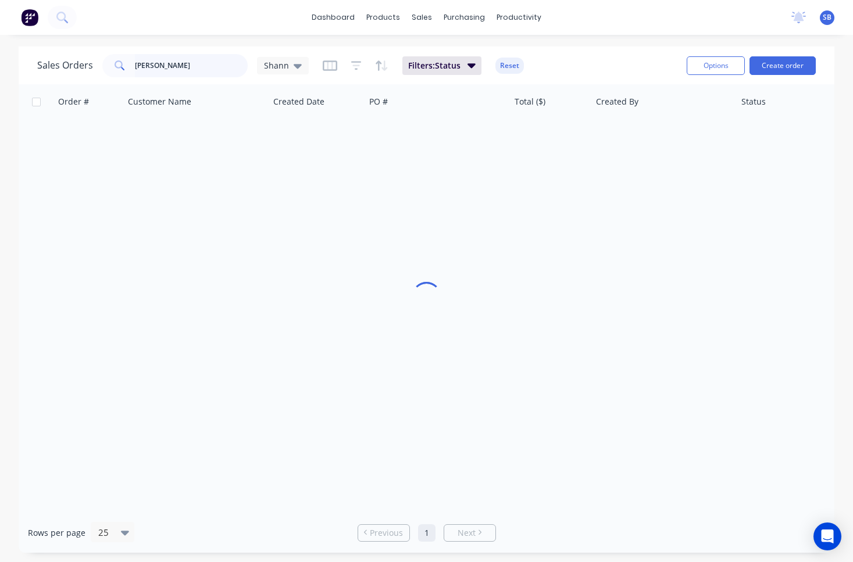
click at [172, 66] on input "[PERSON_NAME]" at bounding box center [191, 65] width 113 height 23
drag, startPoint x: 176, startPoint y: 66, endPoint x: 109, endPoint y: 59, distance: 66.7
click at [109, 59] on div "[PERSON_NAME]" at bounding box center [174, 65] width 145 height 23
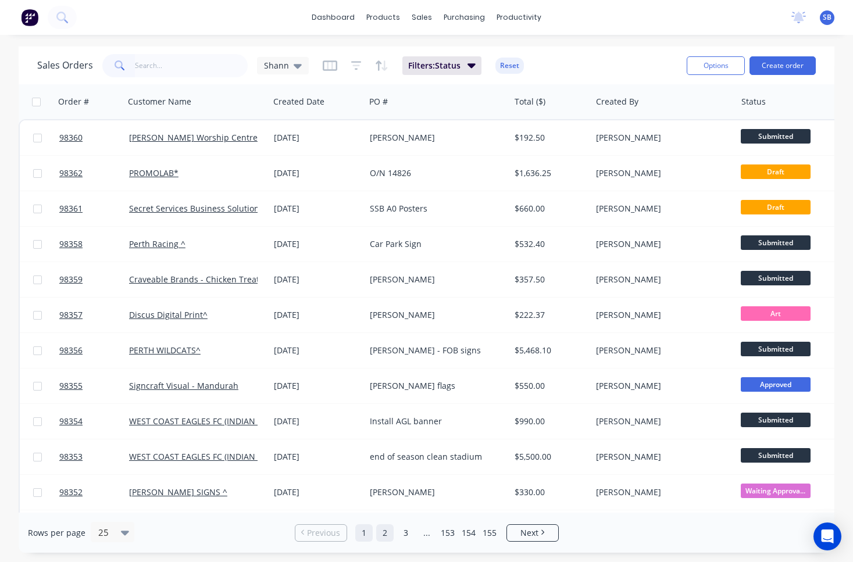
click at [387, 535] on link "2" at bounding box center [384, 533] width 17 height 17
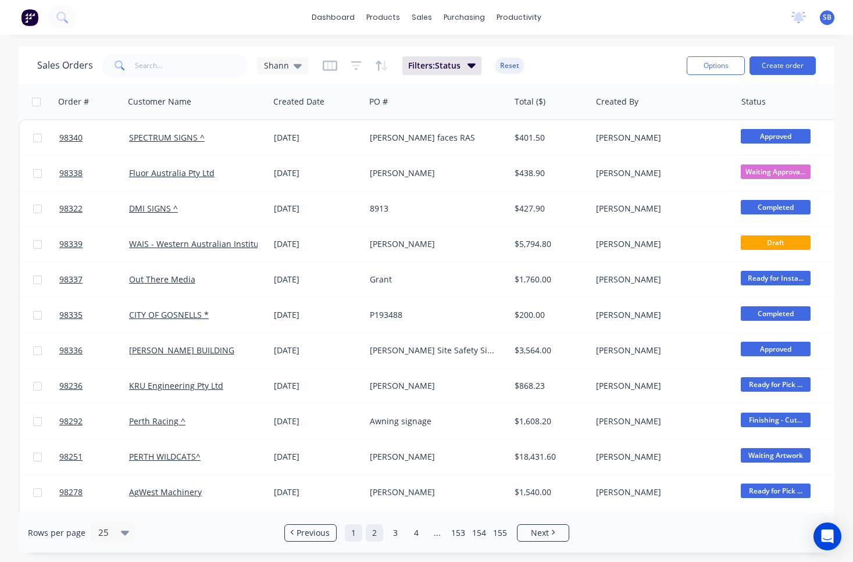
click at [348, 535] on link "1" at bounding box center [353, 533] width 17 height 17
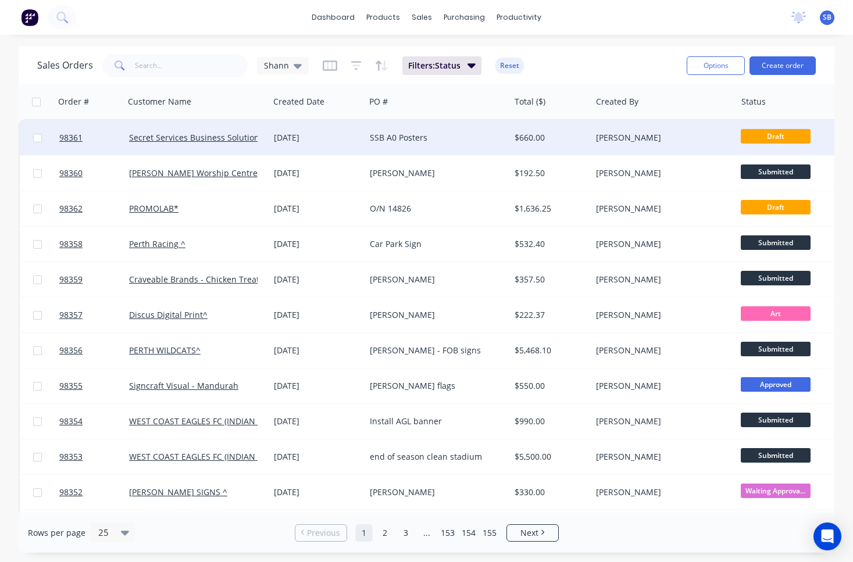
click at [429, 141] on div "SSB A0 Posters" at bounding box center [434, 138] width 129 height 12
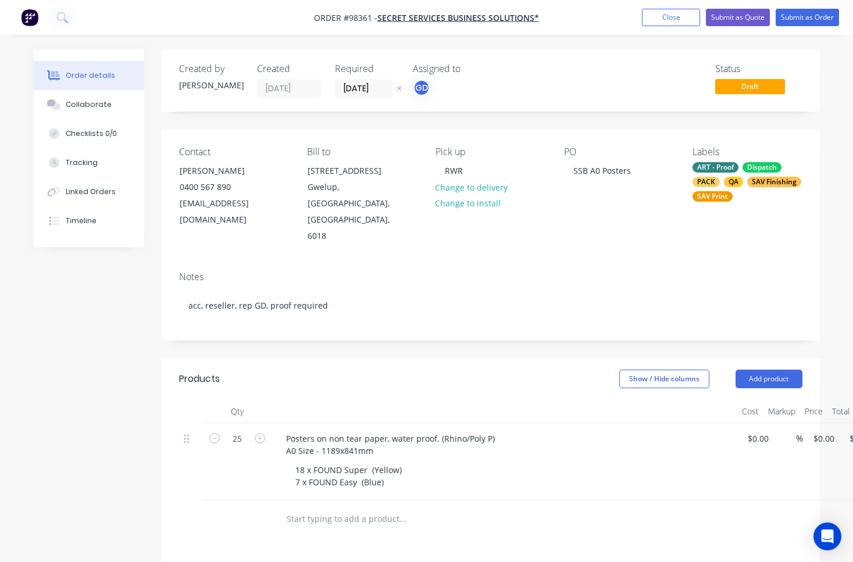
type input "$24.00"
type input "$600.00"
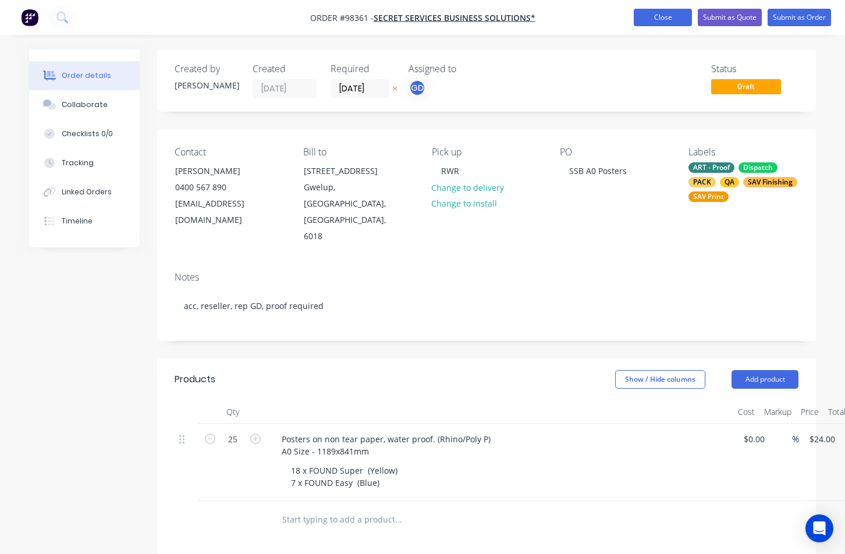
click at [653, 19] on button "Close" at bounding box center [662, 17] width 58 height 17
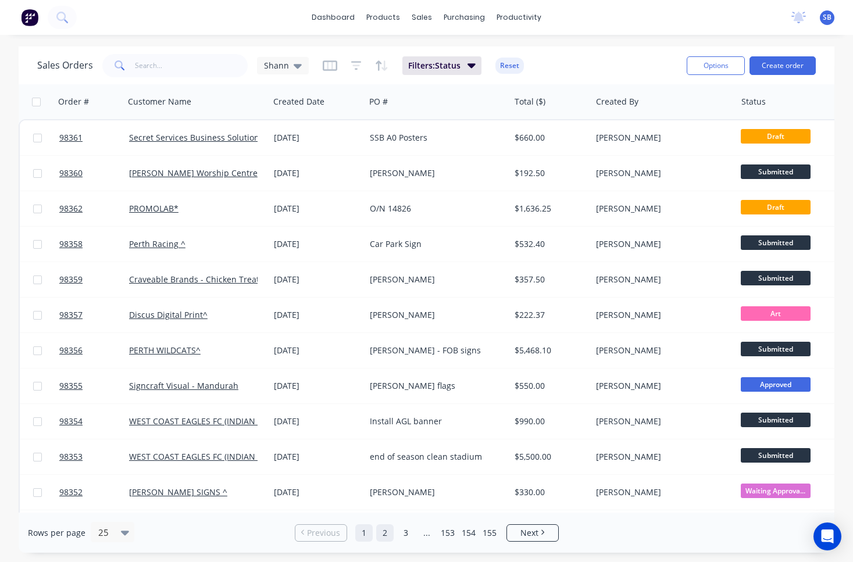
click at [385, 538] on link "2" at bounding box center [384, 533] width 17 height 17
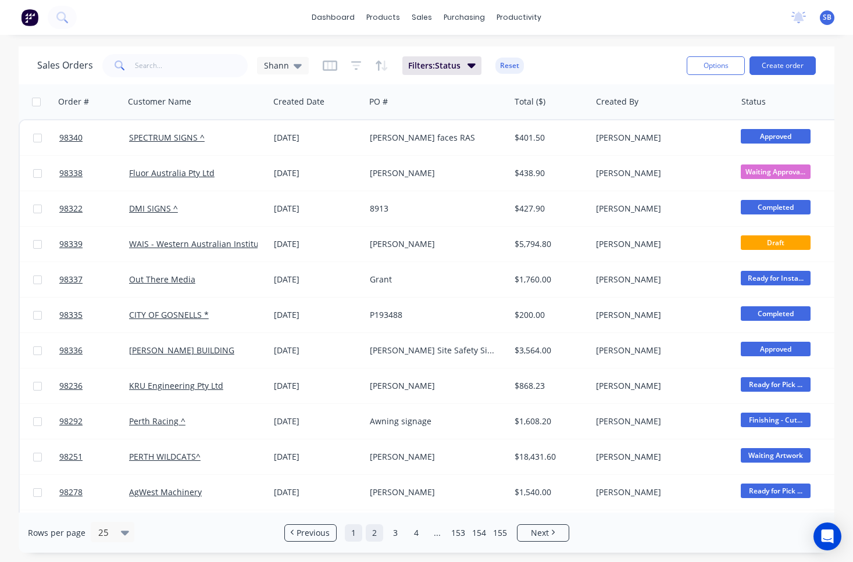
click at [359, 535] on link "1" at bounding box center [353, 533] width 17 height 17
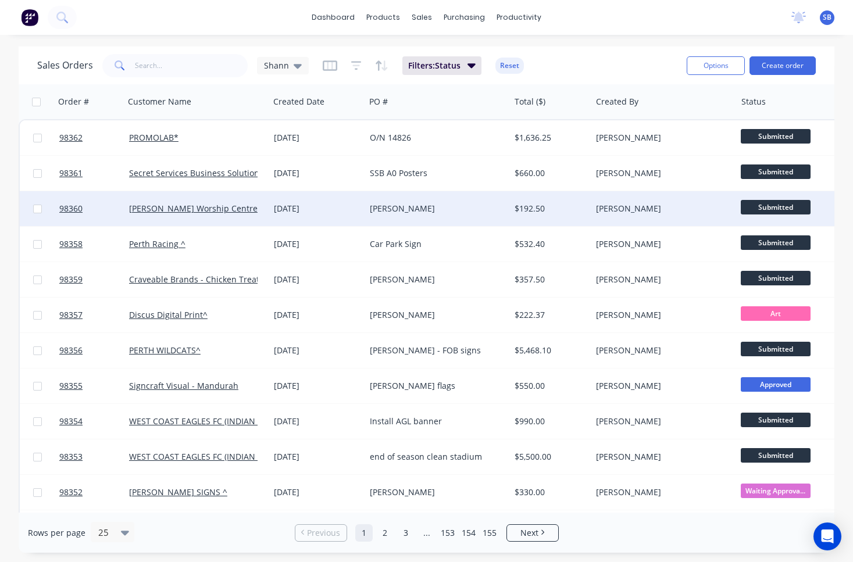
click at [399, 212] on div "[PERSON_NAME]" at bounding box center [434, 209] width 129 height 12
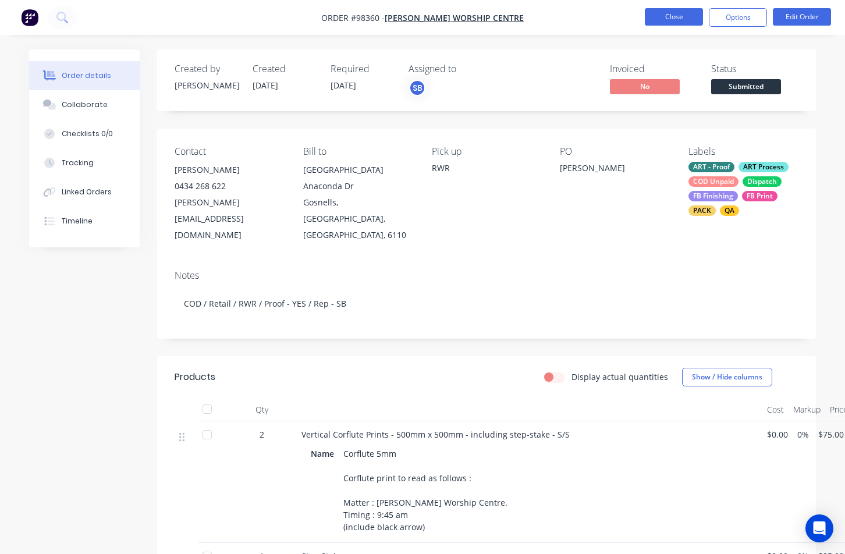
click at [669, 17] on button "Close" at bounding box center [673, 16] width 58 height 17
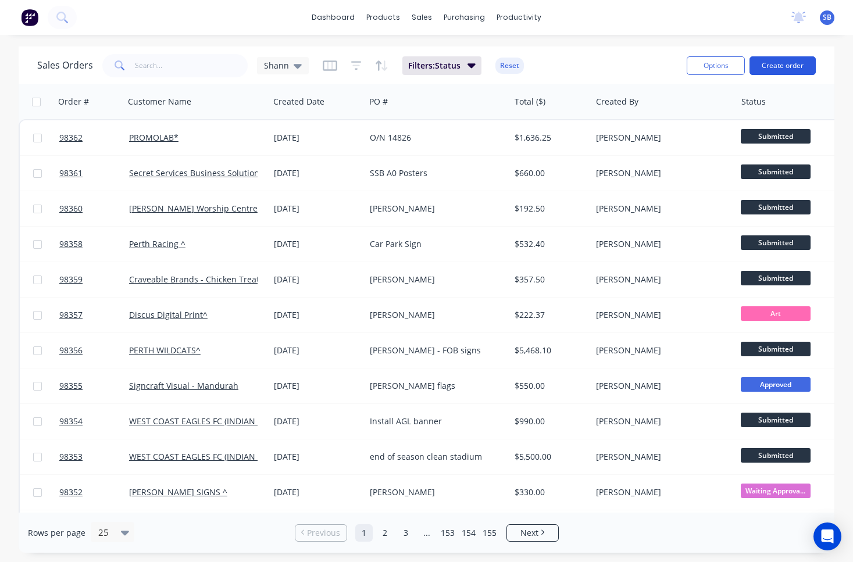
click at [785, 69] on button "Create order" at bounding box center [783, 65] width 66 height 19
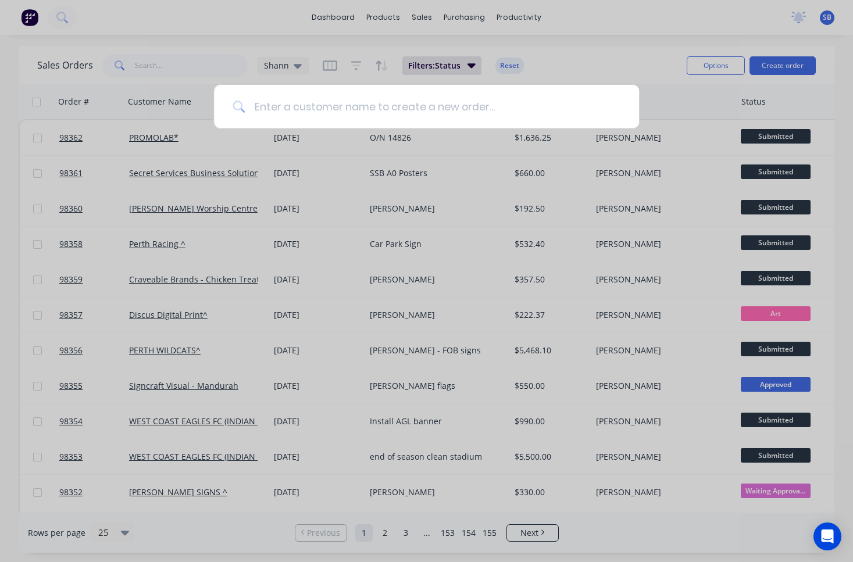
click at [451, 98] on input at bounding box center [433, 107] width 376 height 44
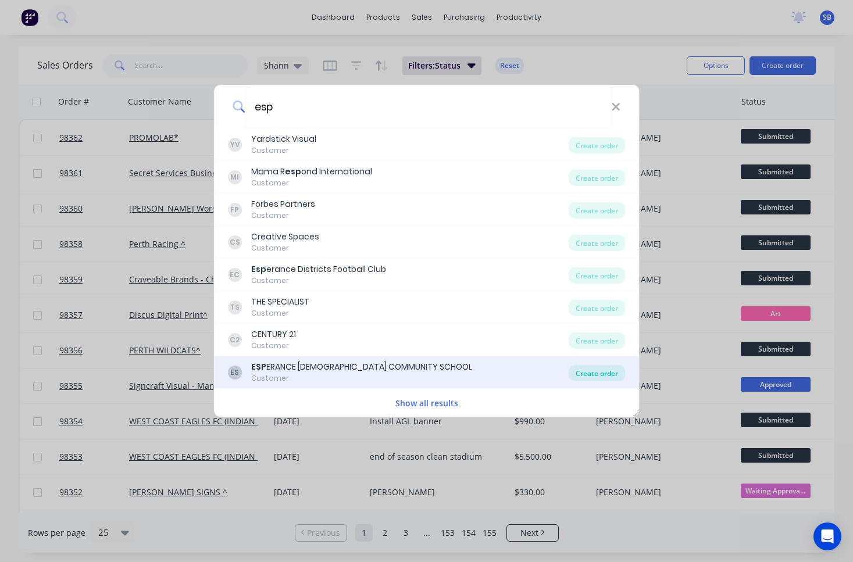
type input "esp"
click at [597, 375] on div "Create order" at bounding box center [597, 373] width 56 height 16
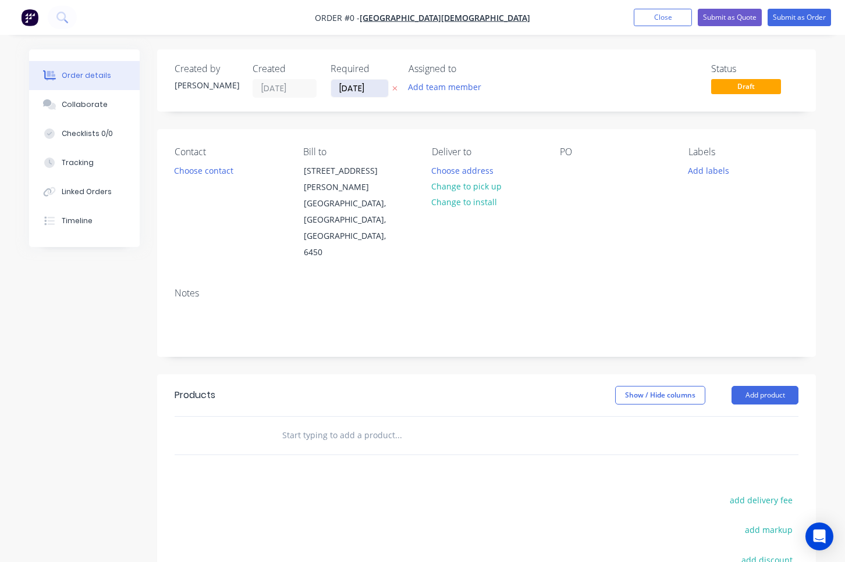
click at [341, 87] on input "[DATE]" at bounding box center [359, 88] width 57 height 17
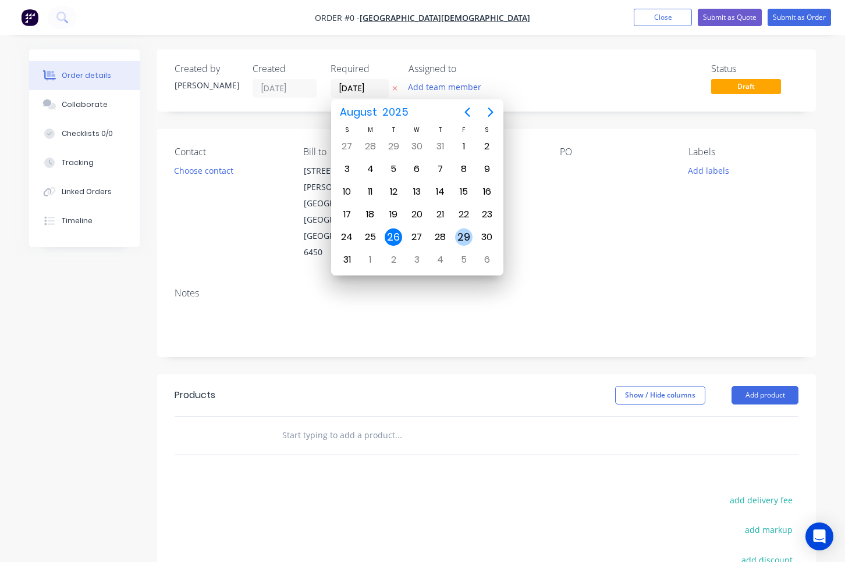
click at [465, 236] on div "29" at bounding box center [463, 237] width 17 height 17
type input "[DATE]"
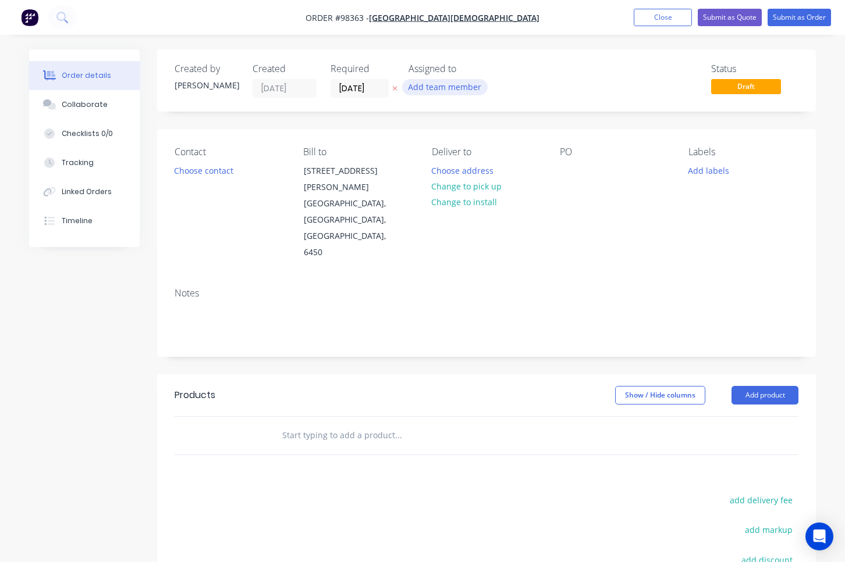
click at [468, 88] on button "Add team member" at bounding box center [444, 87] width 85 height 16
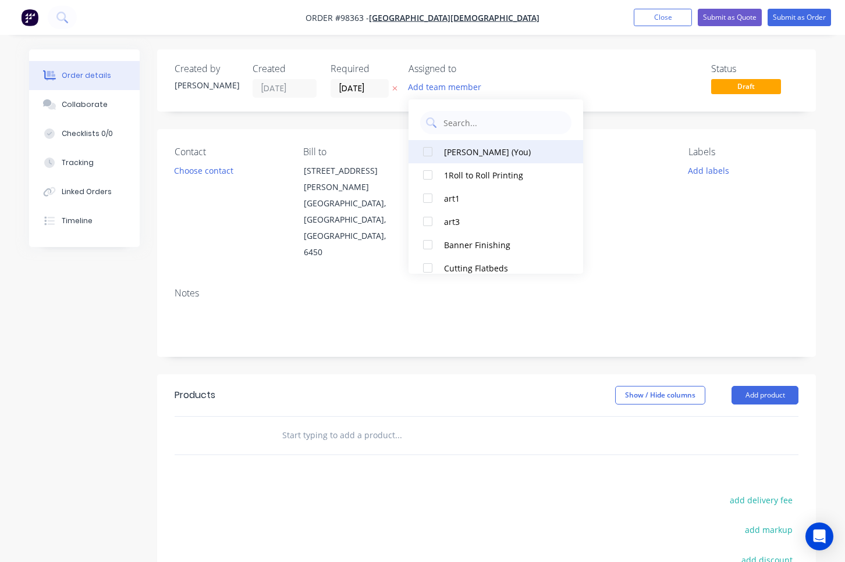
click at [487, 148] on div "[PERSON_NAME] (You)" at bounding box center [502, 152] width 116 height 12
click at [226, 166] on button "Choose contact" at bounding box center [204, 170] width 72 height 16
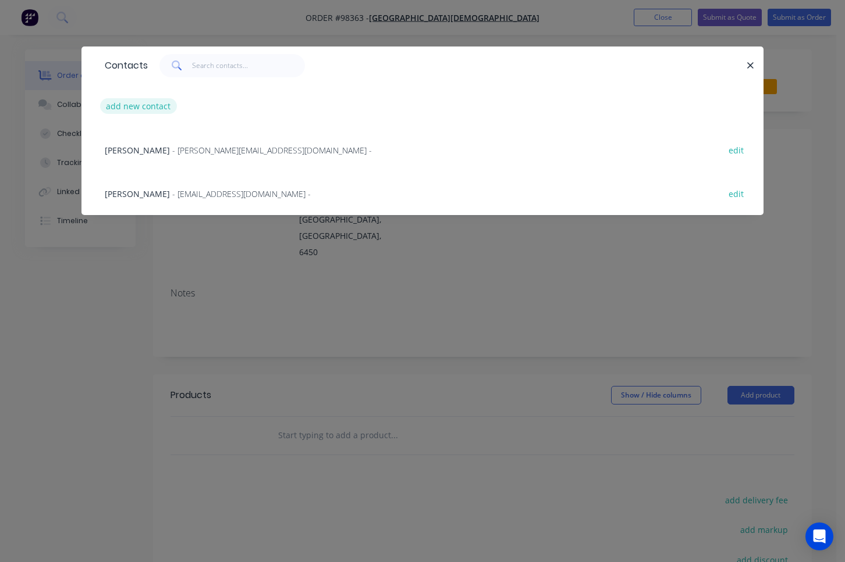
click at [161, 109] on button "add new contact" at bounding box center [138, 106] width 77 height 16
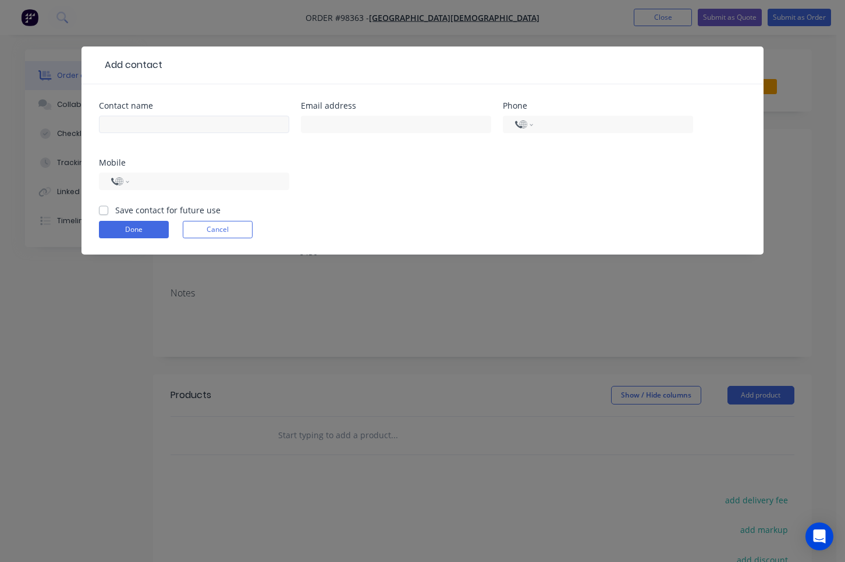
select select "AU"
click at [250, 124] on input "text" at bounding box center [194, 124] width 190 height 17
paste input "[PERSON_NAME]"
type input "[PERSON_NAME]"
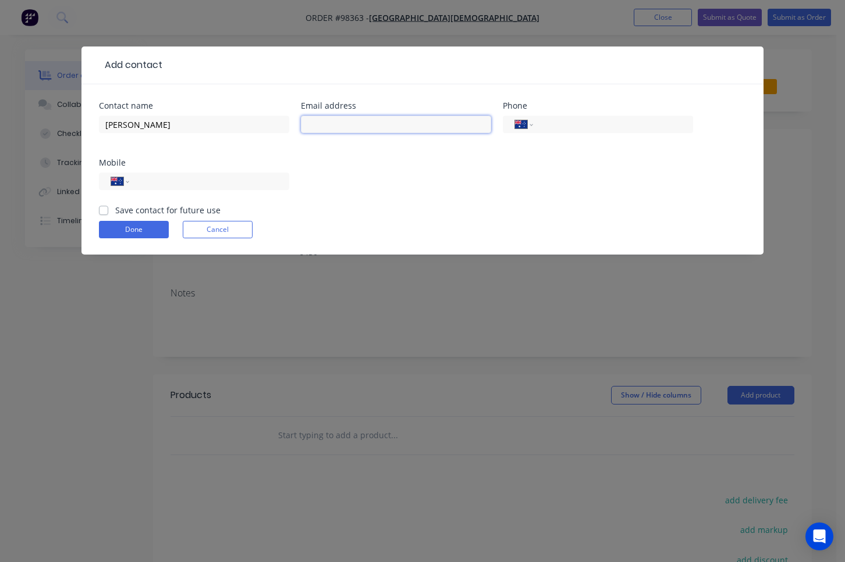
paste input "[EMAIL_ADDRESS][DOMAIN_NAME]"
type input "[EMAIL_ADDRESS][DOMAIN_NAME]"
type input "[PHONE_NUMBER]"
click at [115, 213] on label "Save contact for future use" at bounding box center [167, 210] width 105 height 12
click at [105, 213] on input "Save contact for future use" at bounding box center [103, 209] width 9 height 11
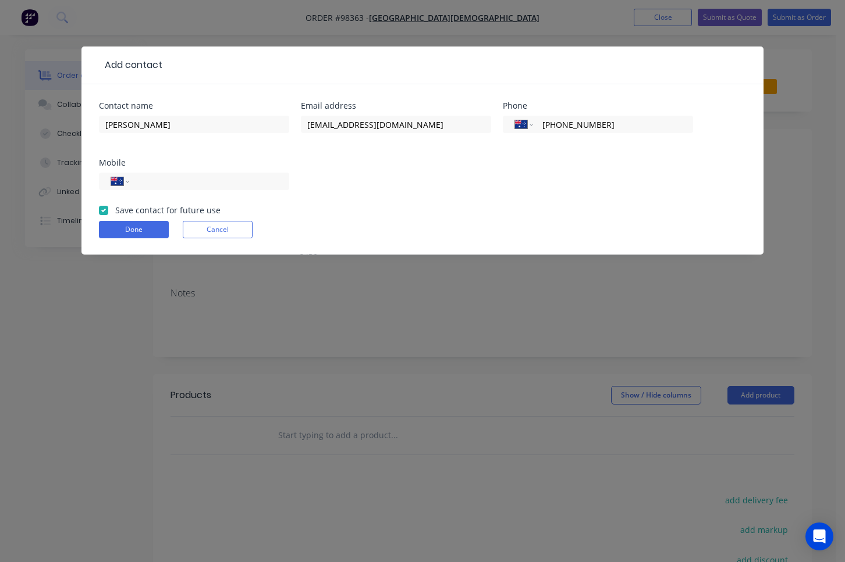
checkbox input "true"
click at [124, 236] on button "Done" at bounding box center [134, 229] width 70 height 17
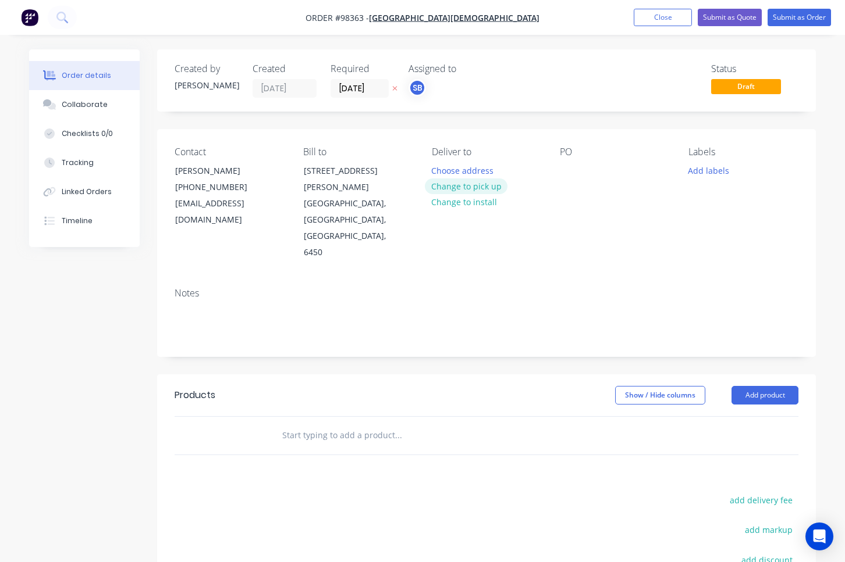
click at [497, 188] on button "Change to pick up" at bounding box center [466, 187] width 83 height 16
click at [482, 187] on button "Change to delivery" at bounding box center [467, 187] width 85 height 16
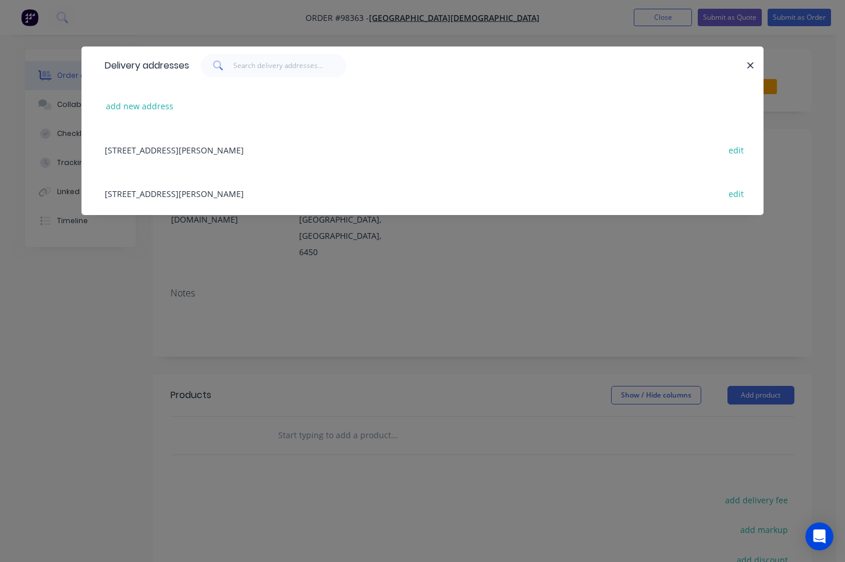
click at [295, 148] on div "[STREET_ADDRESS][PERSON_NAME] edit" at bounding box center [422, 150] width 647 height 44
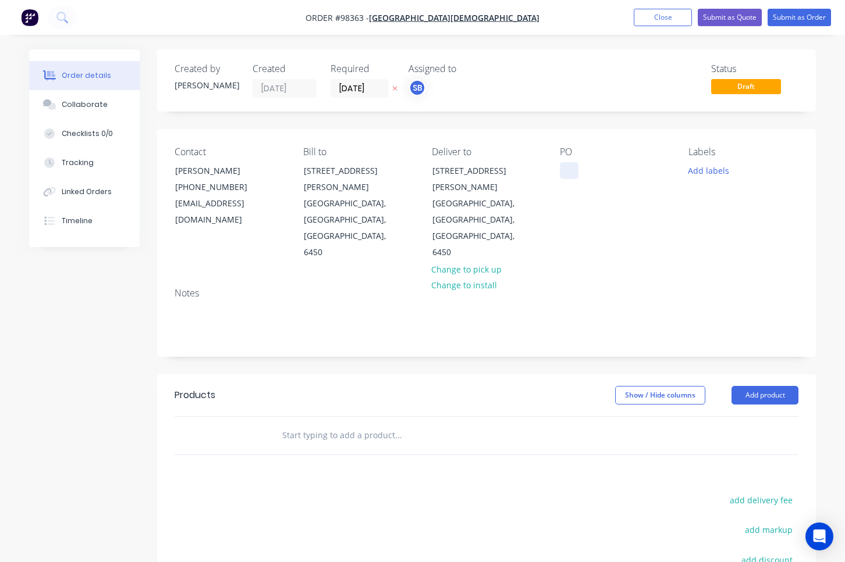
click at [571, 163] on div at bounding box center [569, 170] width 19 height 17
paste div
click at [707, 166] on button "Add labels" at bounding box center [709, 170] width 54 height 16
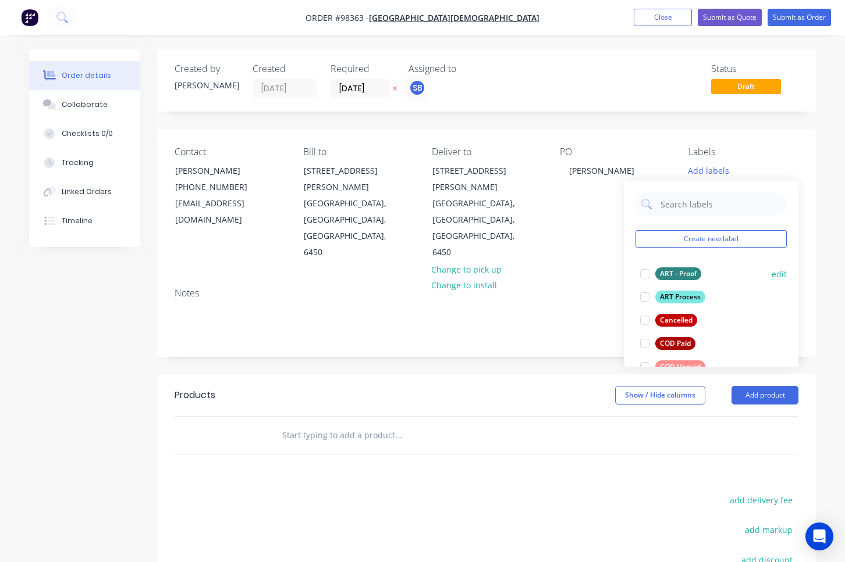
click at [648, 277] on div at bounding box center [644, 273] width 23 height 23
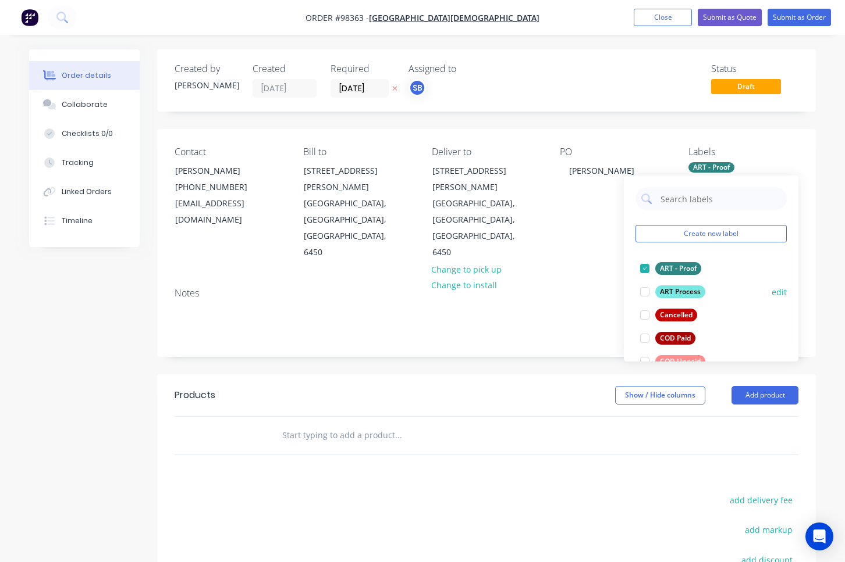
click at [647, 294] on div at bounding box center [644, 291] width 23 height 23
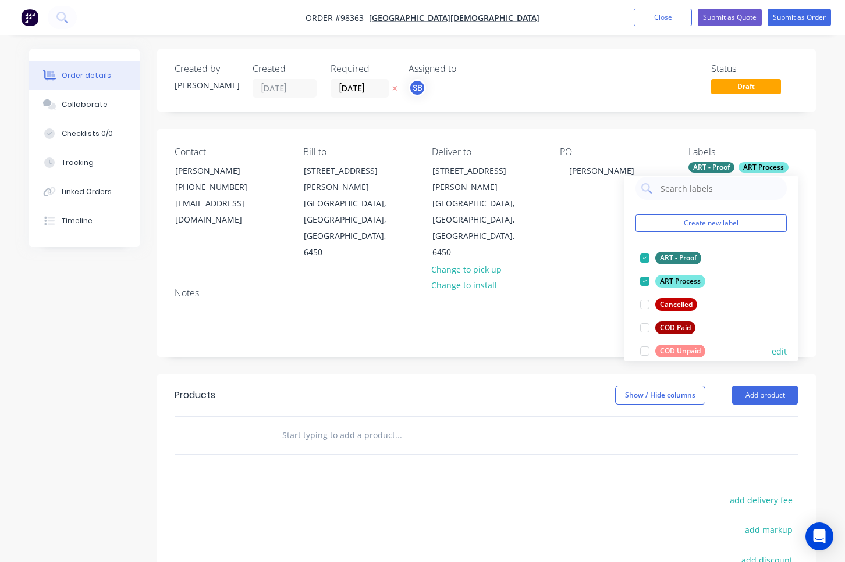
click at [649, 350] on div at bounding box center [644, 351] width 23 height 23
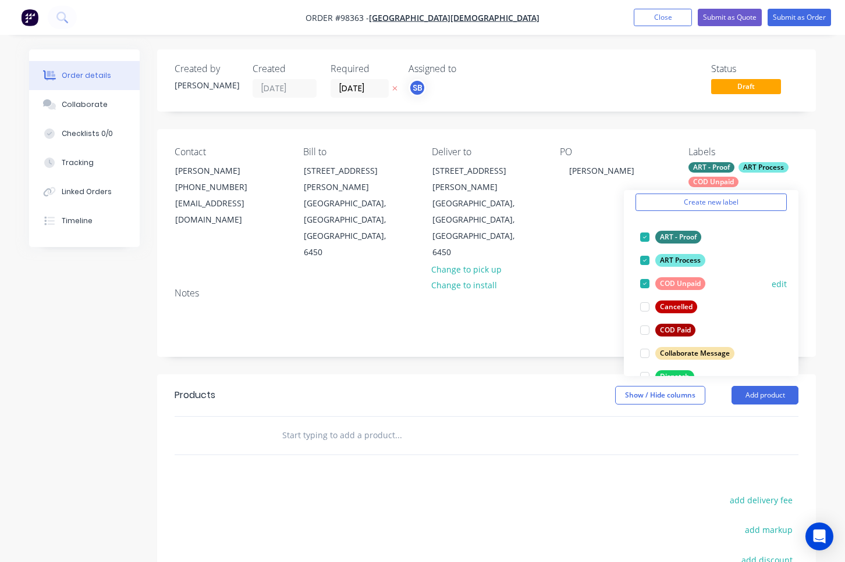
scroll to position [91, 0]
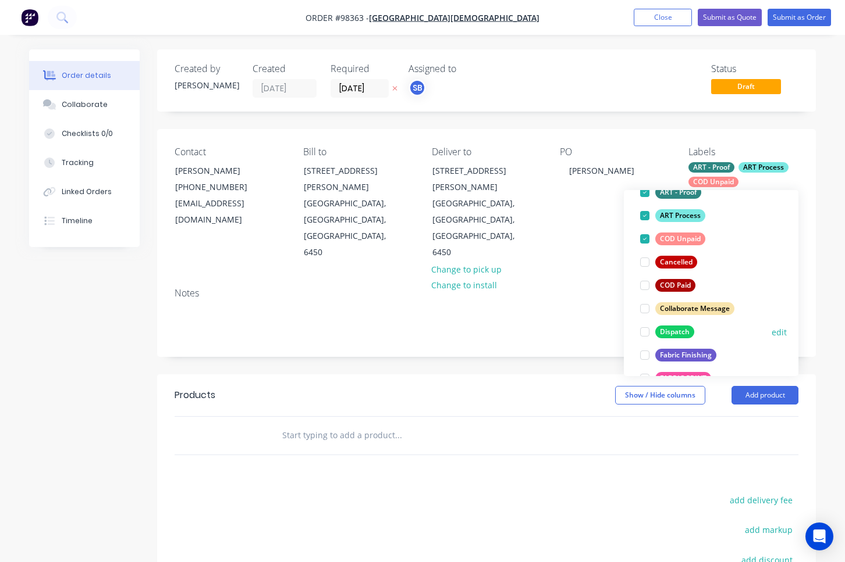
click at [647, 333] on div at bounding box center [644, 331] width 23 height 23
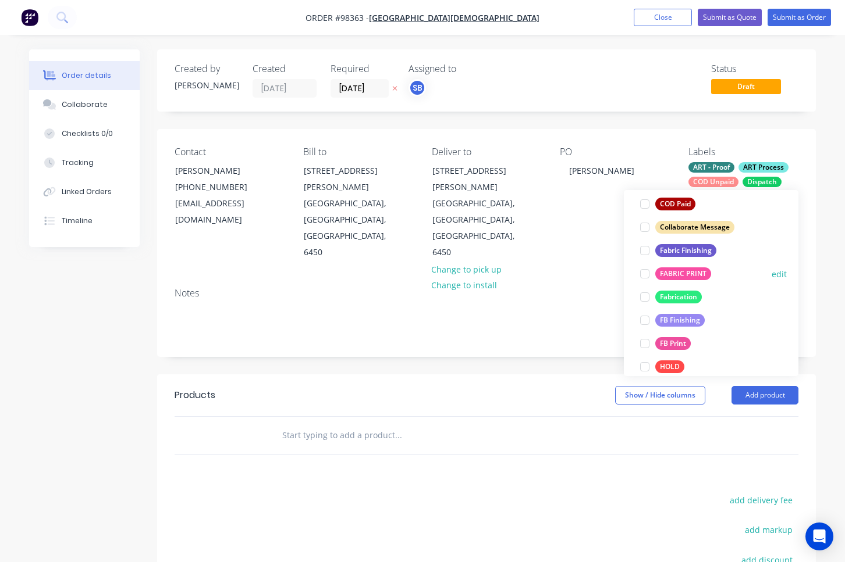
scroll to position [225, 0]
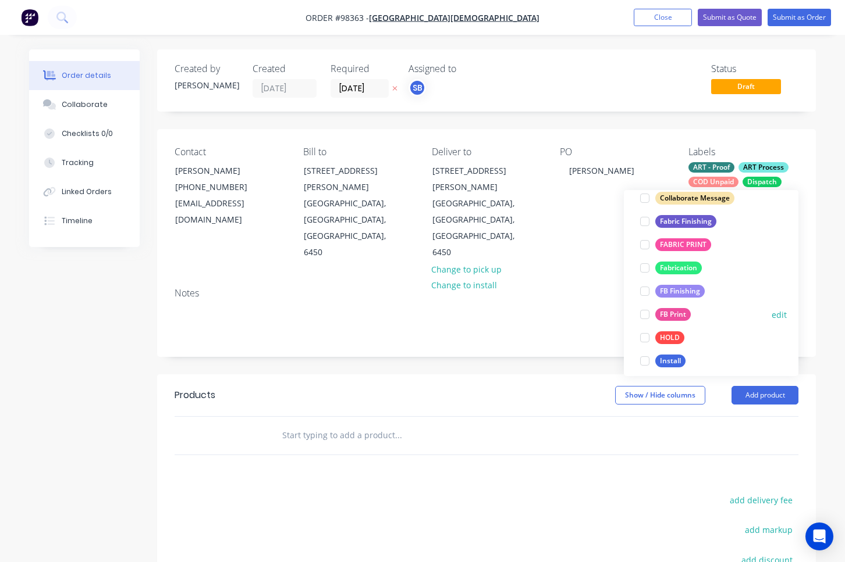
click at [644, 315] on div at bounding box center [644, 314] width 23 height 23
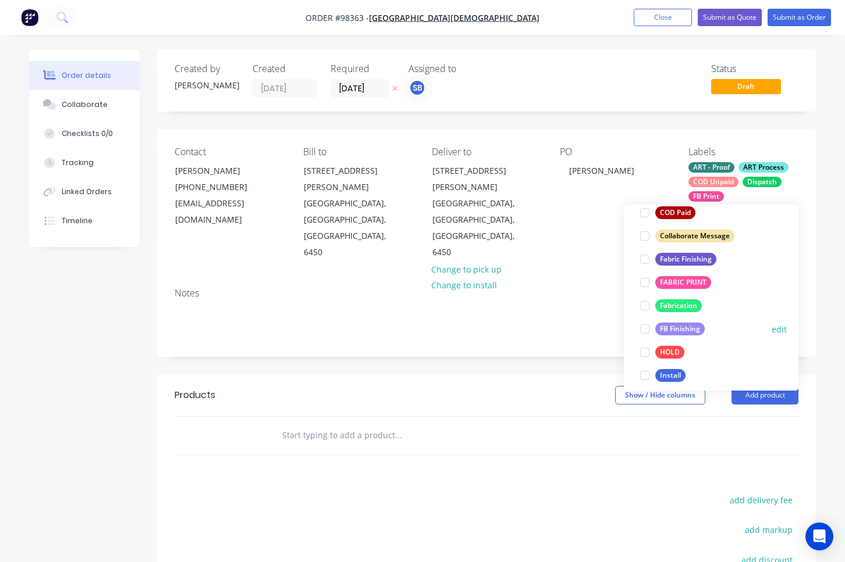
click at [645, 330] on div at bounding box center [644, 329] width 23 height 23
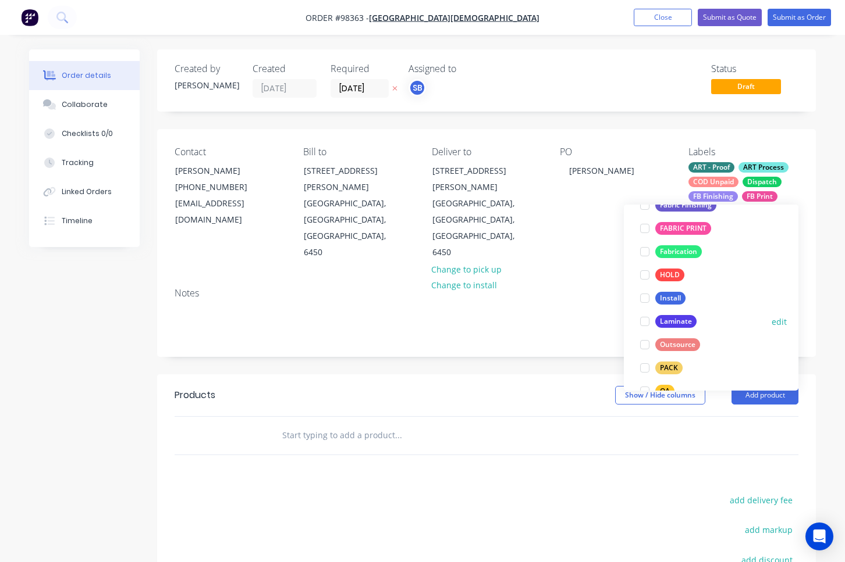
scroll to position [198, 0]
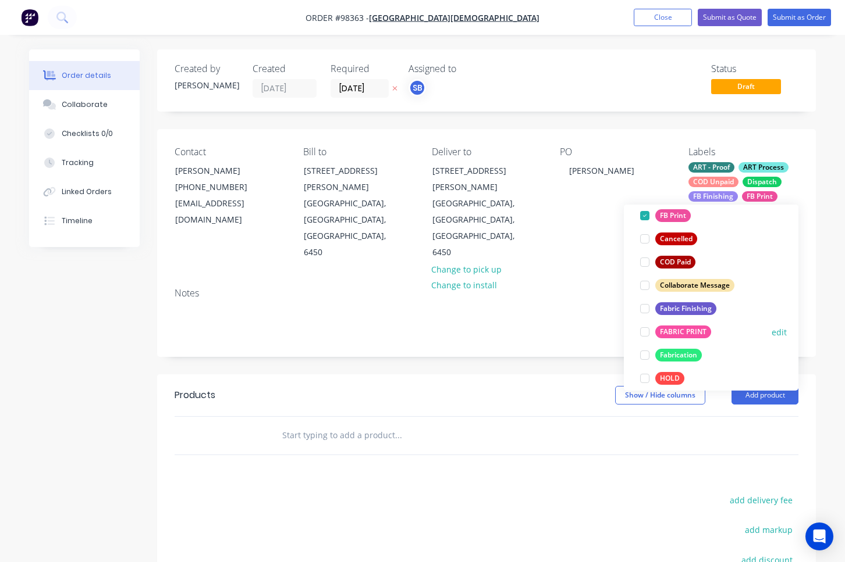
click at [646, 332] on div at bounding box center [644, 331] width 23 height 23
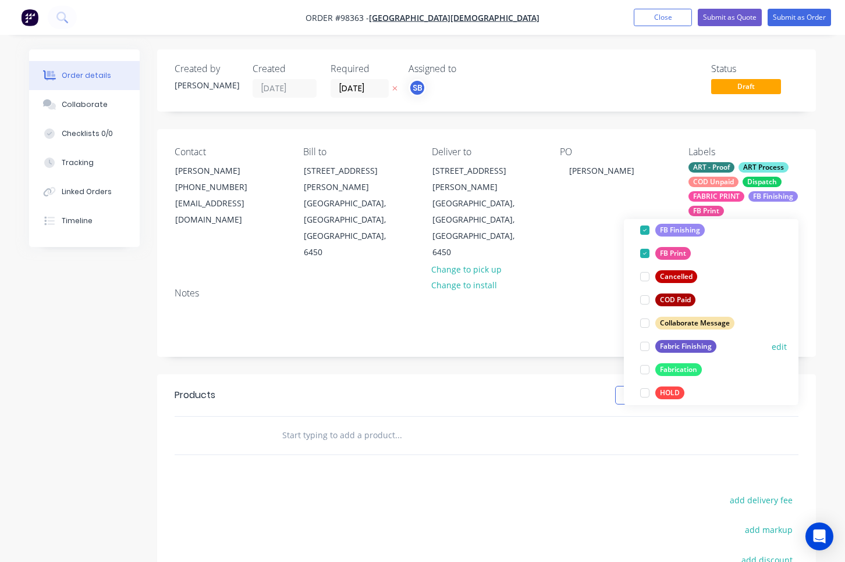
click at [645, 345] on div at bounding box center [644, 346] width 23 height 23
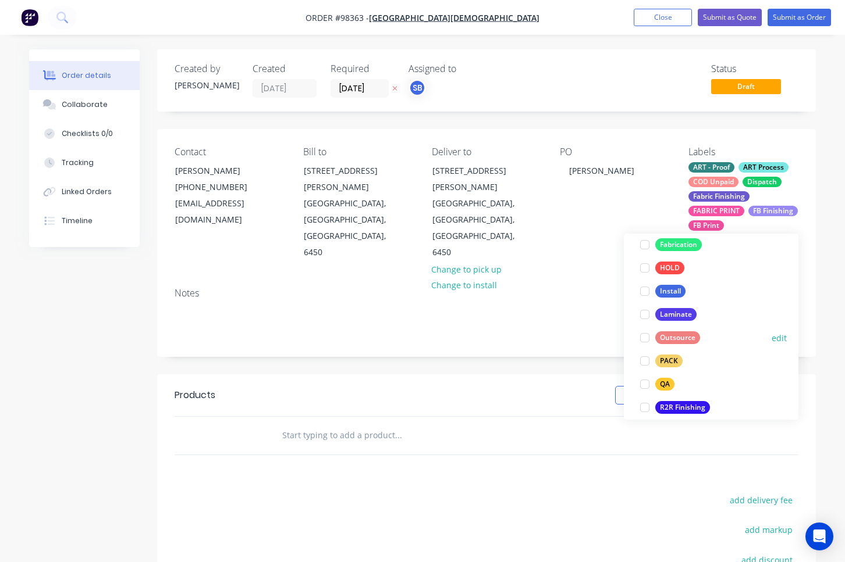
scroll to position [353, 0]
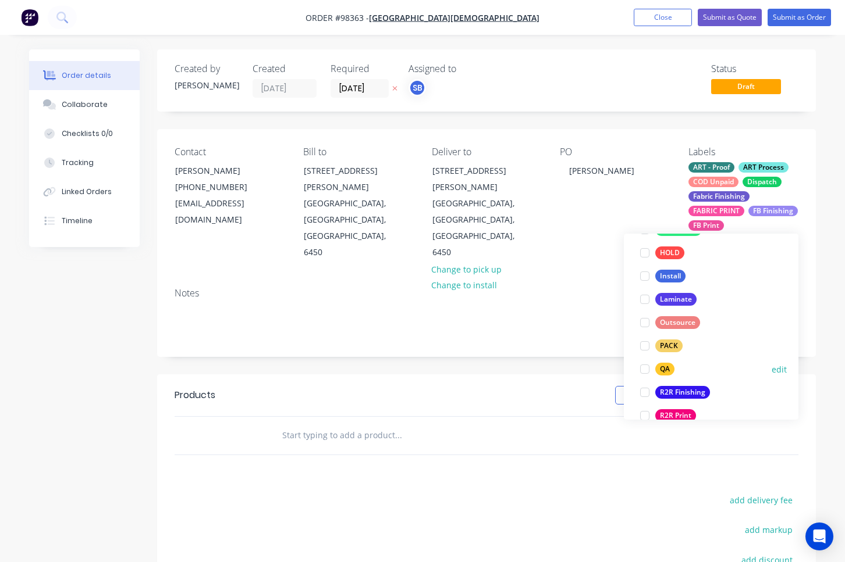
click at [646, 369] on div at bounding box center [644, 369] width 23 height 23
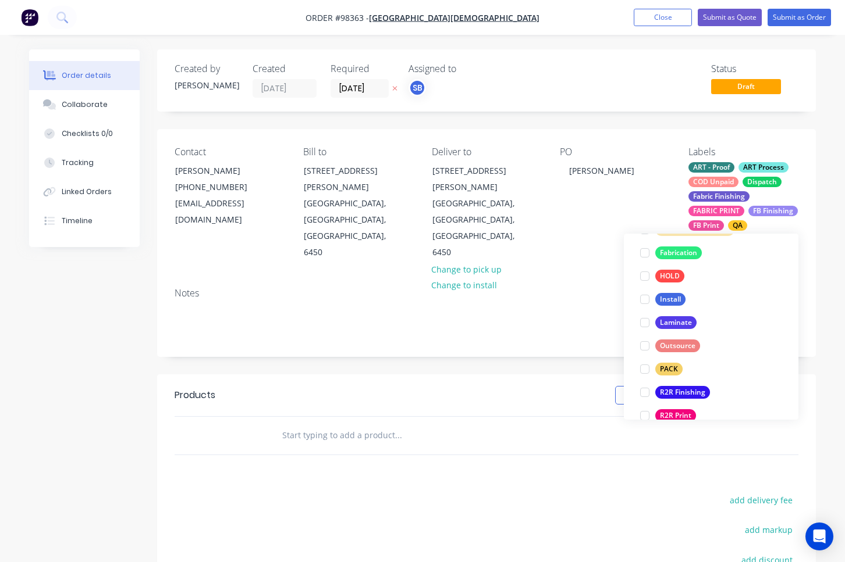
click at [646, 369] on div at bounding box center [644, 369] width 23 height 23
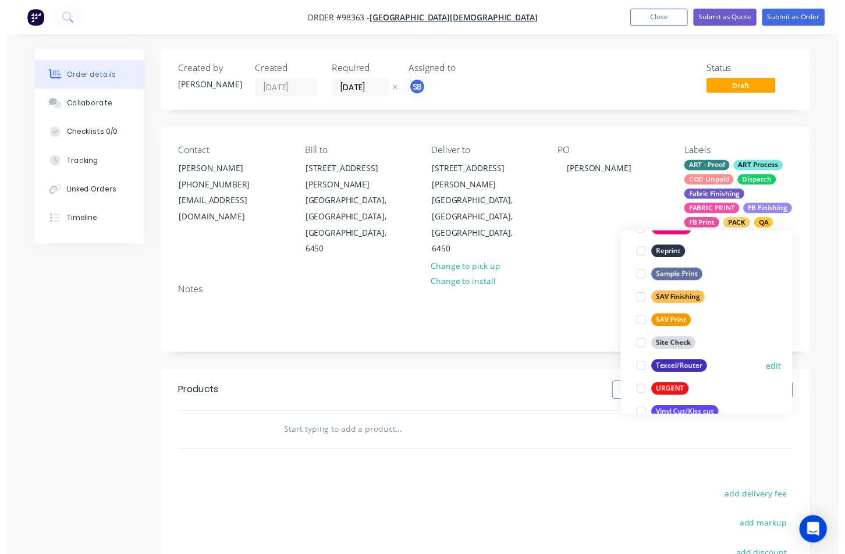
scroll to position [558, 0]
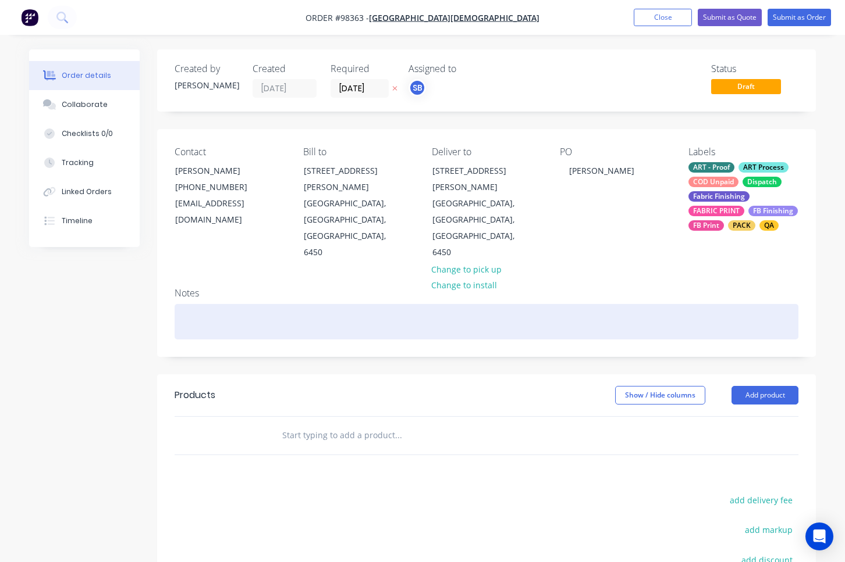
click at [404, 304] on div at bounding box center [485, 321] width 623 height 35
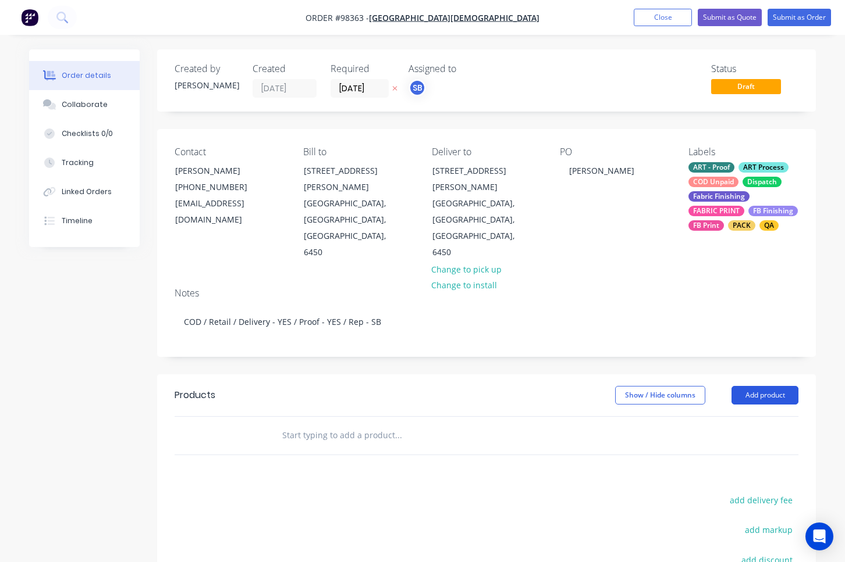
click at [788, 386] on button "Add product" at bounding box center [764, 395] width 67 height 19
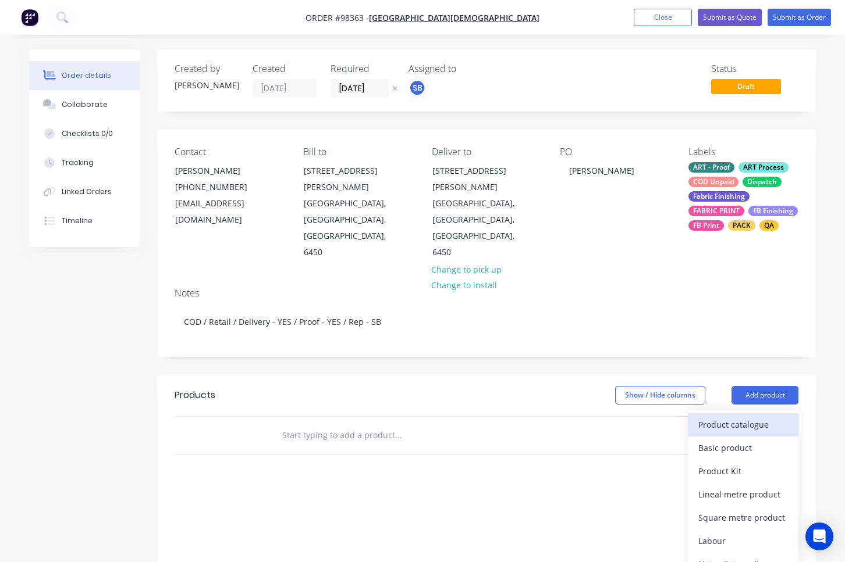
click at [787, 416] on div "Product catalogue" at bounding box center [743, 424] width 90 height 17
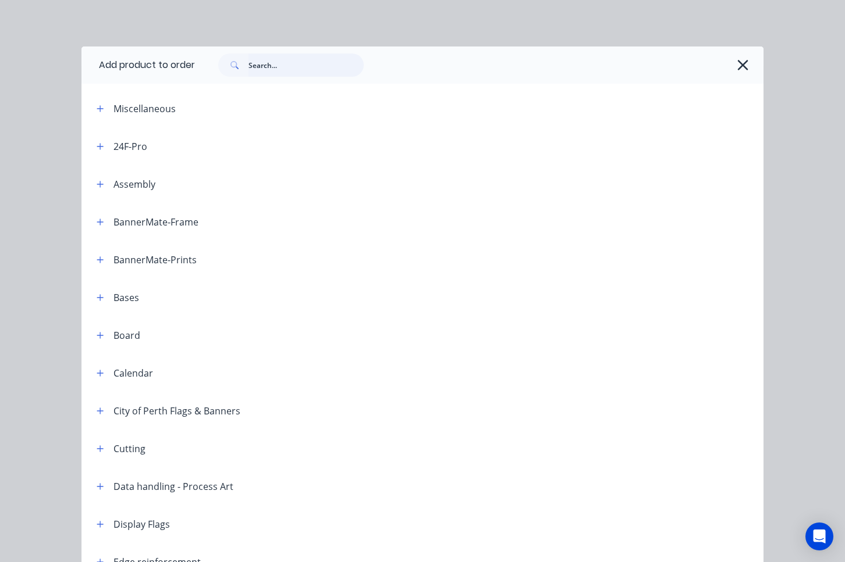
click at [287, 67] on input "text" at bounding box center [305, 65] width 115 height 23
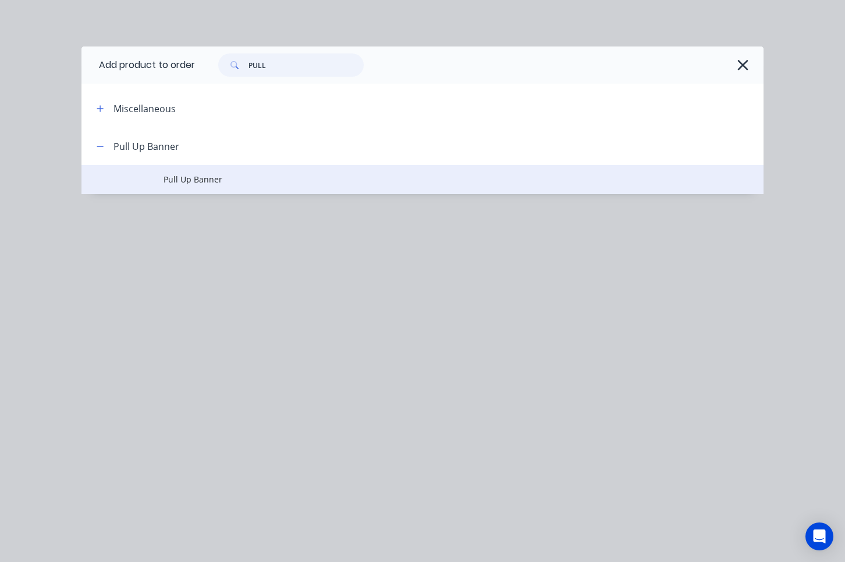
type input "PULL"
click at [238, 177] on span "Pull Up Banner" at bounding box center [403, 179] width 480 height 12
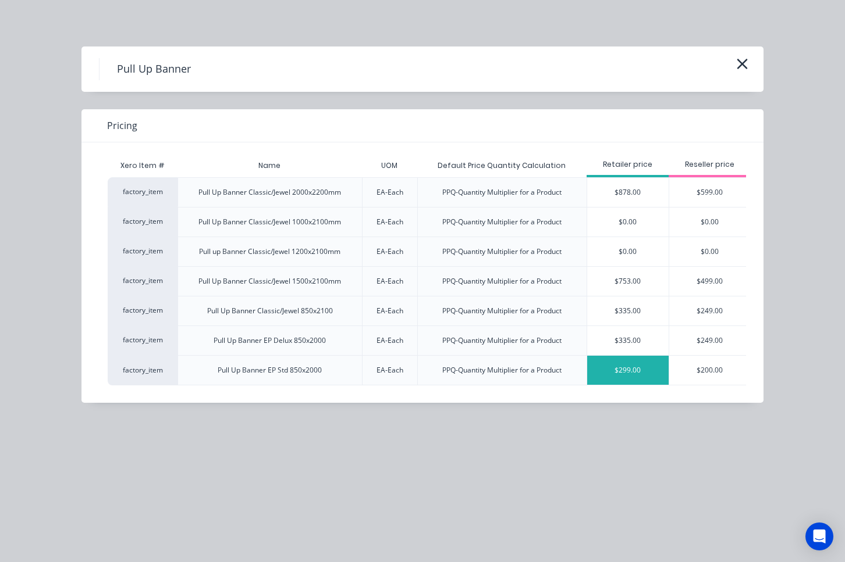
click at [618, 367] on div "$299.00" at bounding box center [627, 370] width 81 height 29
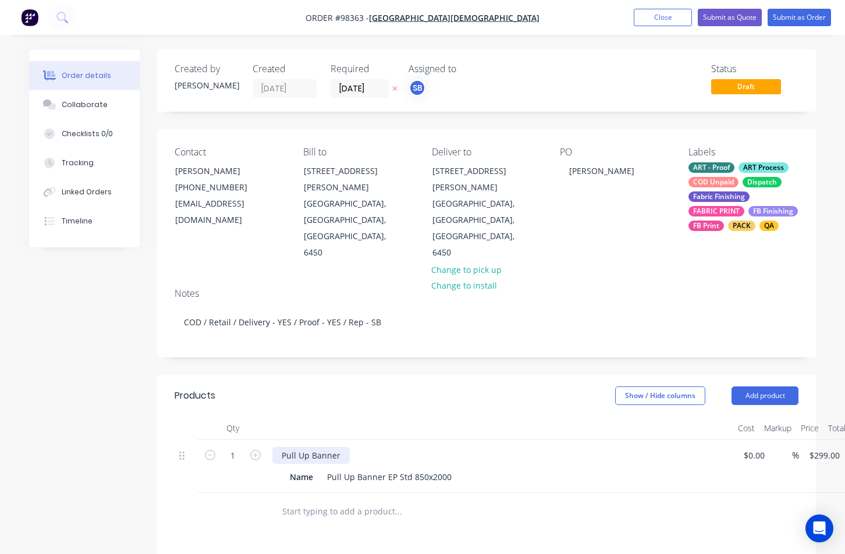
click at [345, 447] on div "Pull Up Banner" at bounding box center [310, 455] width 77 height 17
click at [426, 468] on div "Pull Up Banner EP Std 850x2000" at bounding box center [389, 476] width 134 height 17
click at [818, 447] on input "299" at bounding box center [818, 455] width 20 height 17
type input "$203.50"
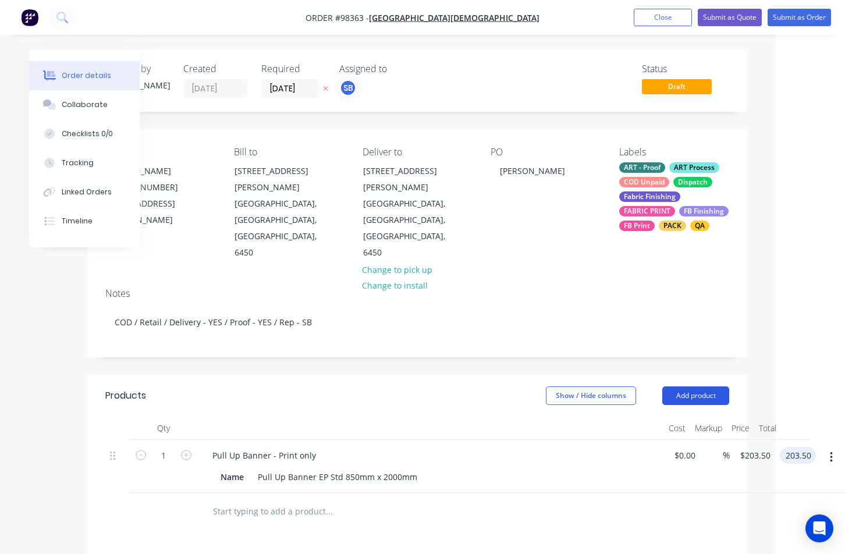
type input "$203.50"
click at [696, 386] on button "Add product" at bounding box center [695, 395] width 67 height 19
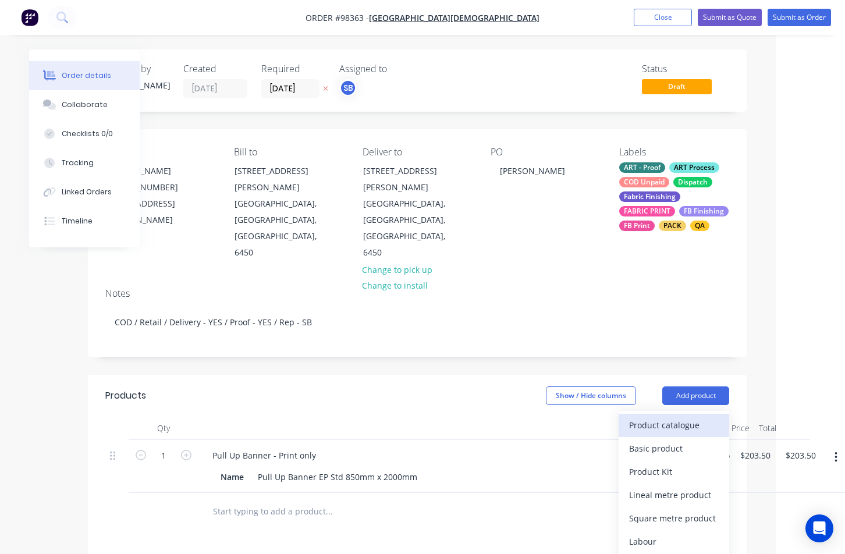
click at [703, 416] on div "Product catalogue" at bounding box center [674, 424] width 90 height 17
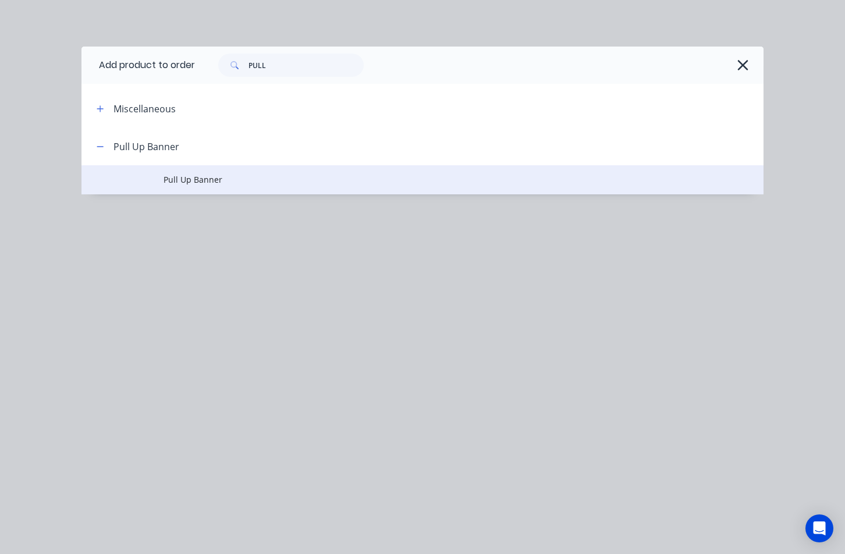
click at [233, 188] on td "Pull Up Banner" at bounding box center [463, 179] width 600 height 29
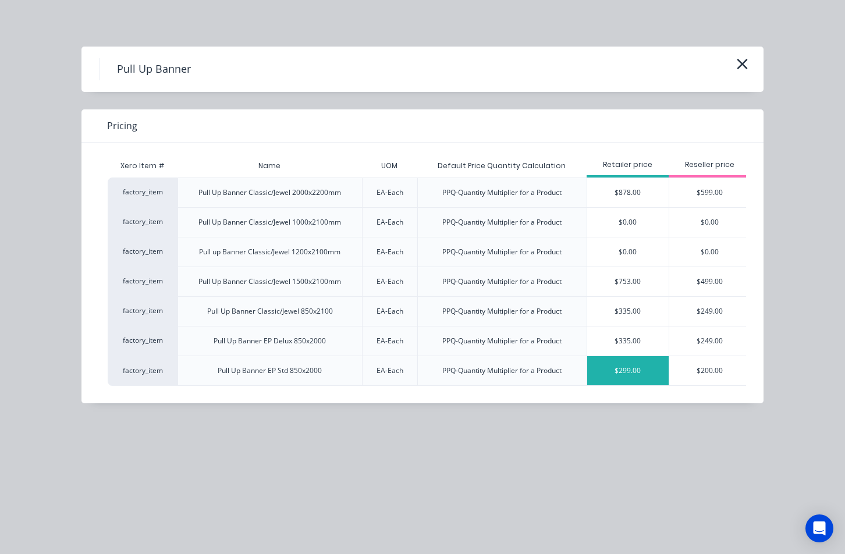
click at [617, 376] on div "$299.00" at bounding box center [627, 370] width 81 height 29
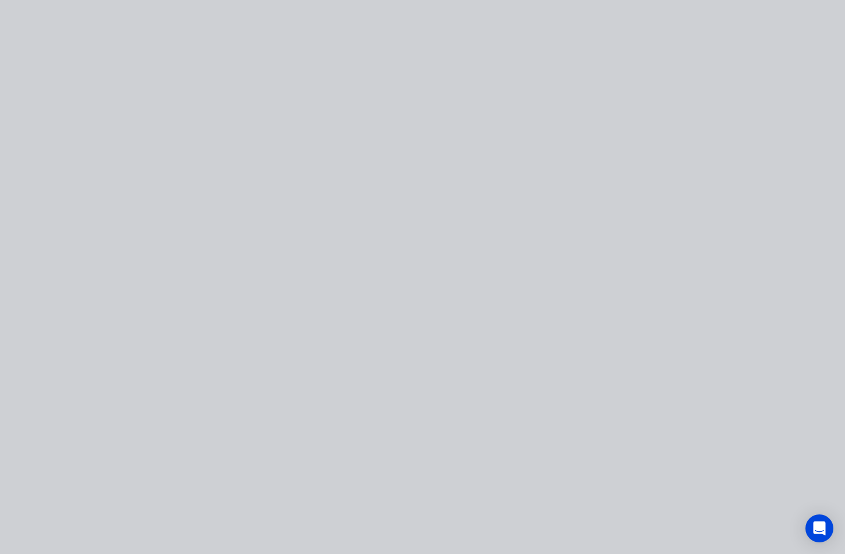
type input "$299.00"
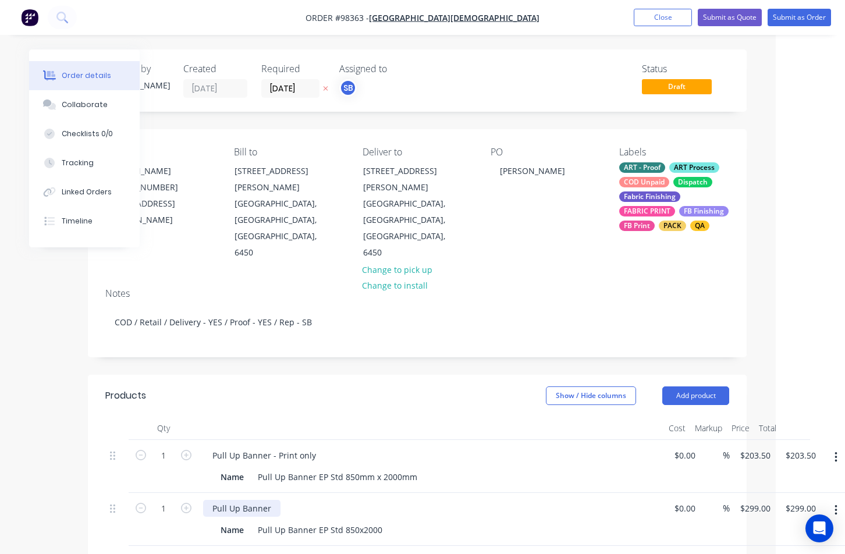
click at [274, 500] on div "Pull Up Banner" at bounding box center [241, 508] width 77 height 17
click at [356, 521] on div "Pull Up Banner EP Std 850x2000" at bounding box center [320, 529] width 134 height 17
click at [587, 493] on div "Pull Up Banner - including hardware Name Pull Up Banner EP Std 850mm x 2000mm" at bounding box center [430, 519] width 465 height 53
click at [279, 447] on div "Pull Up Banner - Print only" at bounding box center [264, 455] width 122 height 17
click at [540, 454] on div "Pull Up Banner - print only Name Pull Up Banner EP Std 850mm x 2000mm" at bounding box center [430, 466] width 465 height 53
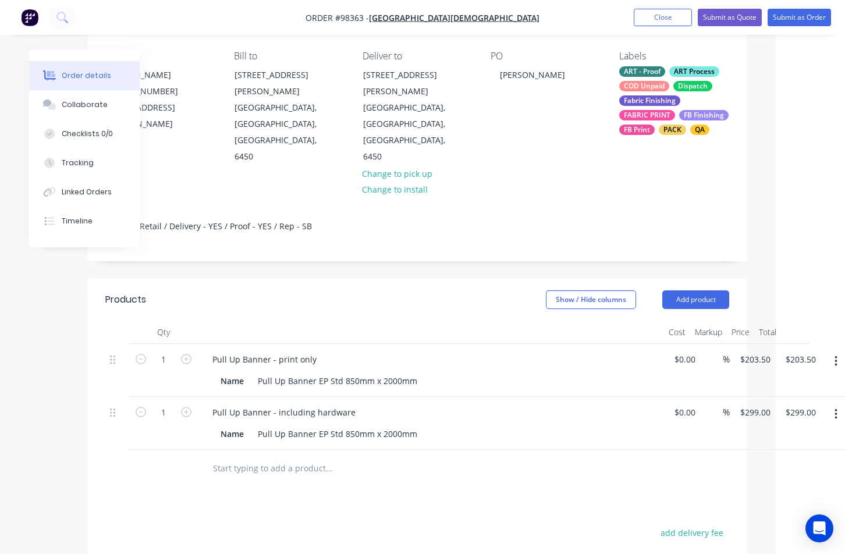
scroll to position [160, 69]
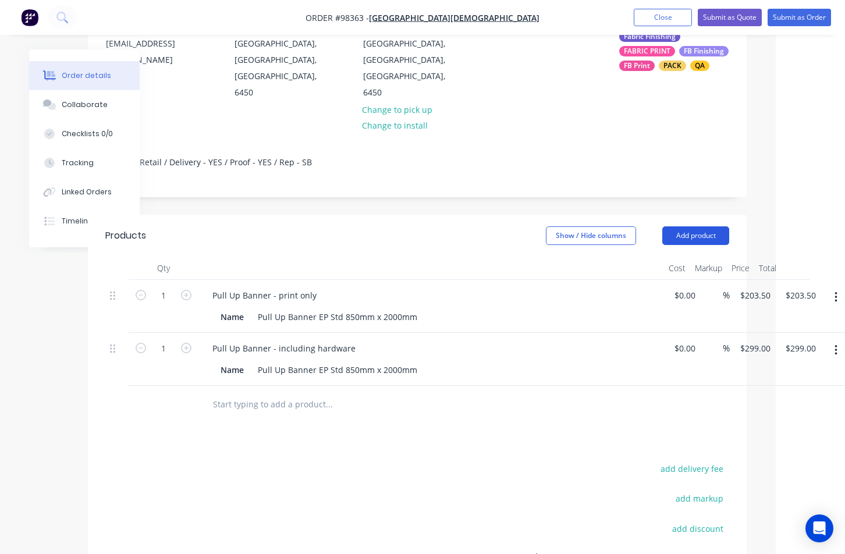
click at [703, 226] on button "Add product" at bounding box center [695, 235] width 67 height 19
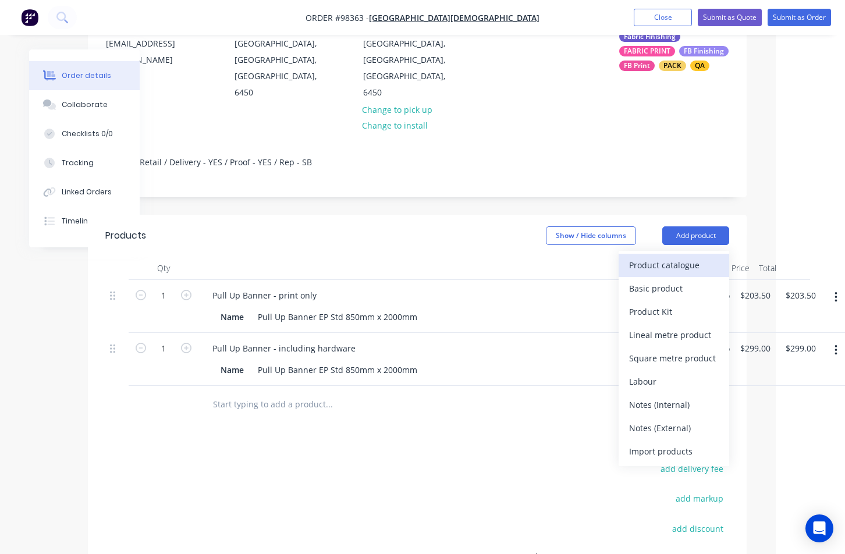
click at [707, 256] on div "Product catalogue" at bounding box center [674, 264] width 90 height 17
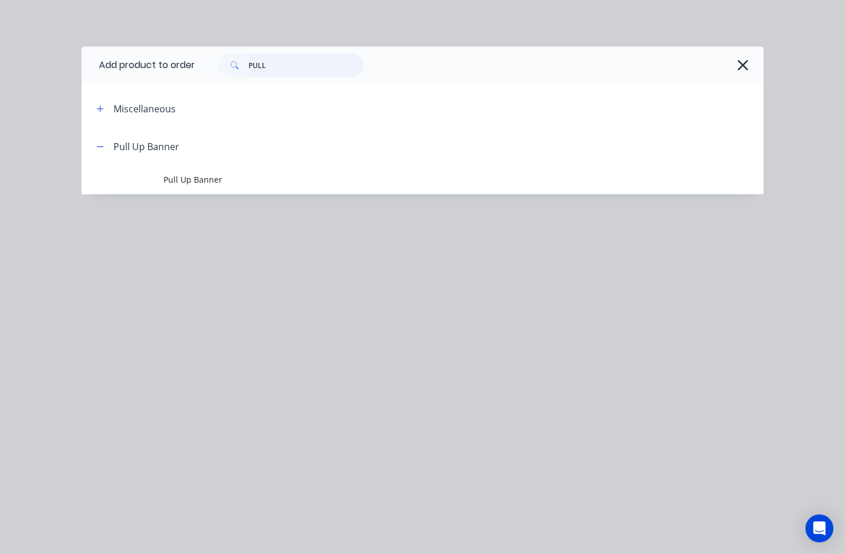
click at [269, 70] on input "PULL" at bounding box center [305, 65] width 115 height 23
drag, startPoint x: 293, startPoint y: 68, endPoint x: 249, endPoint y: 63, distance: 43.9
click at [249, 63] on div "PULL" at bounding box center [290, 65] width 145 height 23
type input "vario"
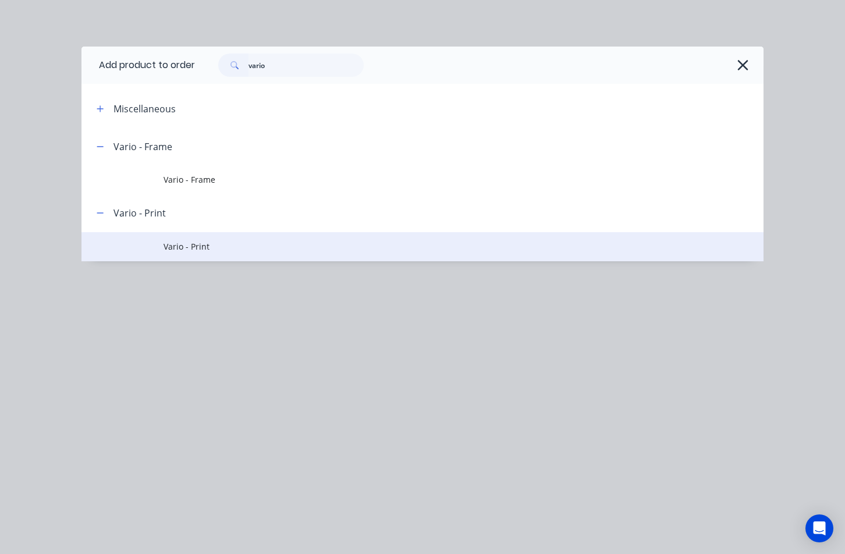
click at [221, 248] on span "Vario - Print" at bounding box center [403, 246] width 480 height 12
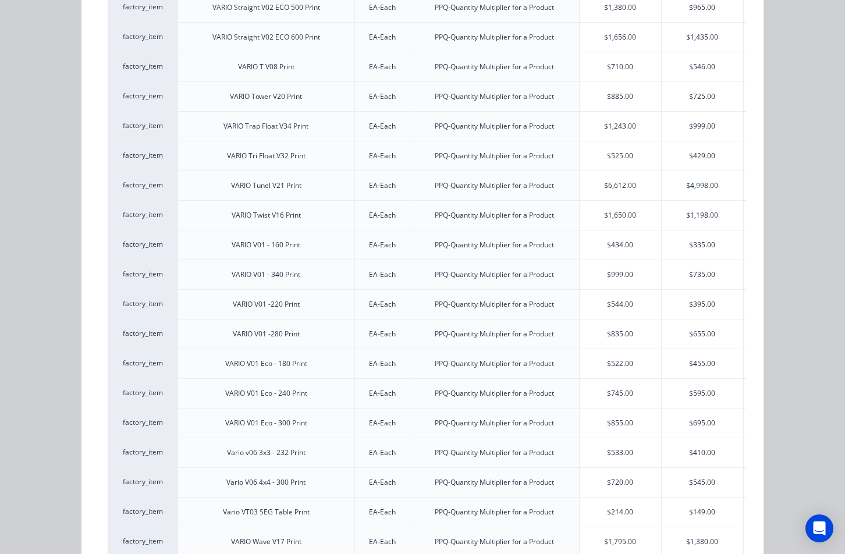
scroll to position [2322, 0]
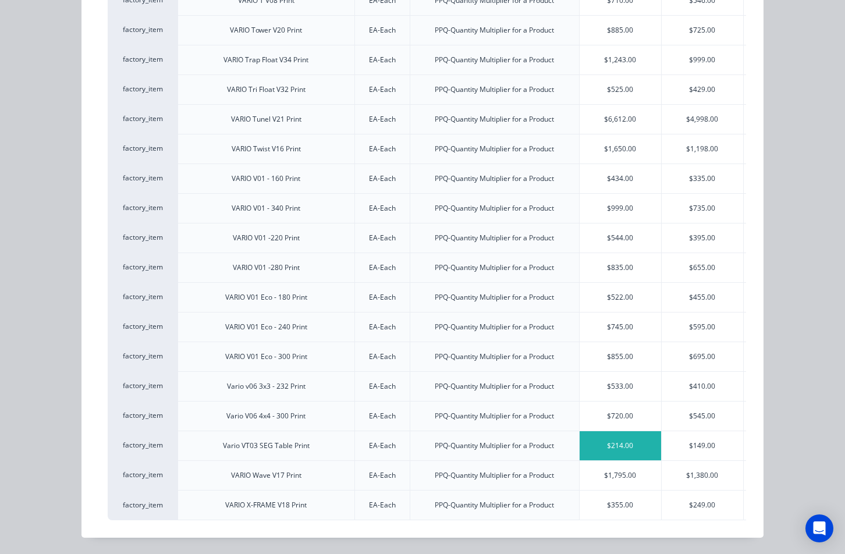
click at [625, 440] on div "$214.00" at bounding box center [619, 445] width 81 height 29
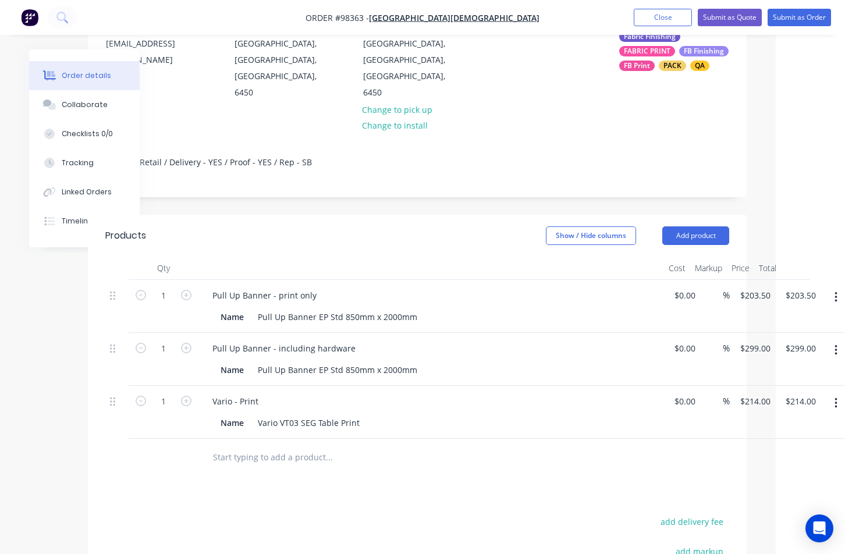
click at [625, 440] on div "Products Show / Hide columns Add product Qty Cost Markup Price Total 1 Pull Up …" at bounding box center [417, 485] width 658 height 541
click at [707, 226] on button "Add product" at bounding box center [695, 235] width 67 height 19
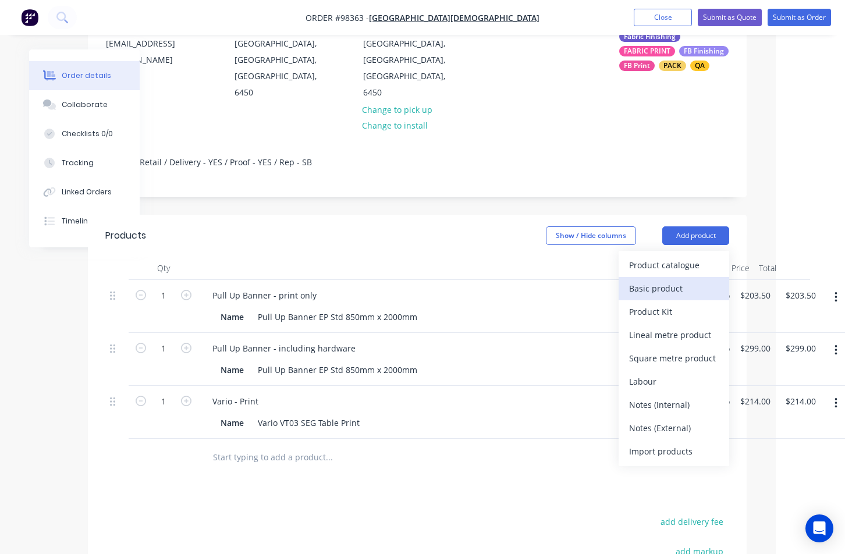
click at [684, 280] on div "Basic product" at bounding box center [674, 288] width 90 height 17
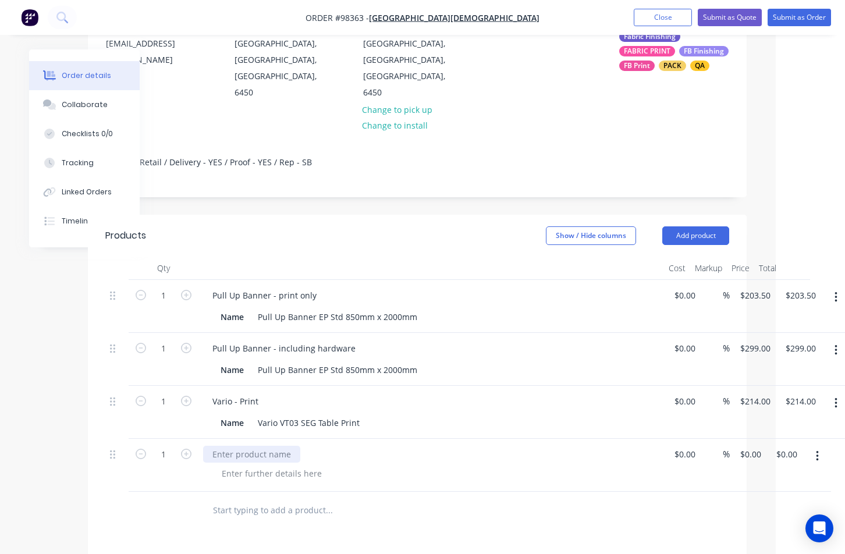
click at [239, 446] on div at bounding box center [251, 454] width 97 height 17
type input "0"
click at [729, 439] on div "1 Delivery $0.00 $0.00 % 0 $0.00 $0.00 $0.00" at bounding box center [416, 465] width 623 height 53
type input "$55.00"
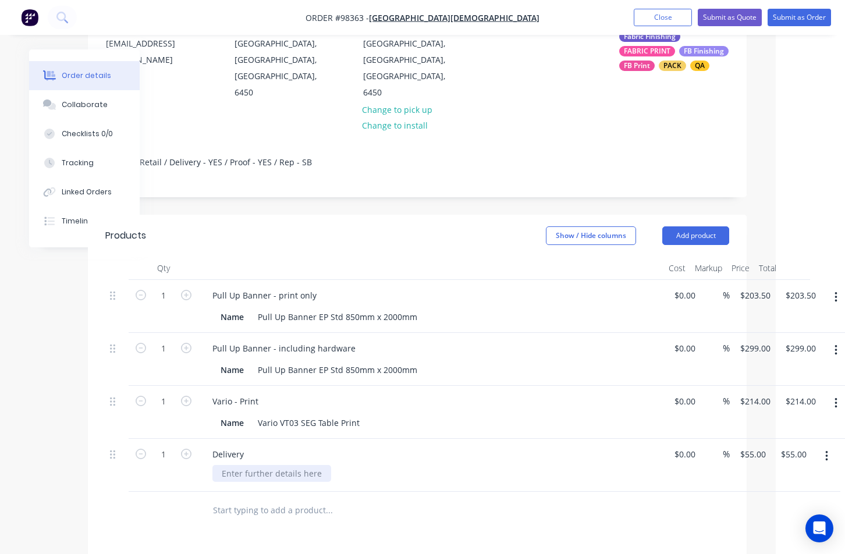
click at [280, 465] on div at bounding box center [271, 473] width 119 height 17
click at [504, 498] on div at bounding box center [377, 509] width 349 height 23
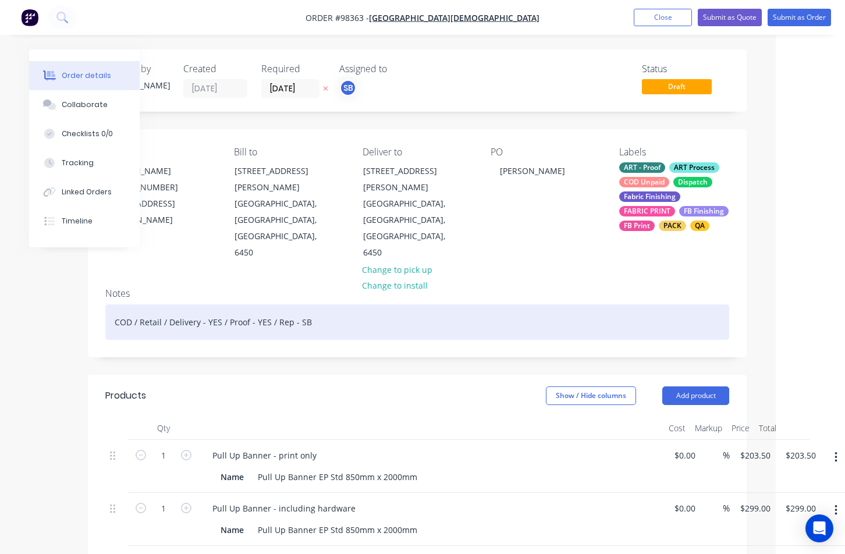
click at [504, 304] on div "COD / Retail / Delivery - YES / Proof - YES / Rep - SB" at bounding box center [416, 321] width 623 height 35
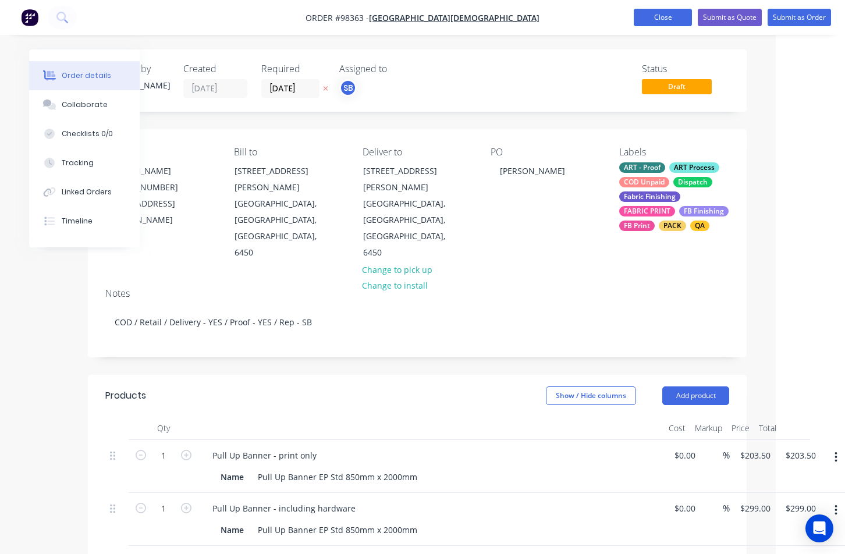
click at [644, 18] on button "Close" at bounding box center [662, 17] width 58 height 17
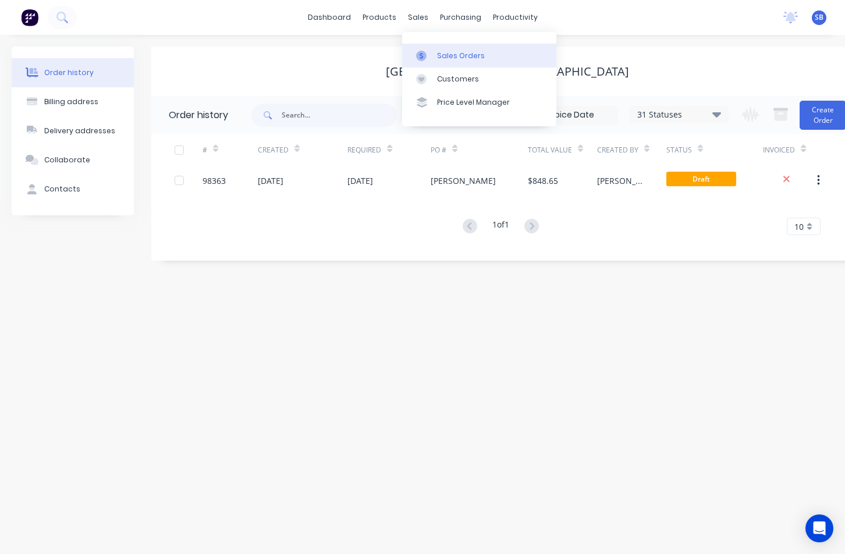
click at [443, 49] on link "Sales Orders" at bounding box center [479, 55] width 154 height 23
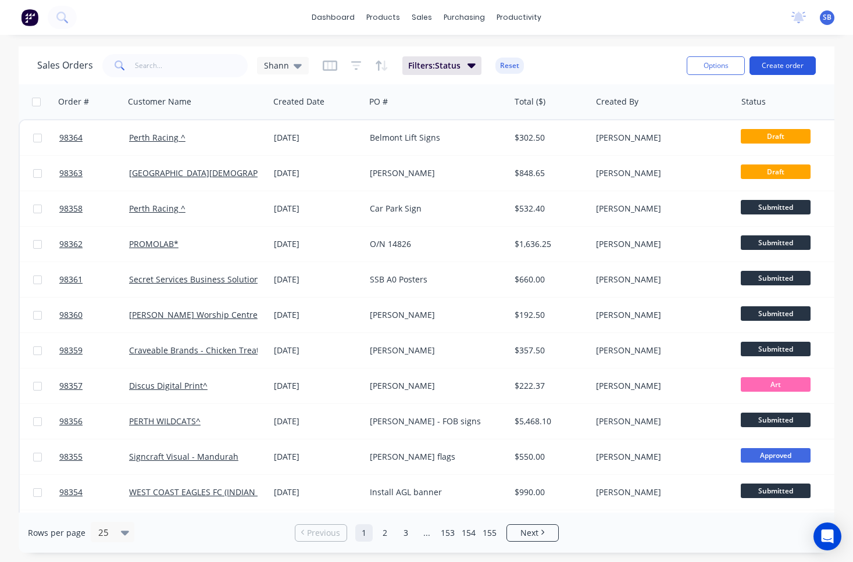
click at [800, 67] on button "Create order" at bounding box center [783, 65] width 66 height 19
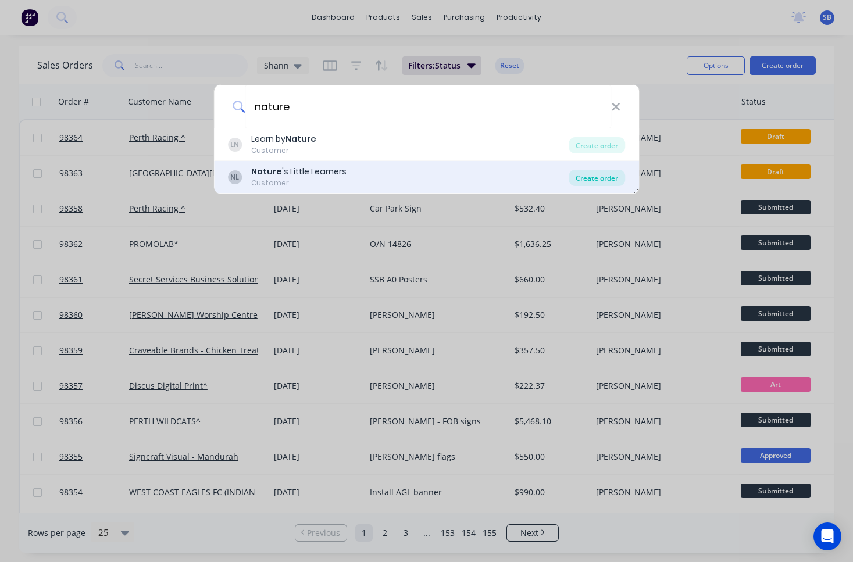
type input "nature"
click at [608, 179] on div "Create order" at bounding box center [597, 178] width 56 height 16
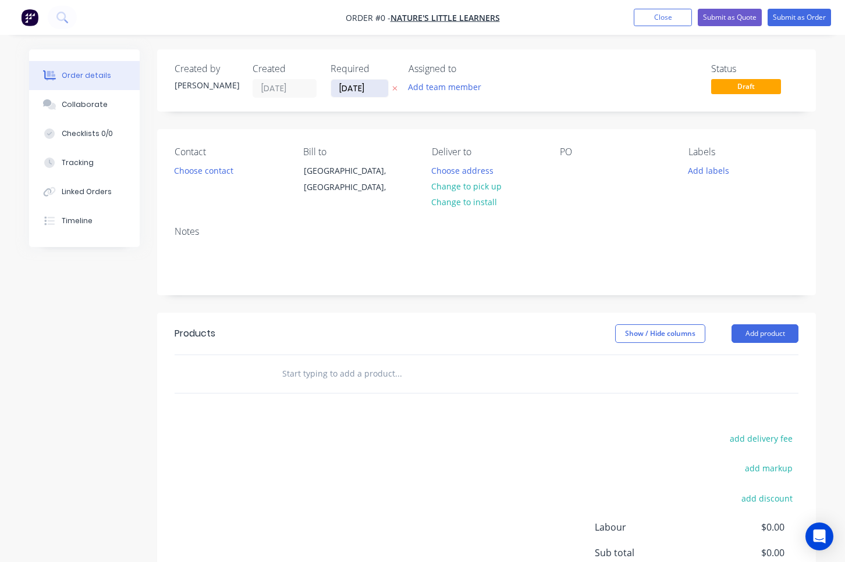
click at [369, 95] on input "[DATE]" at bounding box center [359, 88] width 57 height 17
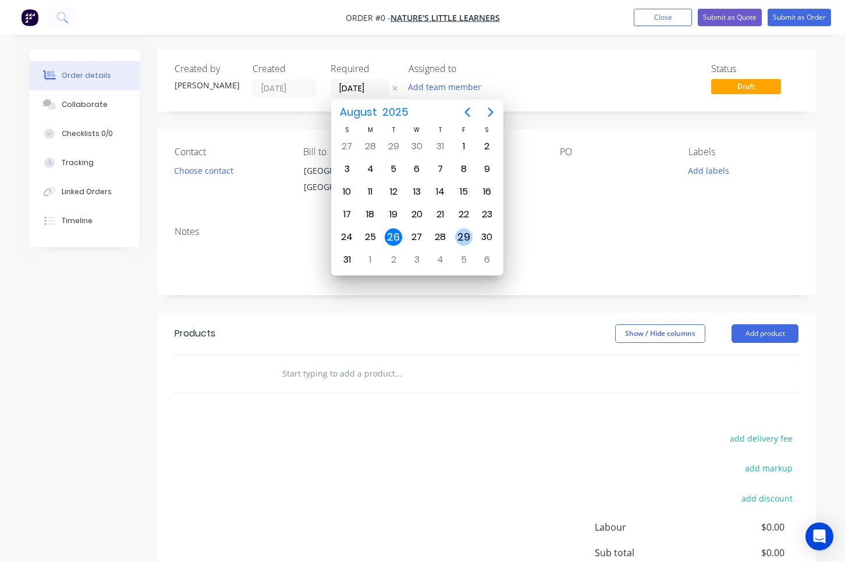
click at [465, 237] on div "29" at bounding box center [463, 237] width 17 height 17
type input "[DATE]"
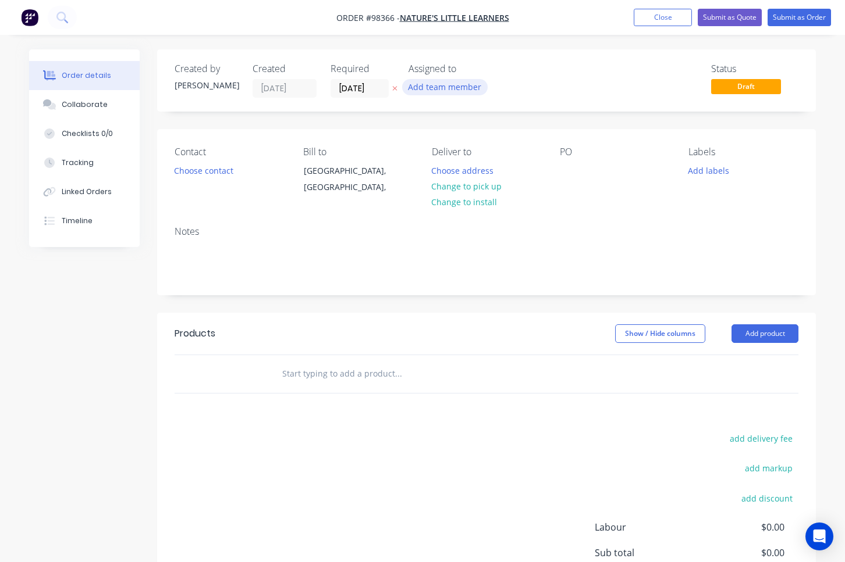
click at [462, 90] on button "Add team member" at bounding box center [444, 87] width 85 height 16
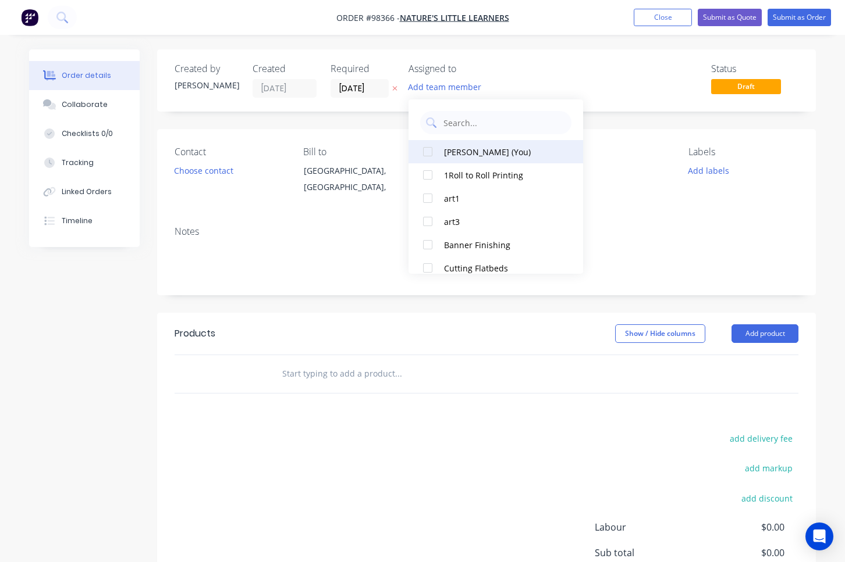
click at [473, 159] on button "[PERSON_NAME] (You)" at bounding box center [495, 151] width 174 height 23
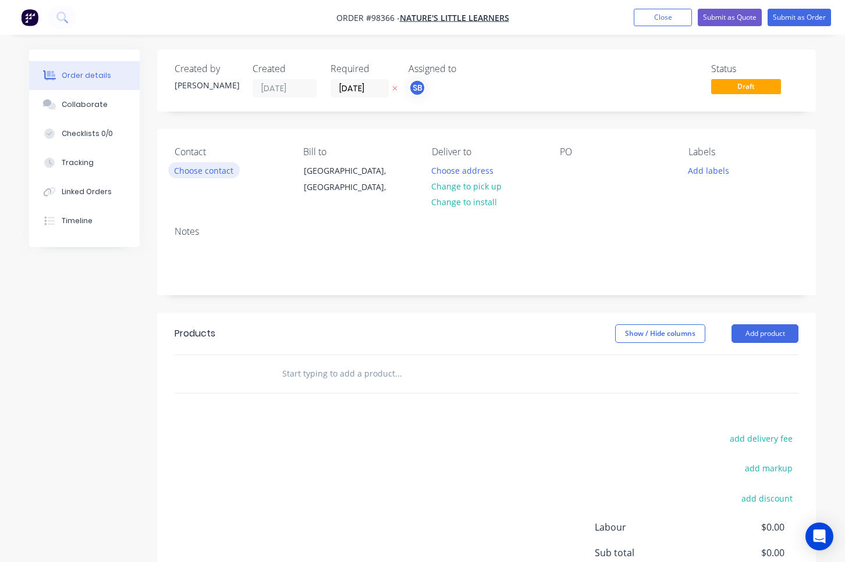
click at [186, 177] on button "Choose contact" at bounding box center [204, 170] width 72 height 16
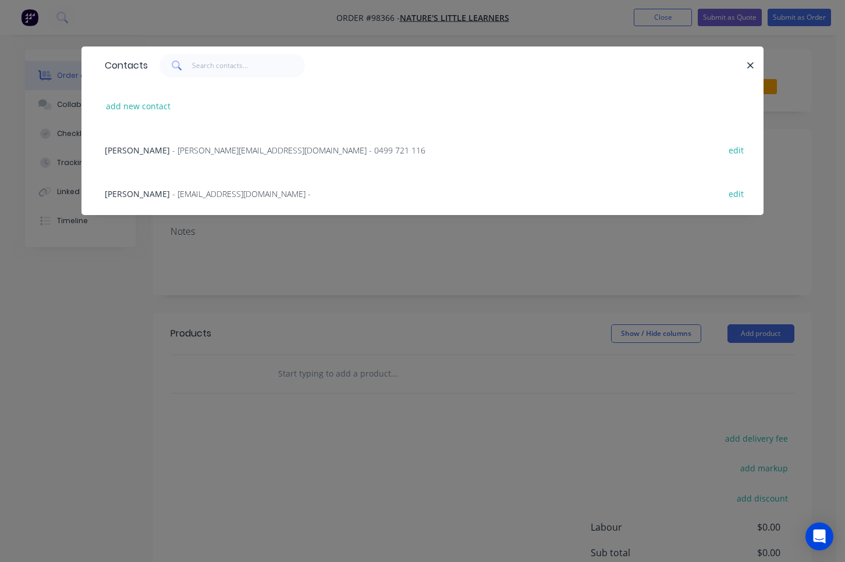
click at [186, 154] on span "- [PERSON_NAME][EMAIL_ADDRESS][DOMAIN_NAME] - 0499 721 116" at bounding box center [298, 150] width 253 height 11
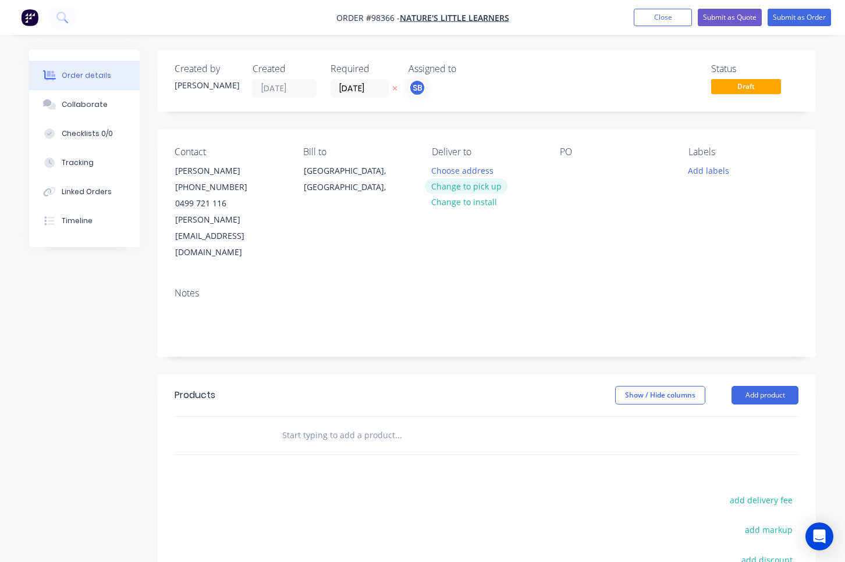
click at [480, 190] on button "Change to pick up" at bounding box center [466, 187] width 83 height 16
click at [446, 172] on div at bounding box center [441, 170] width 19 height 17
click at [568, 174] on div at bounding box center [569, 170] width 19 height 17
click at [722, 164] on button "Add labels" at bounding box center [709, 170] width 54 height 16
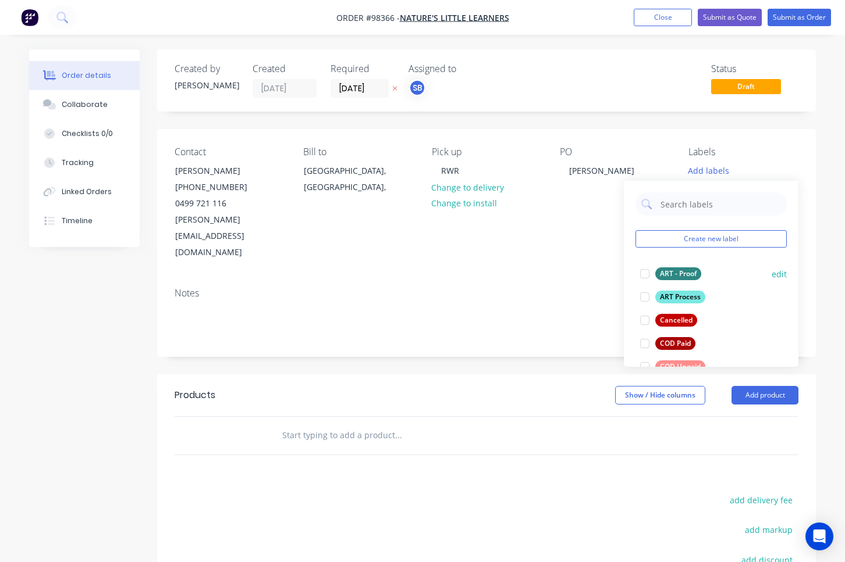
click at [646, 277] on div at bounding box center [644, 273] width 23 height 23
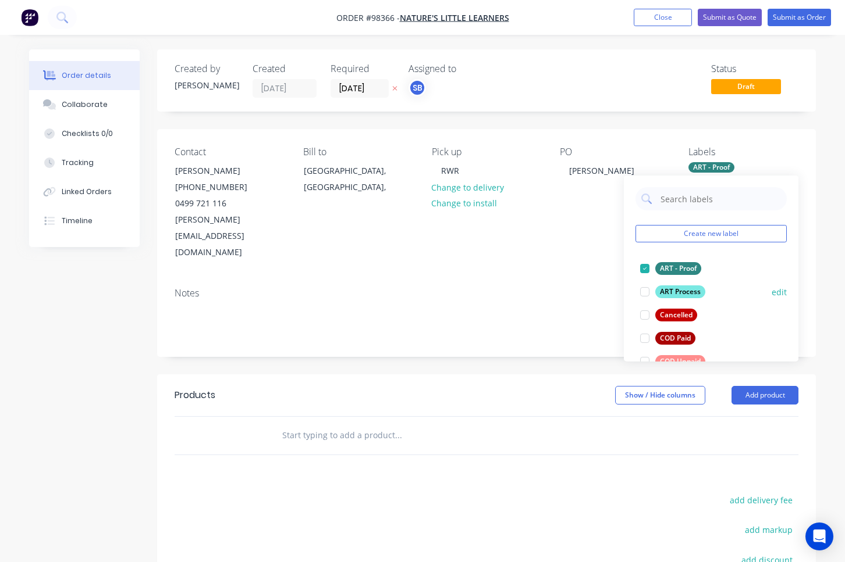
click at [644, 294] on div at bounding box center [644, 291] width 23 height 23
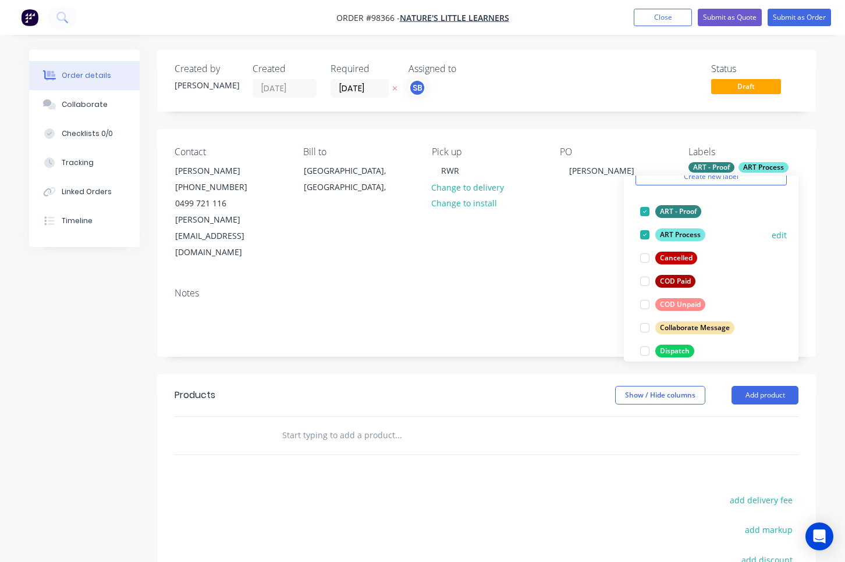
scroll to position [87, 0]
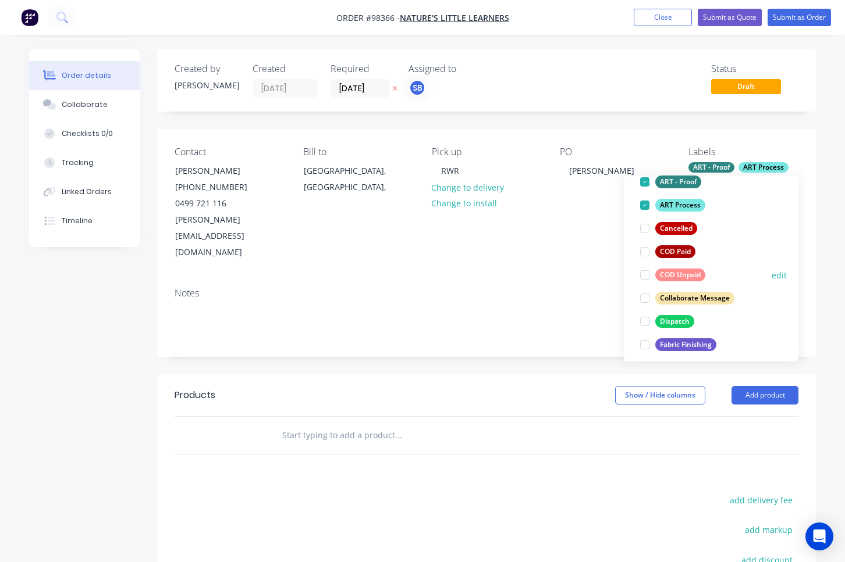
click at [644, 277] on div at bounding box center [644, 274] width 23 height 23
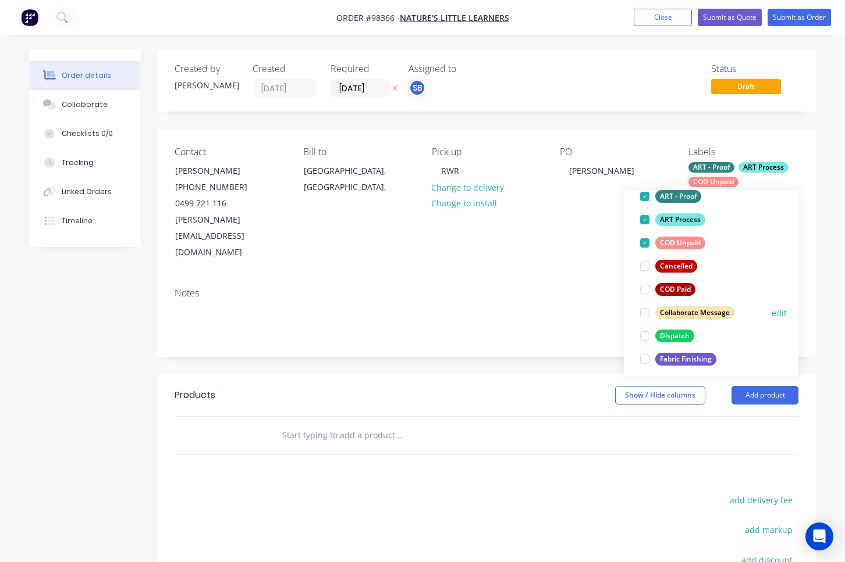
click at [646, 315] on div at bounding box center [644, 312] width 23 height 23
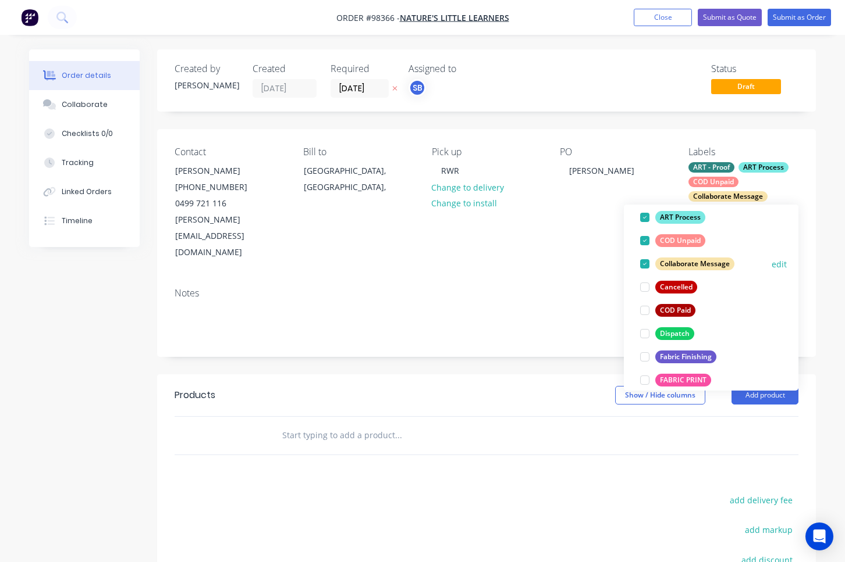
scroll to position [124, 0]
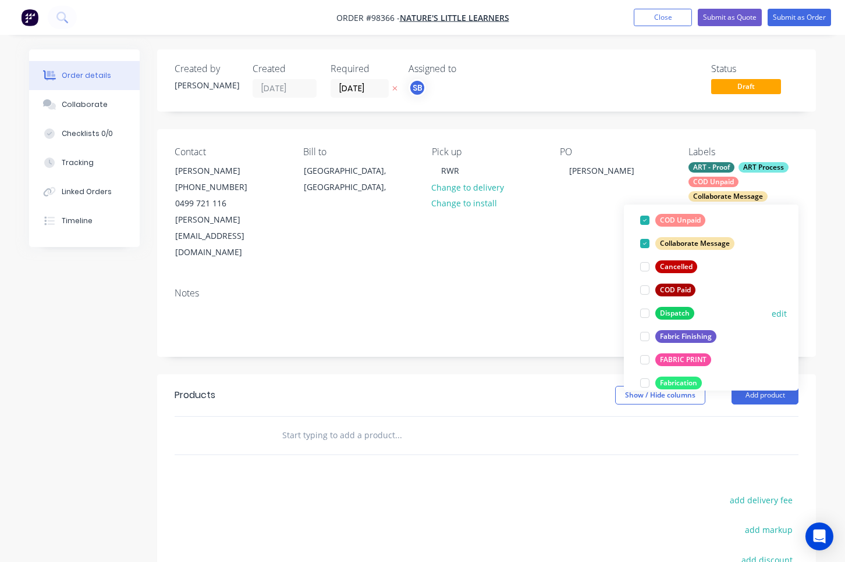
click at [646, 315] on div at bounding box center [644, 313] width 23 height 23
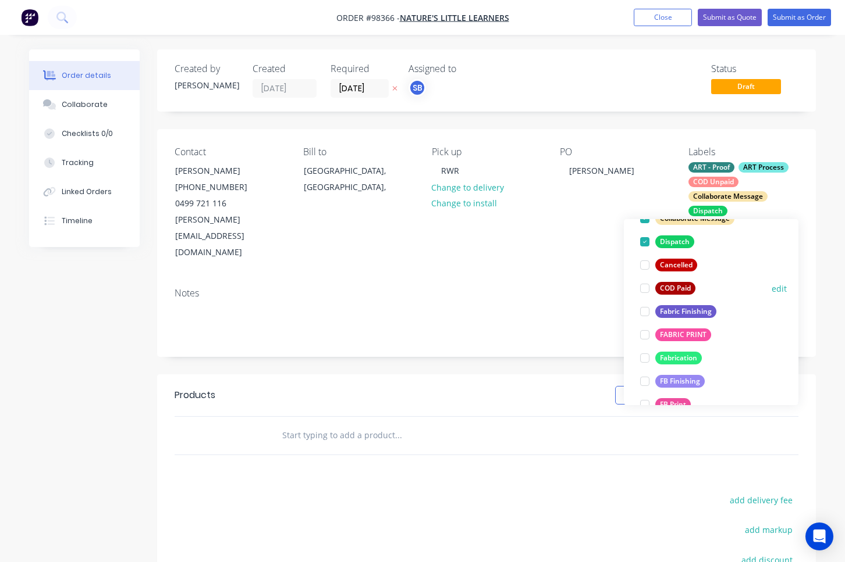
scroll to position [176, 0]
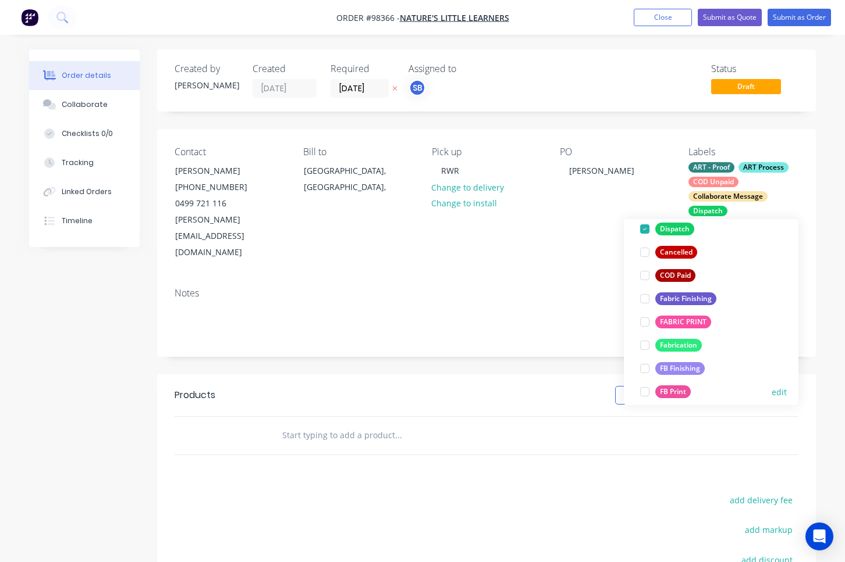
click at [646, 390] on div at bounding box center [644, 391] width 23 height 23
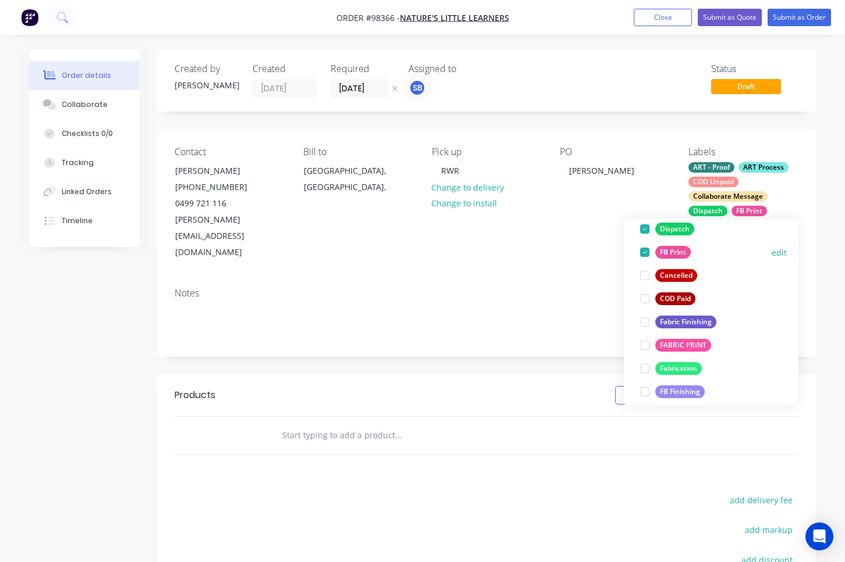
click at [646, 390] on div at bounding box center [644, 391] width 23 height 23
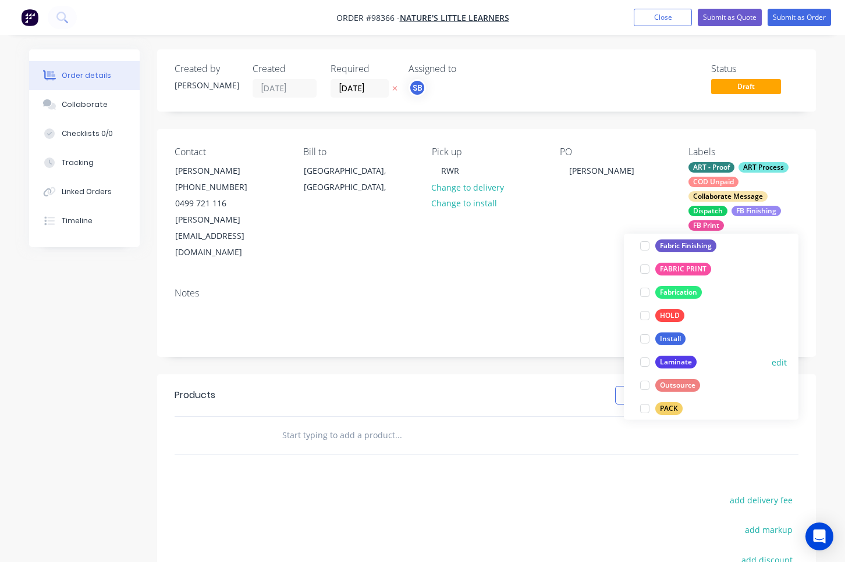
scroll to position [334, 0]
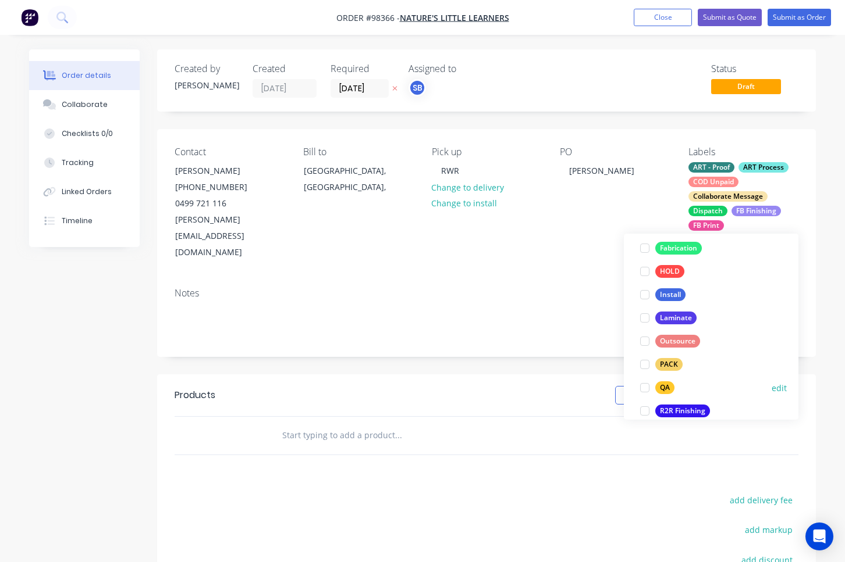
click at [646, 389] on div at bounding box center [644, 387] width 23 height 23
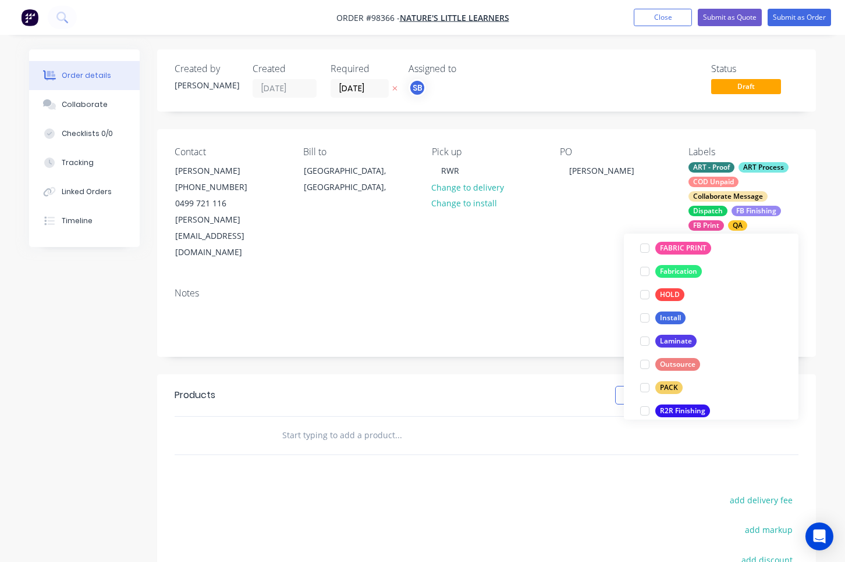
click at [646, 389] on div at bounding box center [644, 387] width 23 height 23
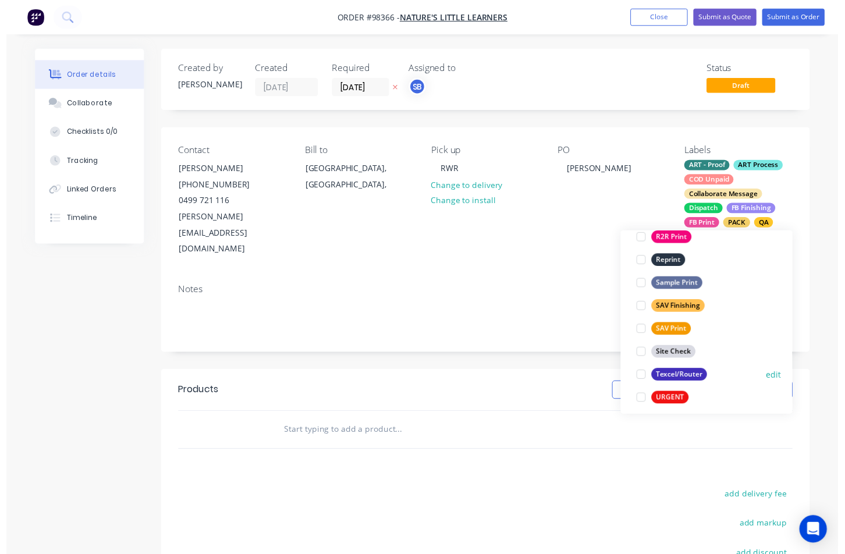
scroll to position [549, 0]
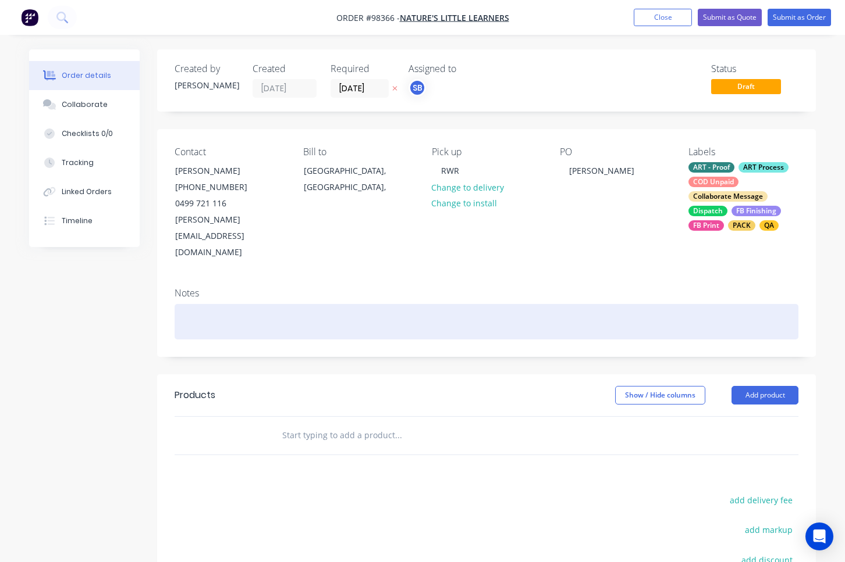
click at [223, 304] on div at bounding box center [485, 321] width 623 height 35
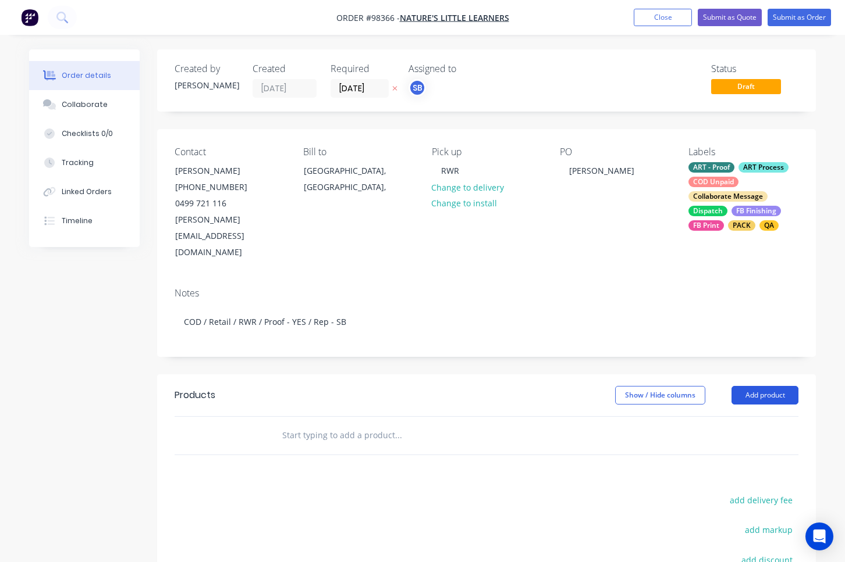
click at [776, 386] on button "Add product" at bounding box center [764, 395] width 67 height 19
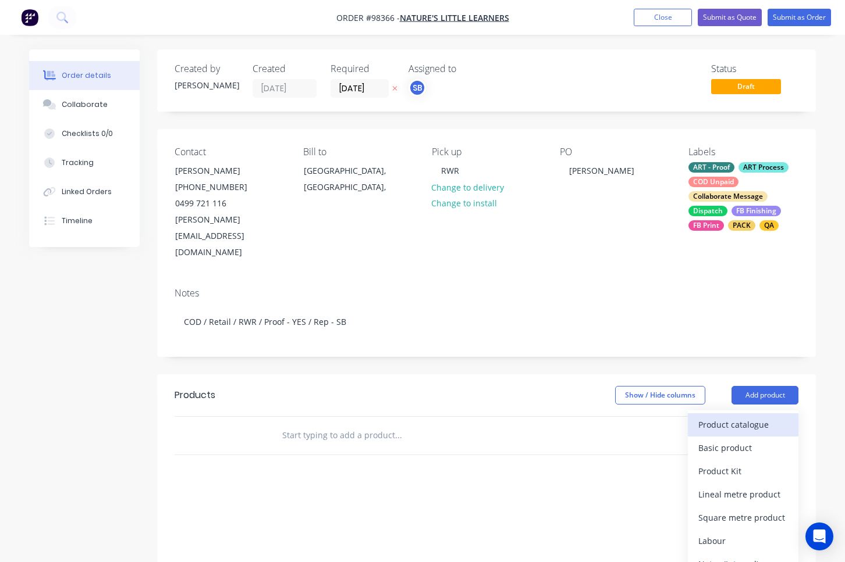
click at [763, 416] on div "Product catalogue" at bounding box center [743, 424] width 90 height 17
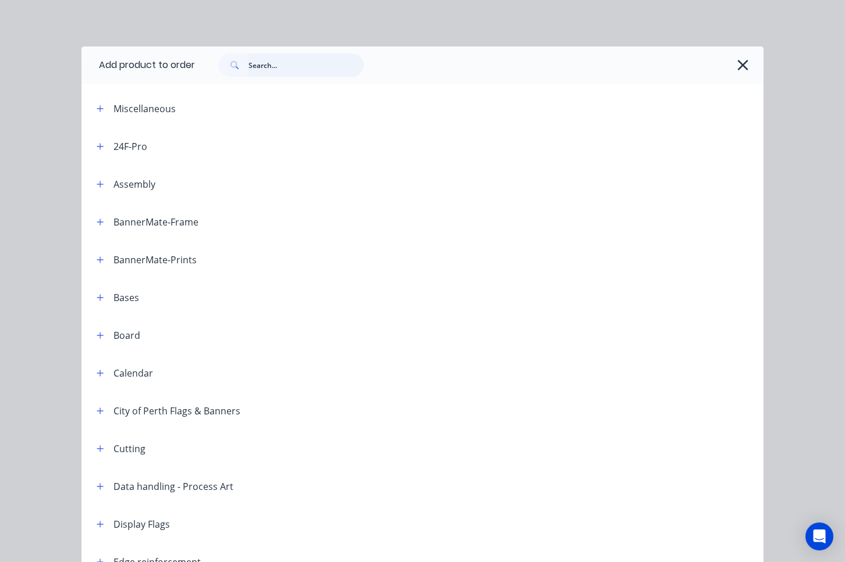
click at [287, 63] on input "text" at bounding box center [305, 65] width 115 height 23
type input "PVC"
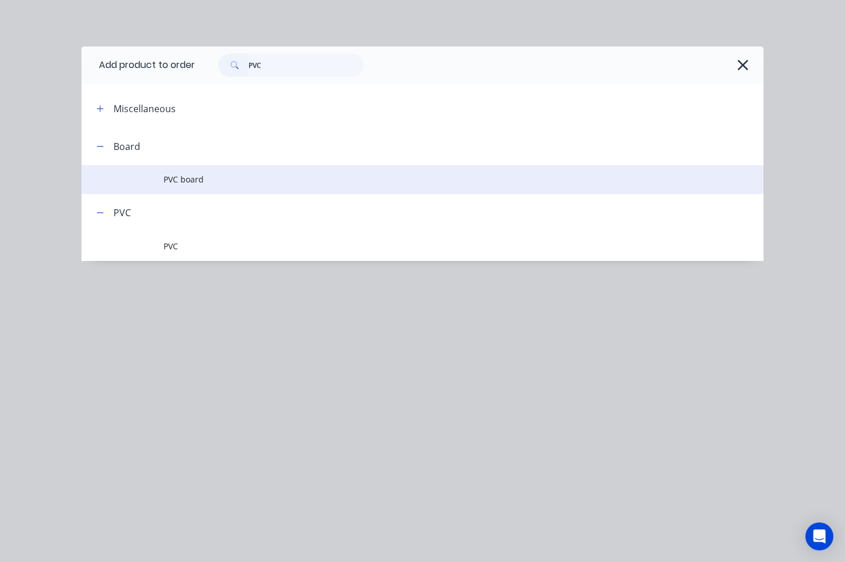
click at [205, 180] on span "PVC board" at bounding box center [403, 179] width 480 height 12
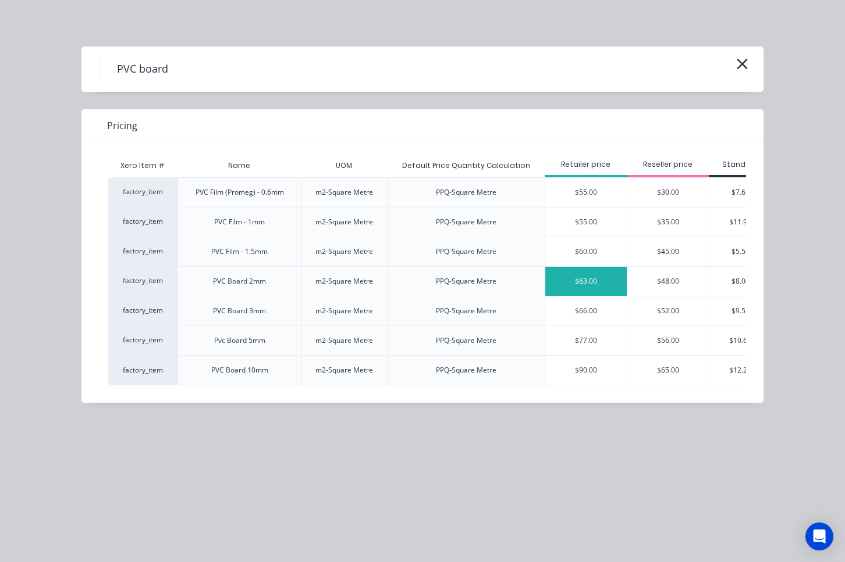
click at [559, 280] on div "$63.00" at bounding box center [585, 281] width 81 height 29
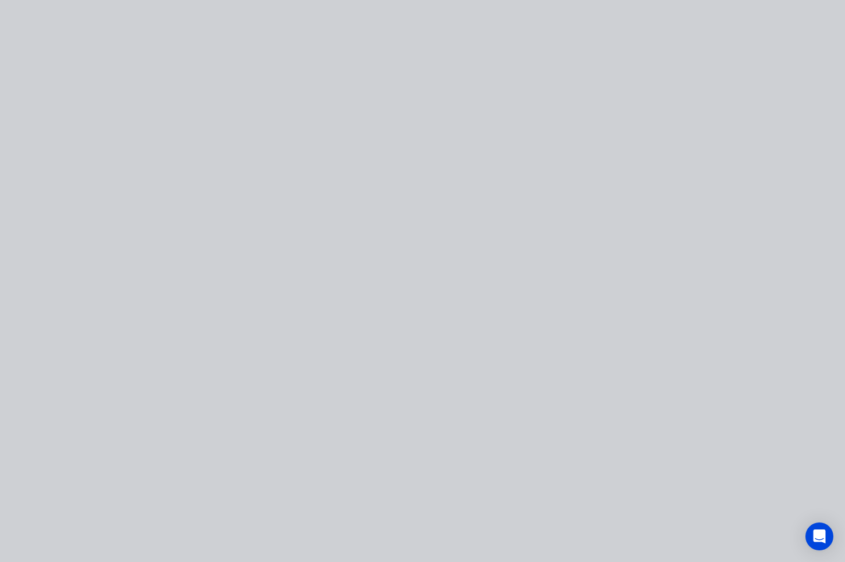
type input "$63.00"
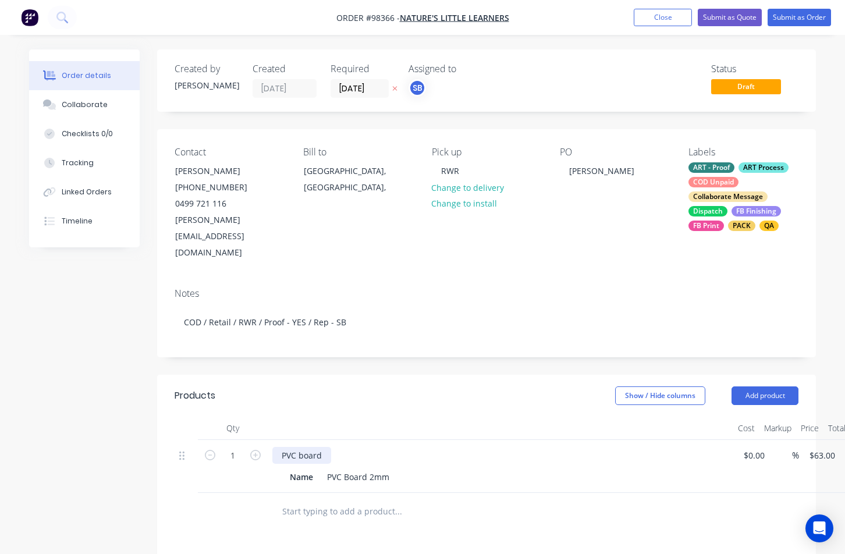
click at [323, 447] on div "PVC board" at bounding box center [301, 455] width 59 height 17
drag, startPoint x: 326, startPoint y: 422, endPoint x: 265, endPoint y: 424, distance: 60.5
click at [265, 440] on div "1 PVC board Name PVC Board 2mm $0.00 $0.00 % $63.00 $63.00 $63.00 $63.00" at bounding box center [485, 466] width 623 height 53
paste div
drag, startPoint x: 762, startPoint y: 498, endPoint x: 771, endPoint y: 499, distance: 8.2
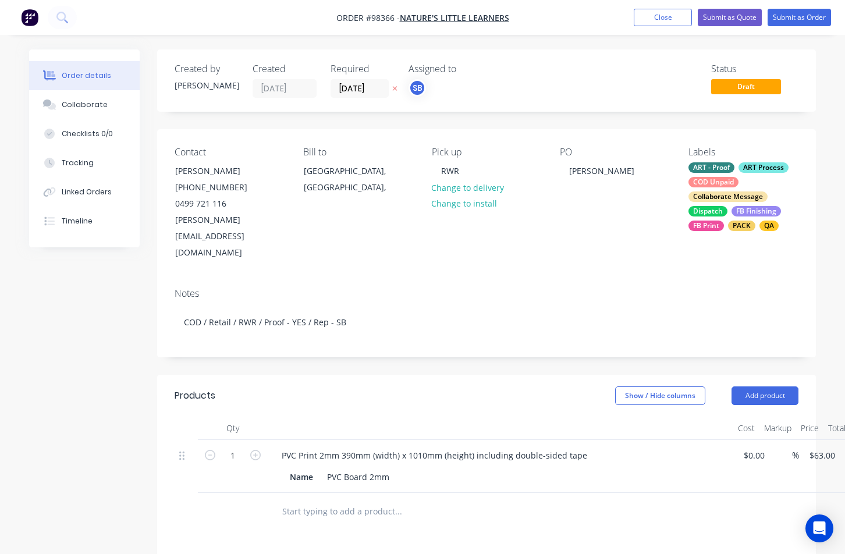
click at [818, 447] on input "63" at bounding box center [815, 455] width 15 height 17
type input "$129.00"
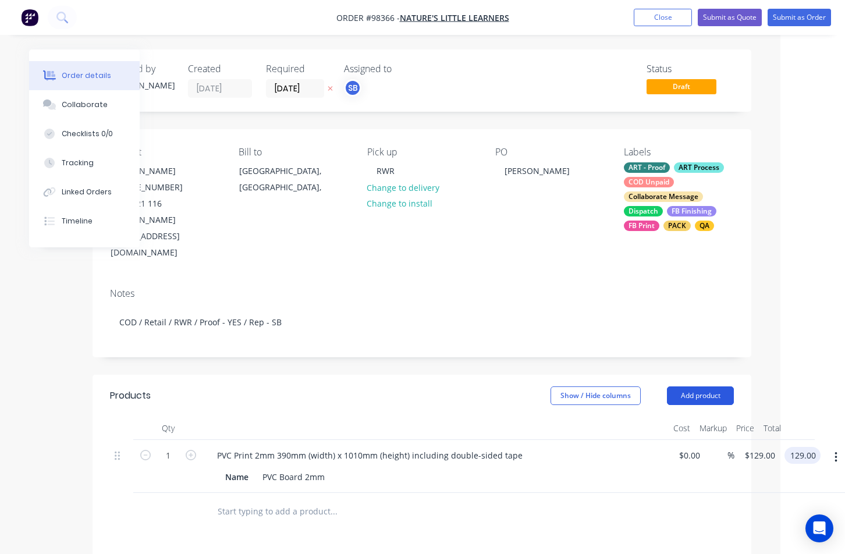
type input "$129.00"
click at [707, 386] on button "Add product" at bounding box center [700, 395] width 67 height 19
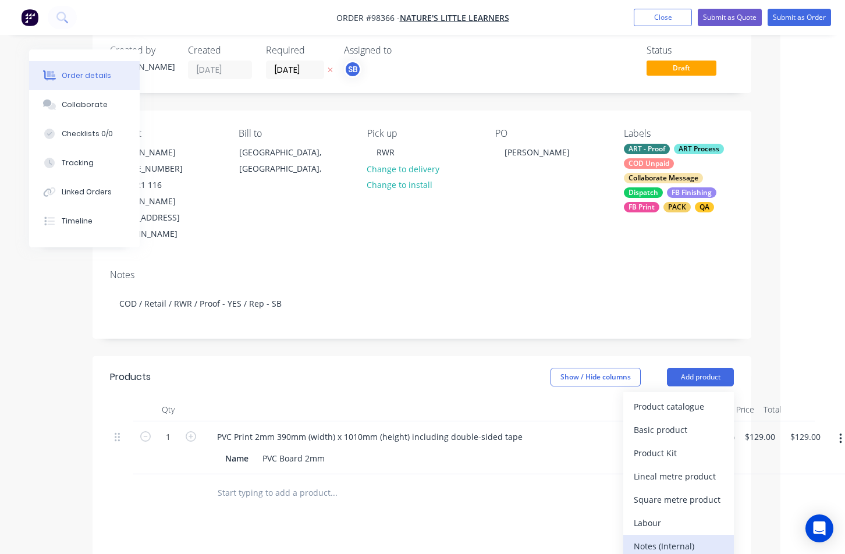
scroll to position [67, 65]
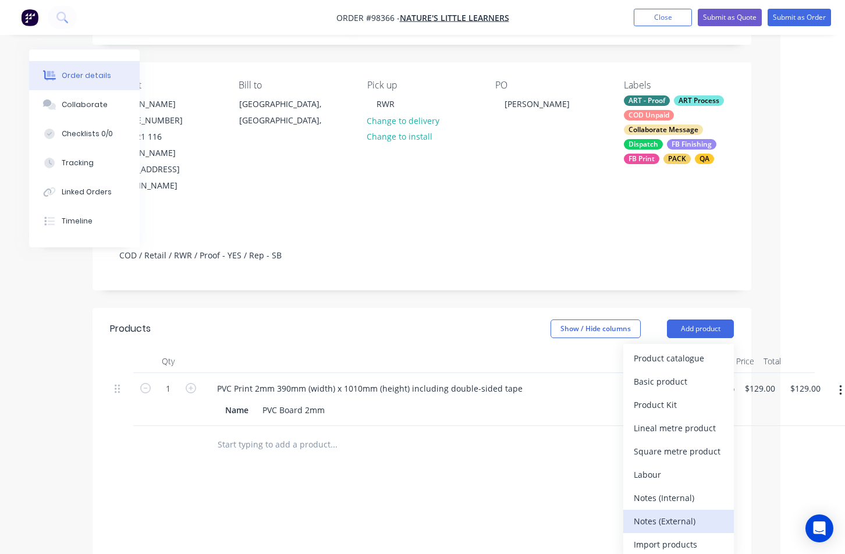
click at [700, 512] on div "Notes (External)" at bounding box center [678, 520] width 90 height 17
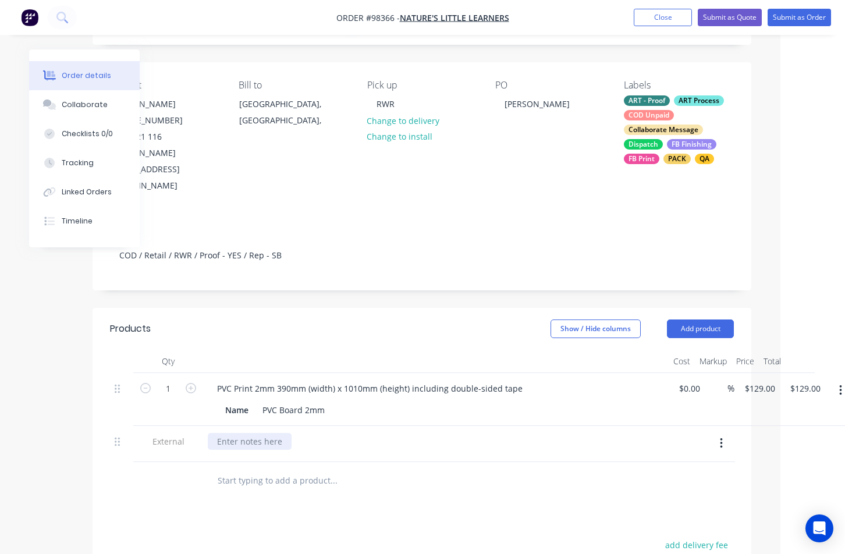
click at [276, 433] on div at bounding box center [250, 441] width 84 height 17
paste div
click at [321, 469] on input "text" at bounding box center [333, 480] width 233 height 23
click at [647, 22] on button "Close" at bounding box center [662, 17] width 58 height 17
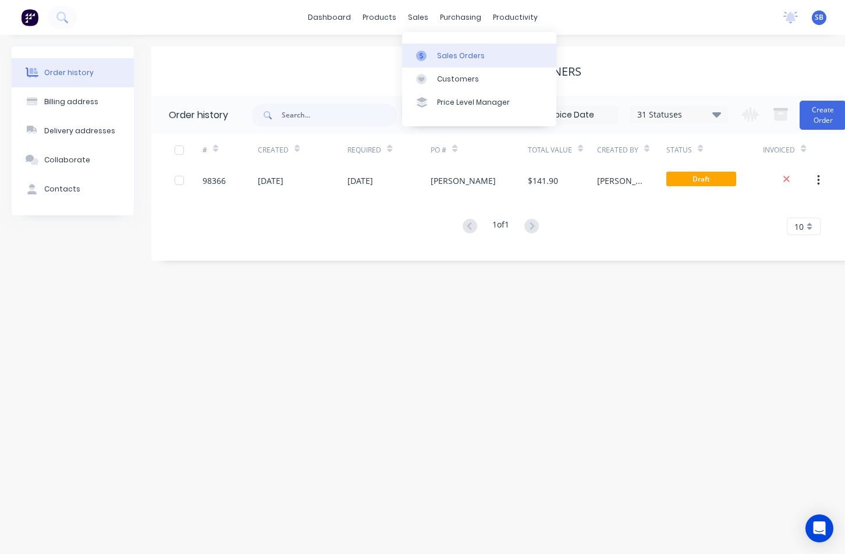
click at [437, 51] on div "Sales Orders" at bounding box center [461, 56] width 48 height 10
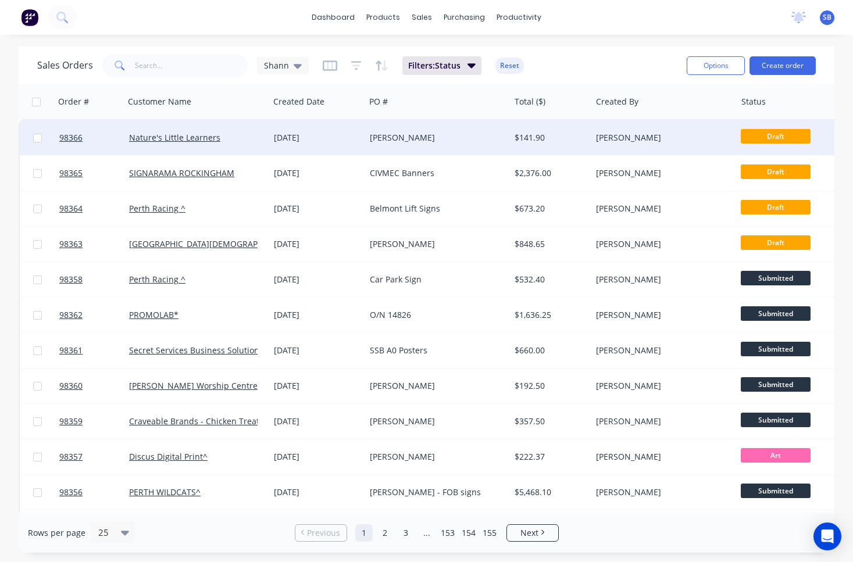
click at [418, 138] on div "[PERSON_NAME]" at bounding box center [434, 138] width 129 height 12
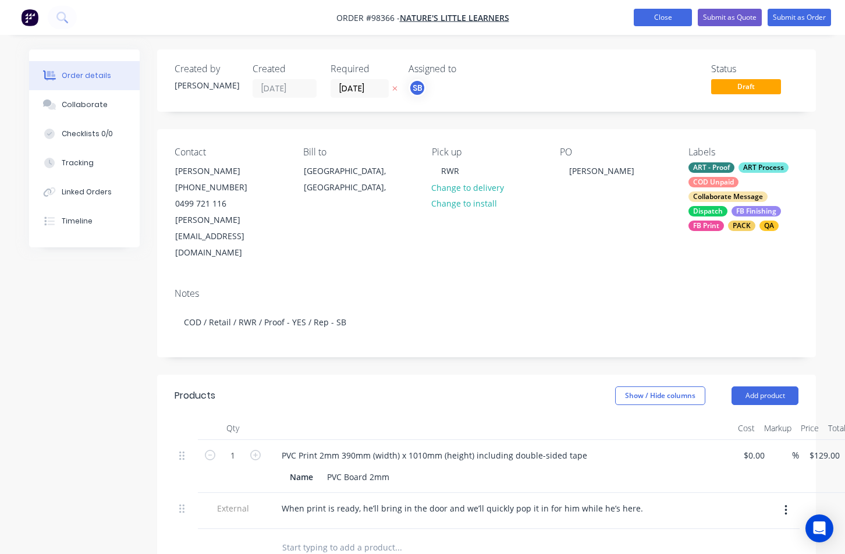
click at [650, 17] on button "Close" at bounding box center [662, 17] width 58 height 17
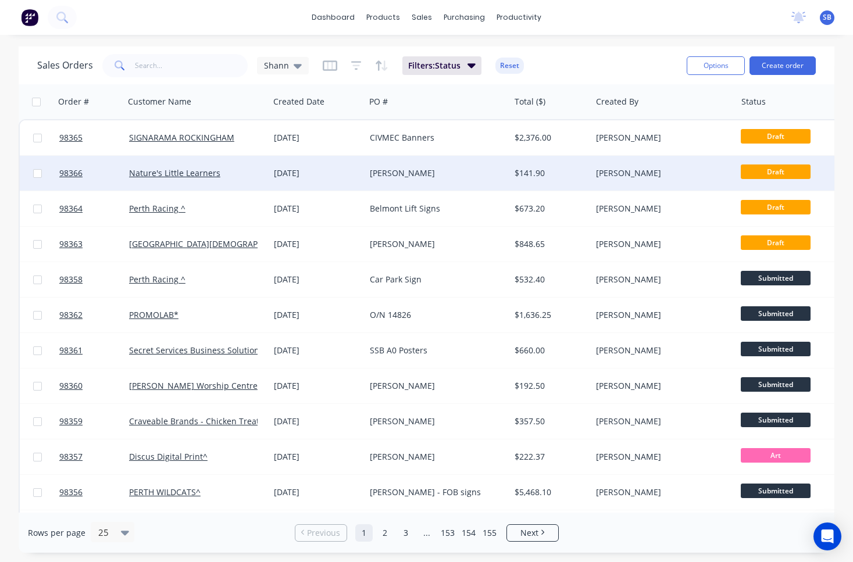
click at [441, 175] on div "[PERSON_NAME]" at bounding box center [434, 174] width 129 height 12
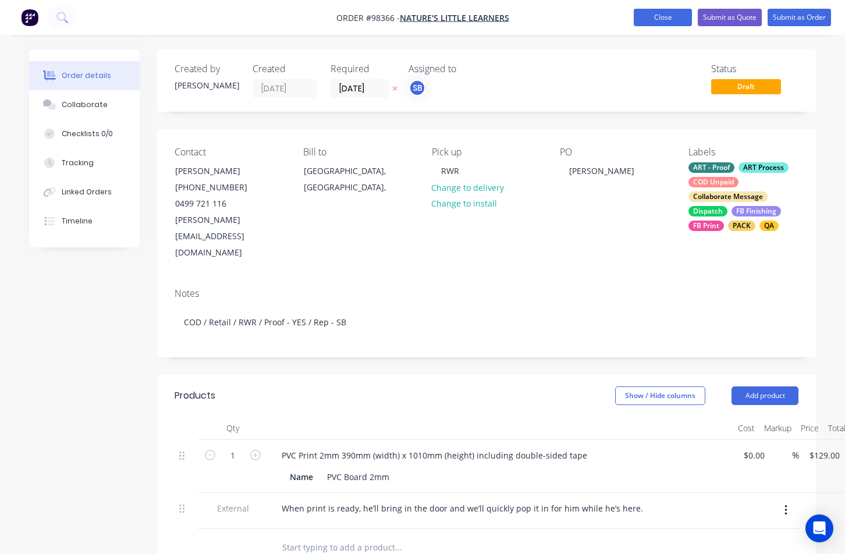
click at [644, 22] on button "Close" at bounding box center [662, 17] width 58 height 17
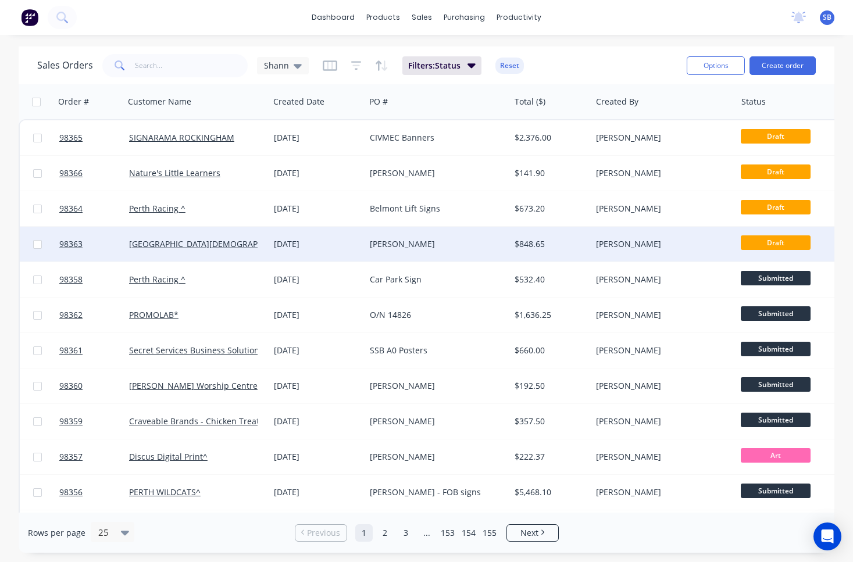
click at [437, 251] on div "[PERSON_NAME]" at bounding box center [437, 244] width 145 height 35
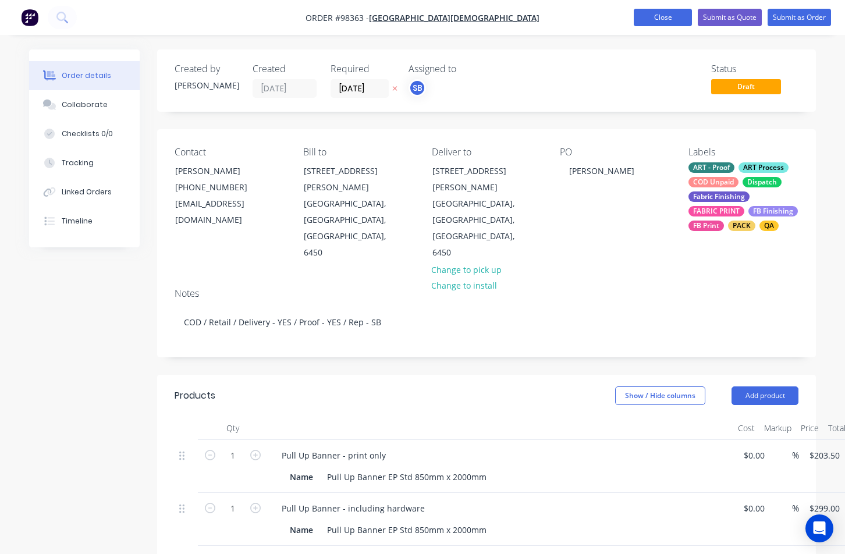
click at [673, 22] on button "Close" at bounding box center [662, 17] width 58 height 17
